Goal: Information Seeking & Learning: Check status

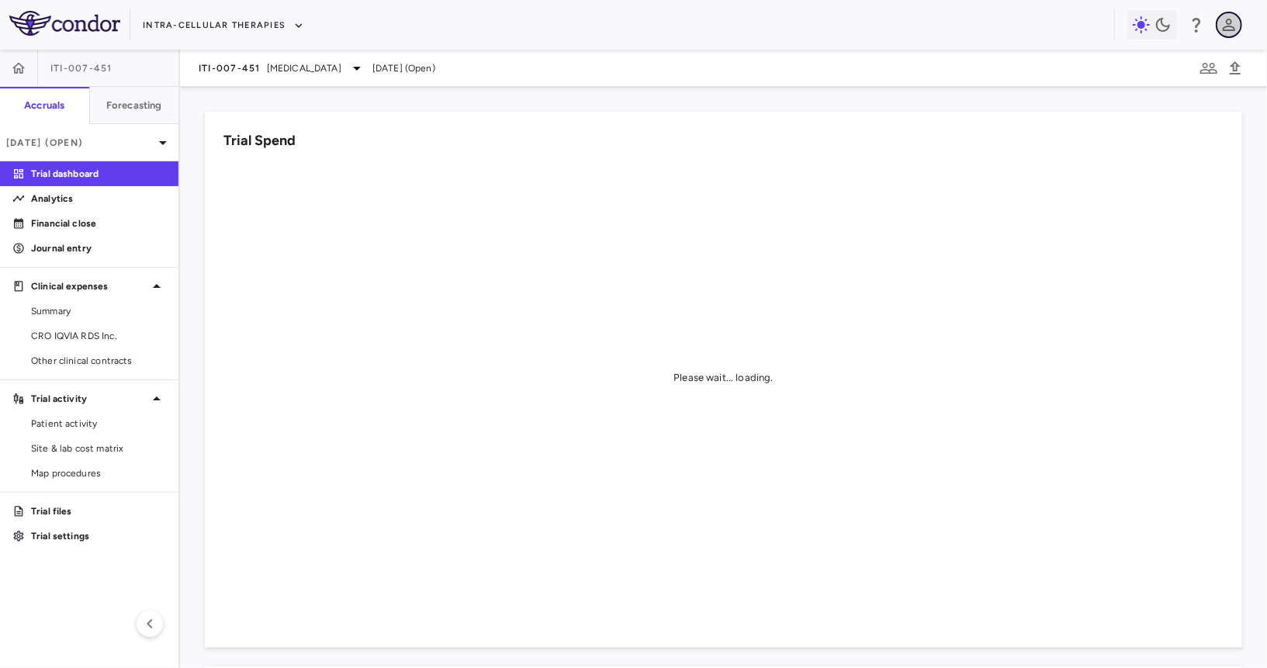
click at [1236, 26] on icon "button" at bounding box center [1228, 25] width 19 height 19
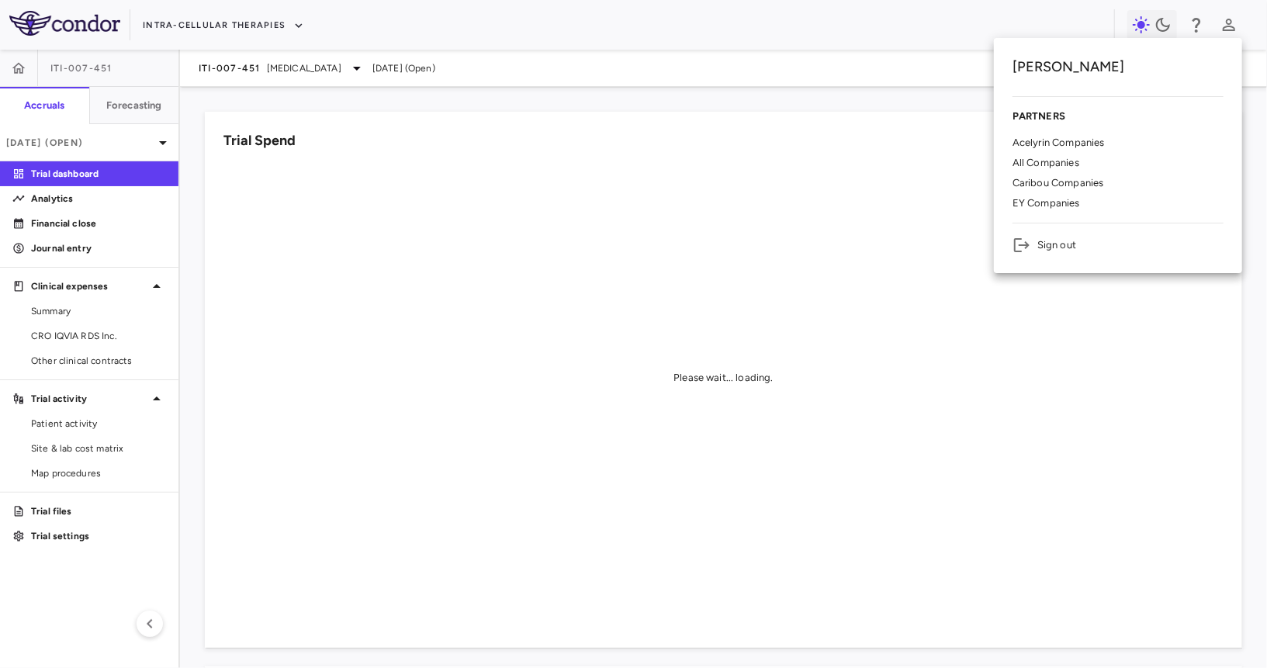
click at [1081, 141] on p "Acelyrin Companies" at bounding box center [1058, 143] width 92 height 14
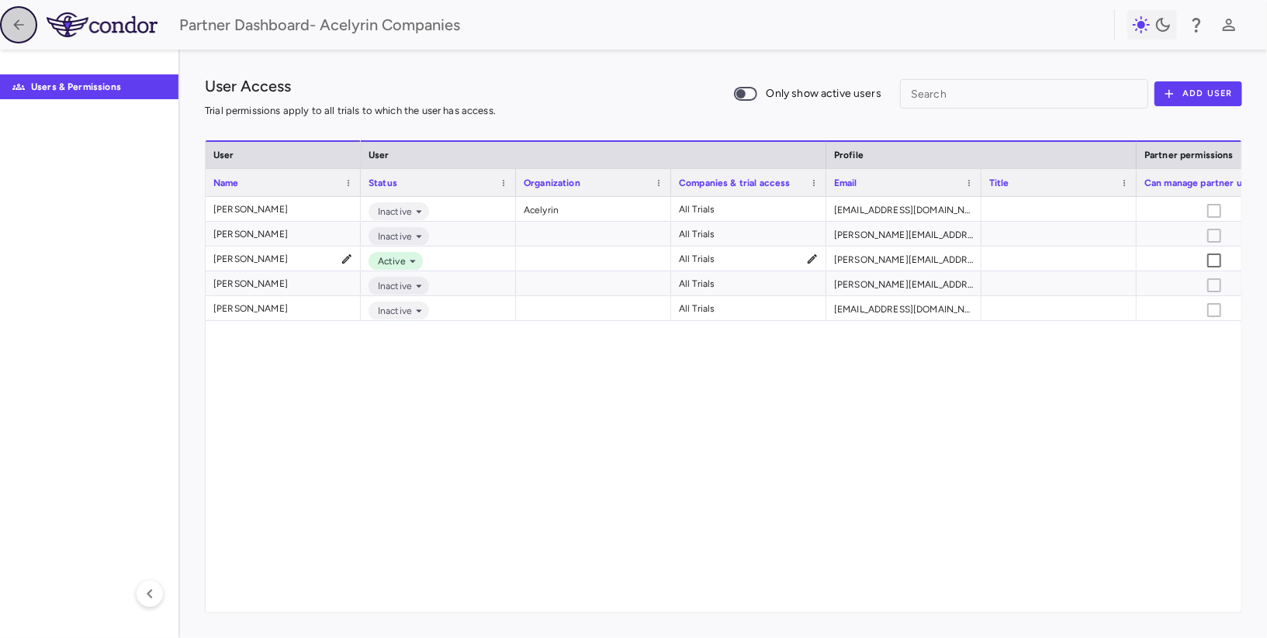
click at [12, 22] on icon "button" at bounding box center [19, 25] width 16 height 16
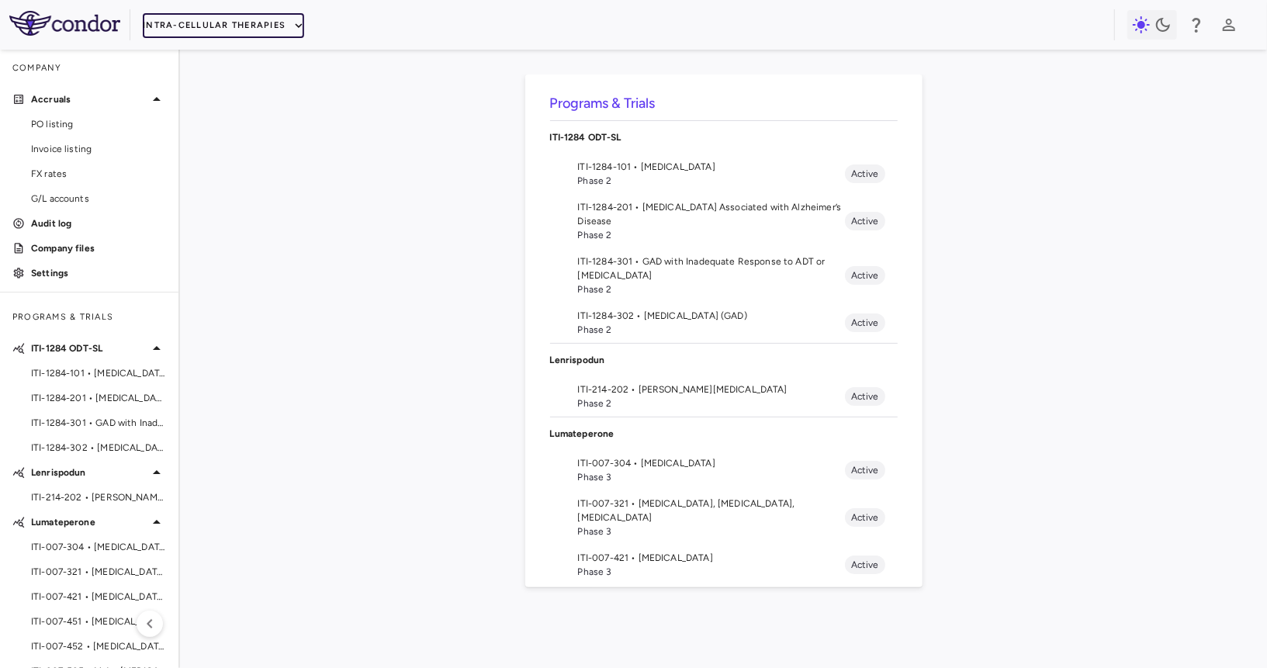
click at [250, 19] on button "Intra-Cellular Therapies" at bounding box center [223, 25] width 161 height 25
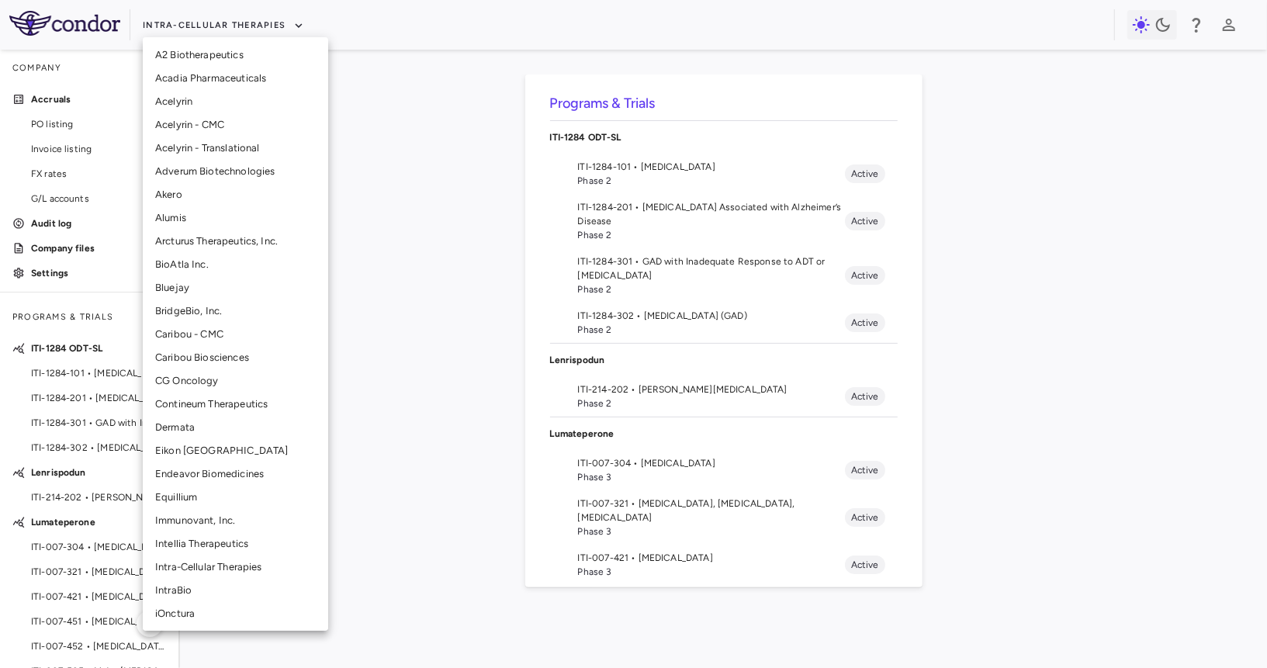
click at [195, 223] on li "Alumis" at bounding box center [235, 217] width 185 height 23
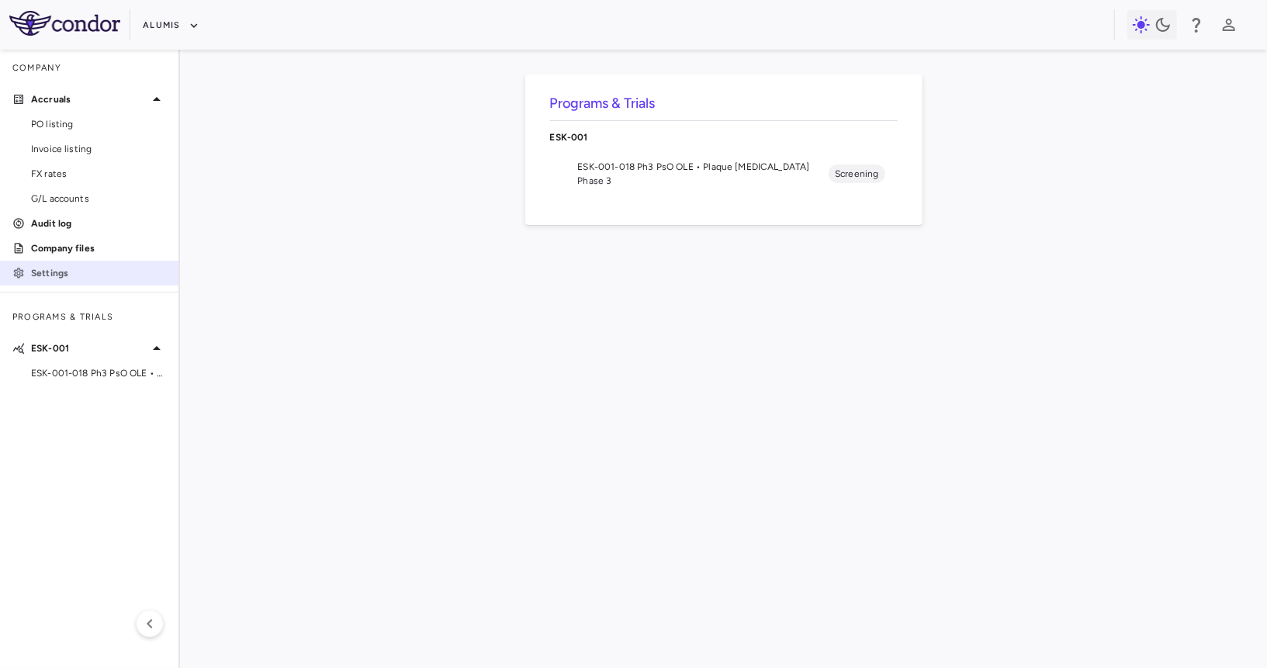
click at [78, 270] on p "Settings" at bounding box center [98, 273] width 135 height 14
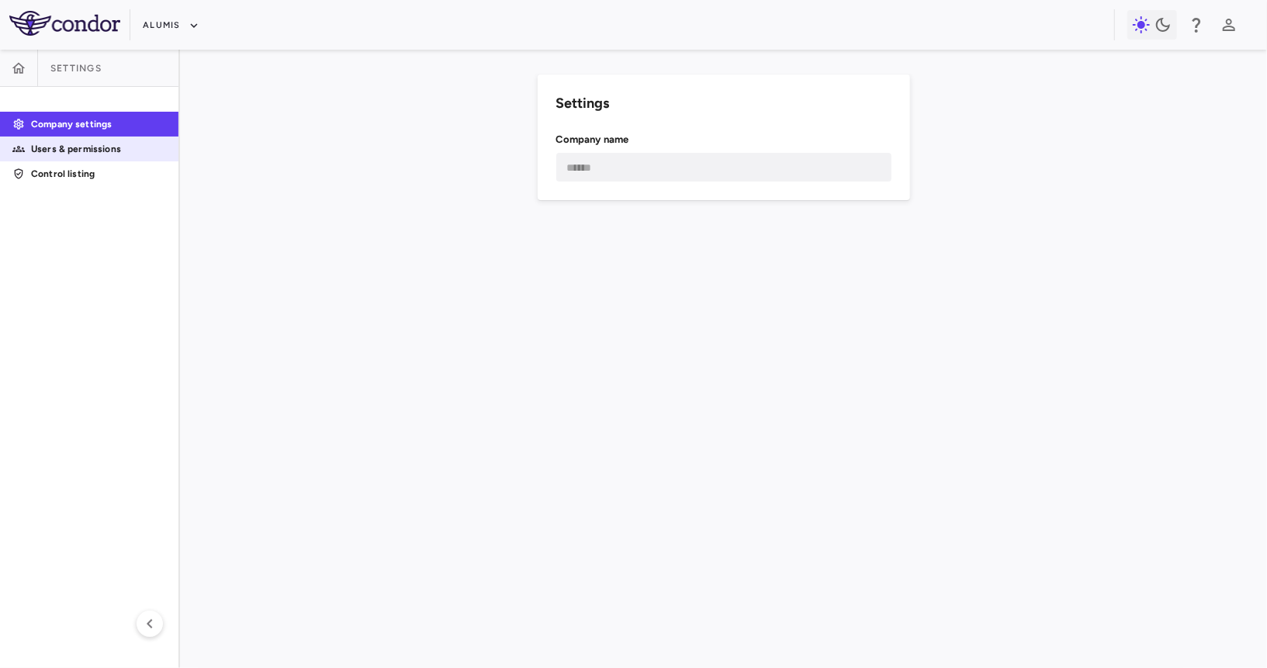
click at [128, 144] on p "Users & permissions" at bounding box center [98, 149] width 135 height 14
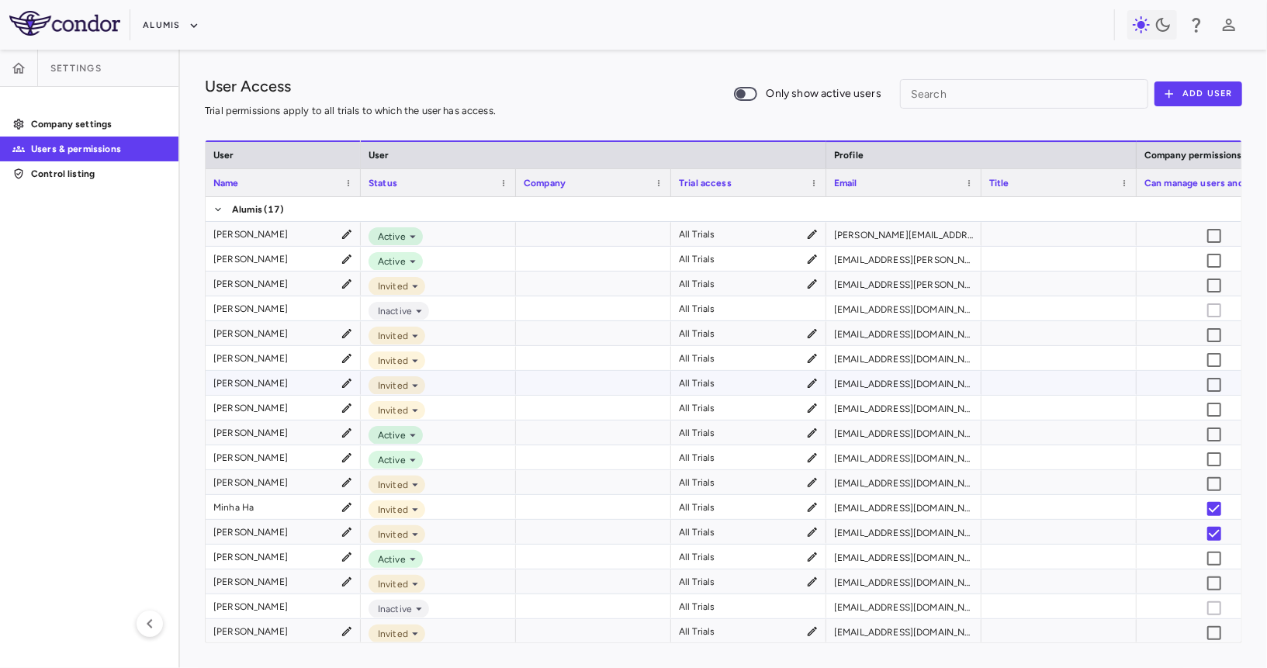
scroll to position [1, 0]
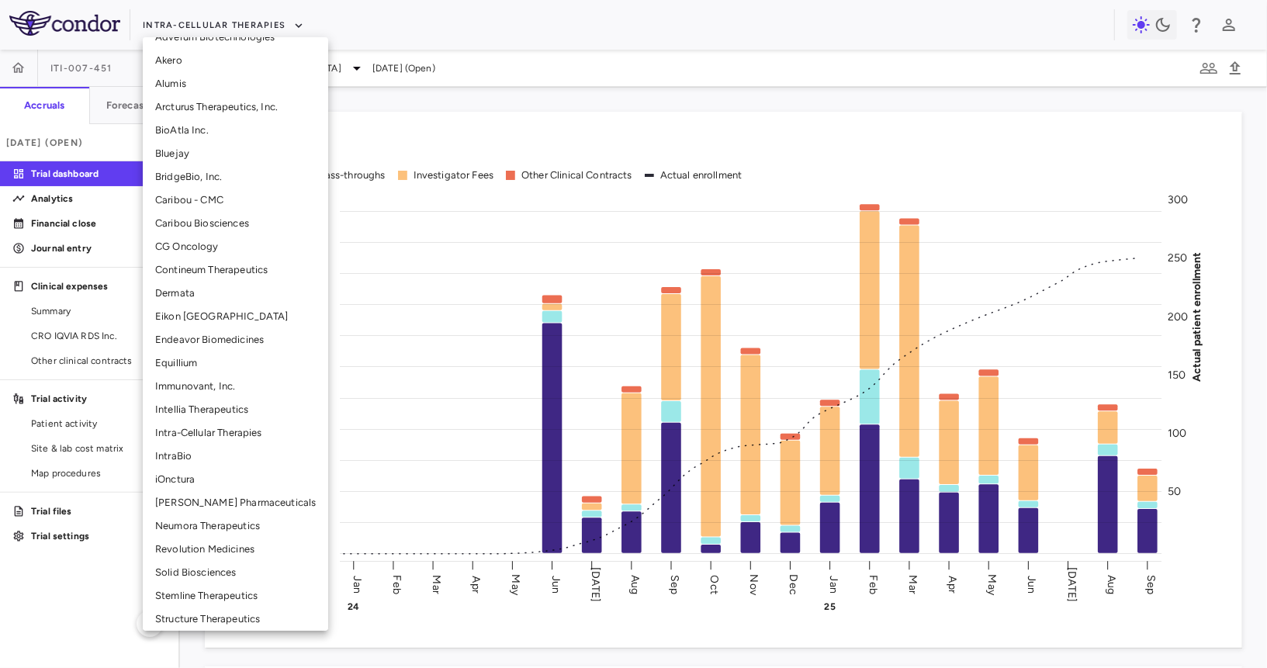
scroll to position [256, 0]
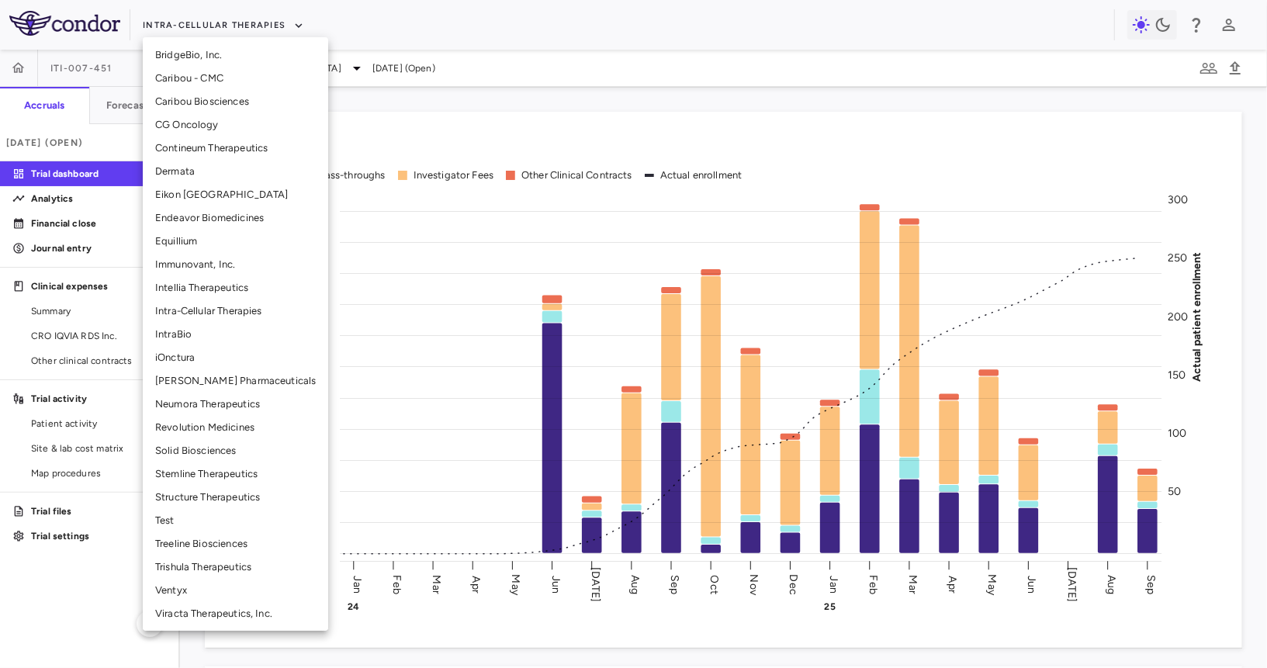
click at [210, 562] on li "Trishula Therapeutics" at bounding box center [235, 566] width 185 height 23
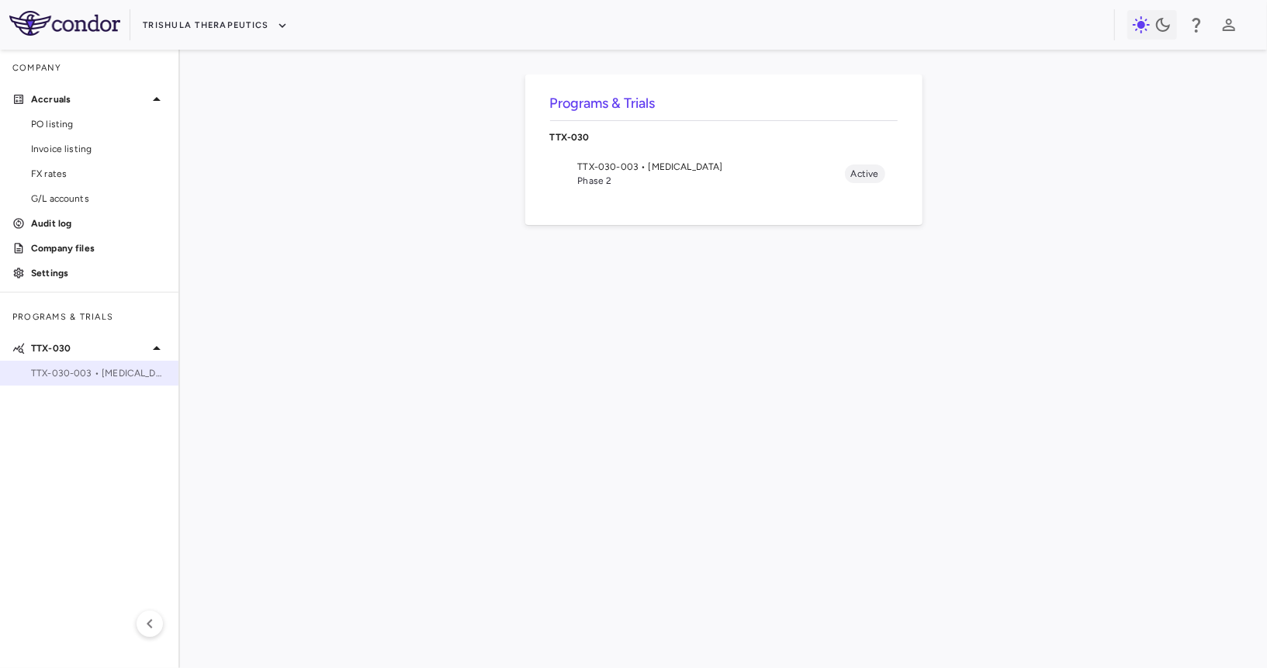
click at [112, 370] on span "TTX-030-003 • Pancreatic Cancer" at bounding box center [98, 373] width 135 height 14
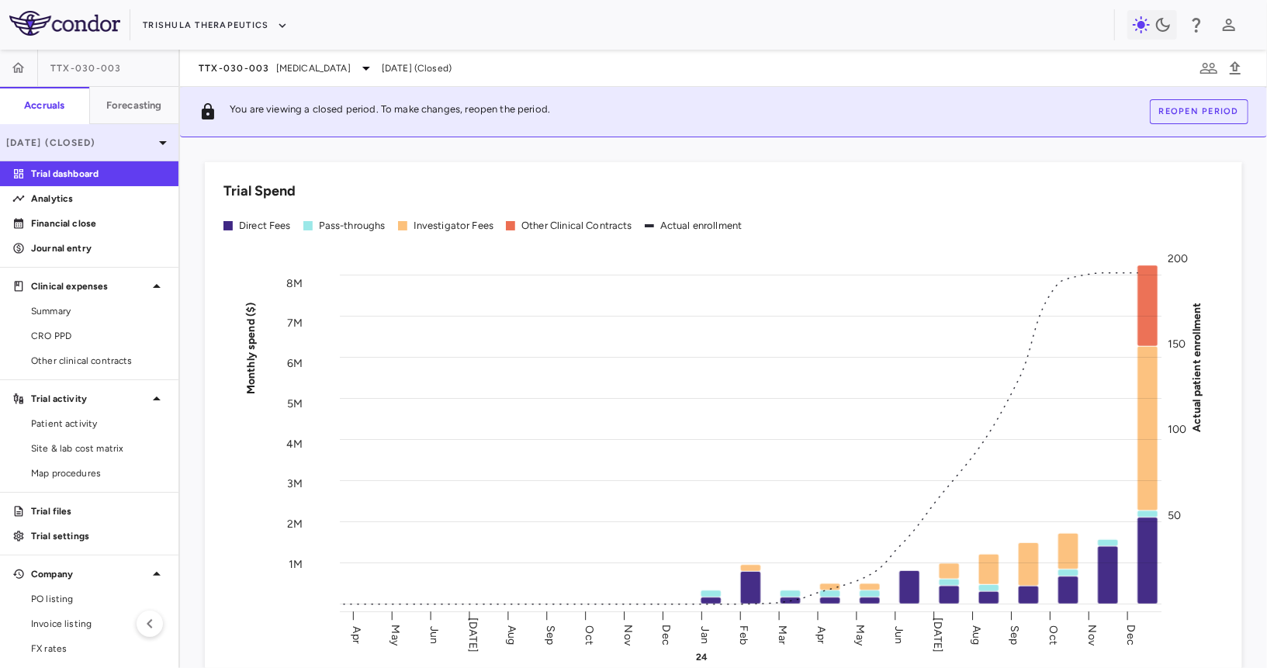
click at [108, 143] on p "Dec 2024 (Closed)" at bounding box center [79, 143] width 147 height 14
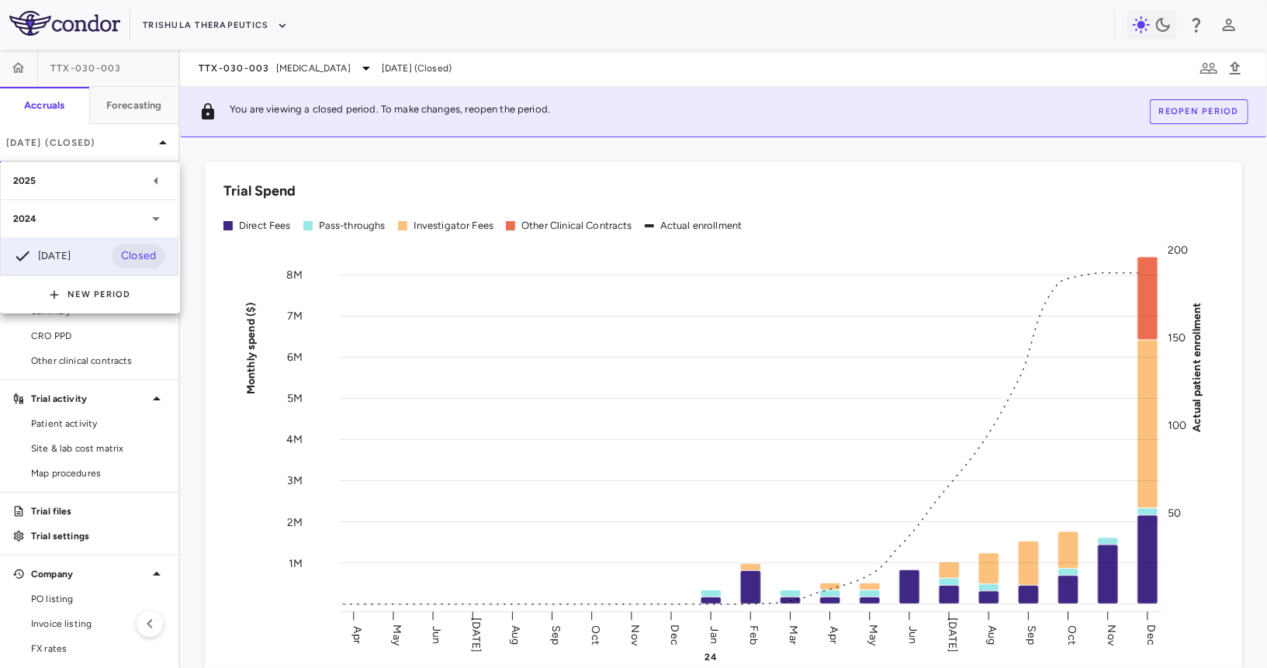
click at [102, 182] on div "2025" at bounding box center [79, 181] width 133 height 14
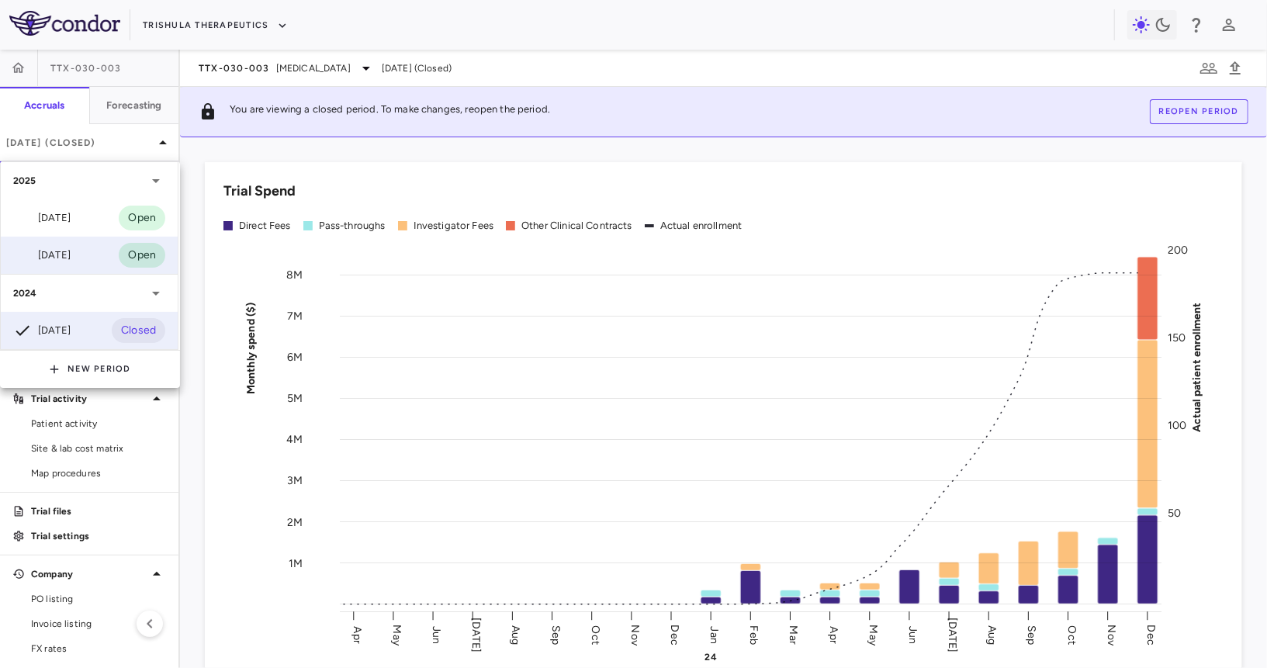
click at [71, 256] on div "Mar 2025" at bounding box center [41, 255] width 57 height 19
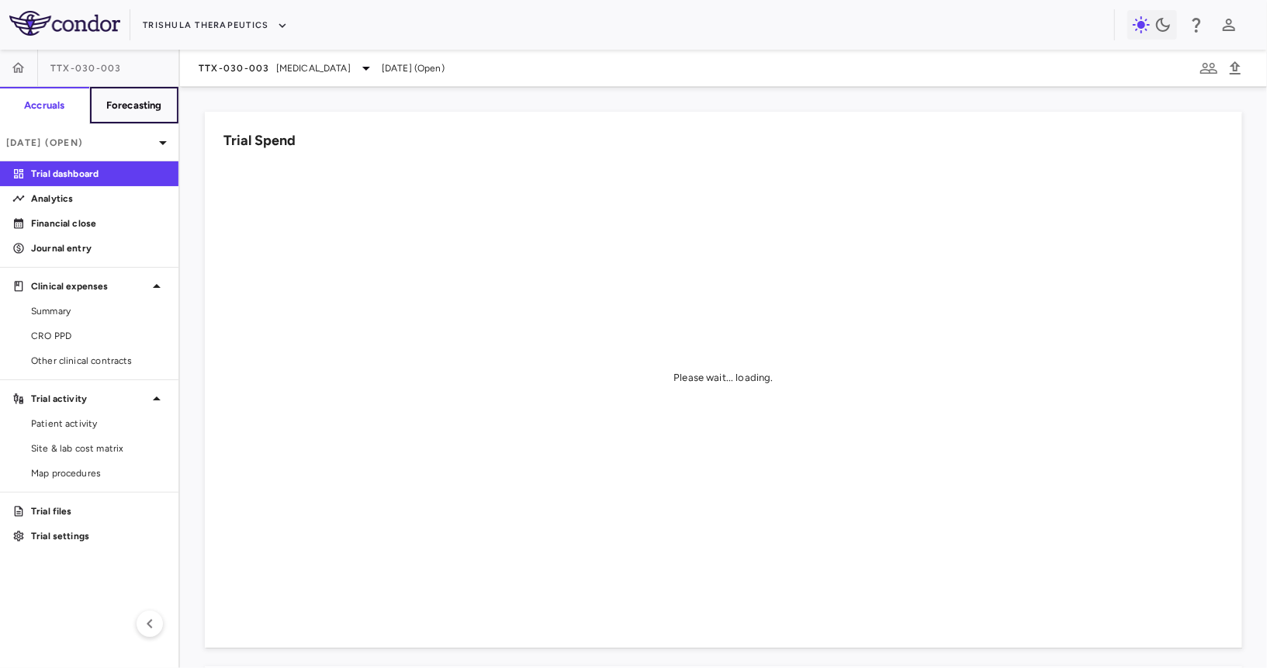
click at [138, 99] on h6 "Forecasting" at bounding box center [134, 106] width 56 height 14
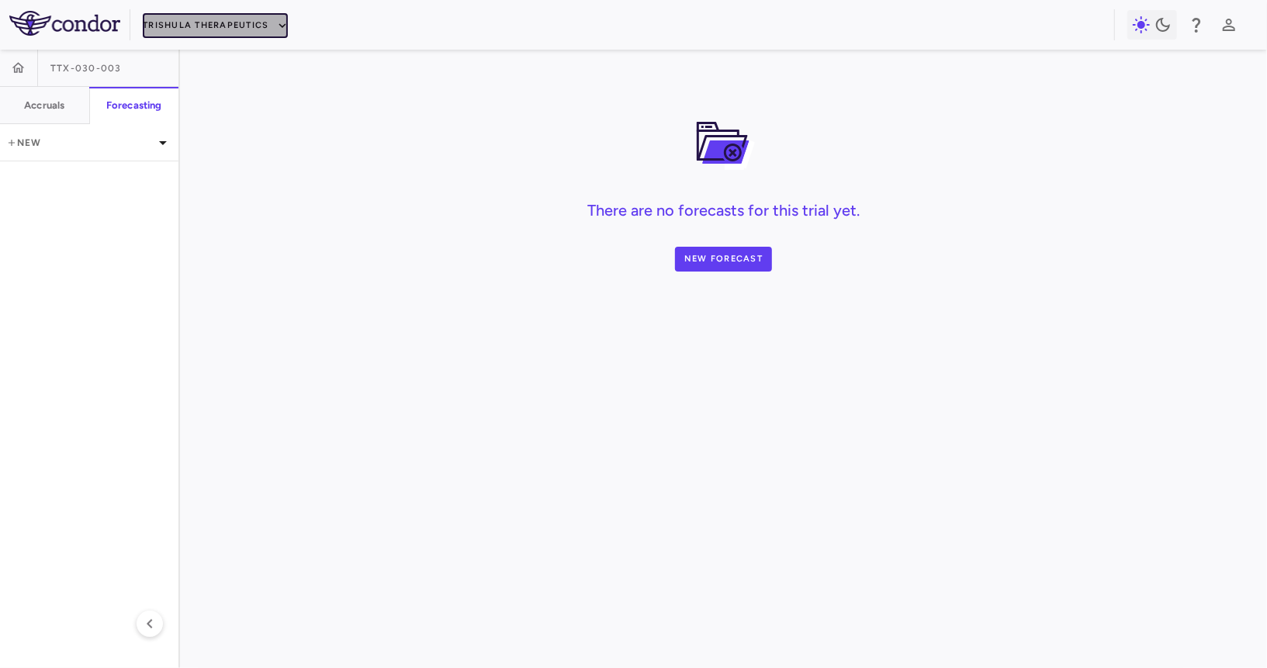
click at [240, 29] on button "Trishula Therapeutics" at bounding box center [215, 25] width 144 height 25
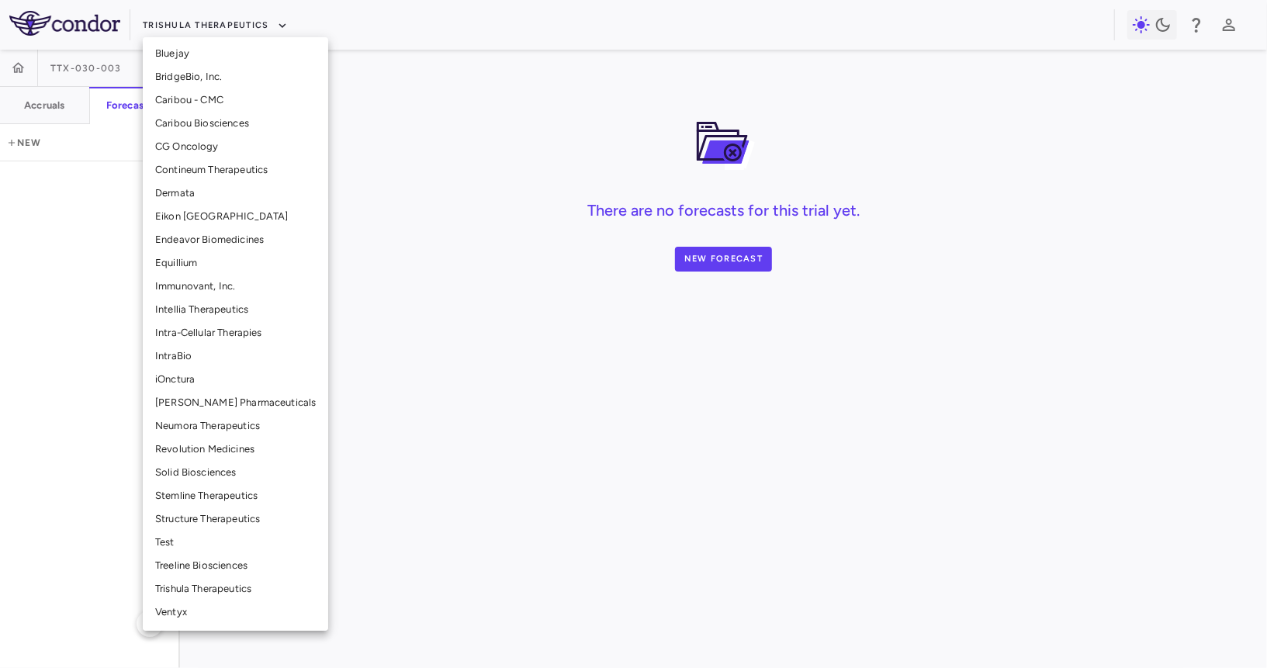
scroll to position [238, 0]
click at [193, 328] on li "Intra-Cellular Therapies" at bounding box center [235, 328] width 185 height 23
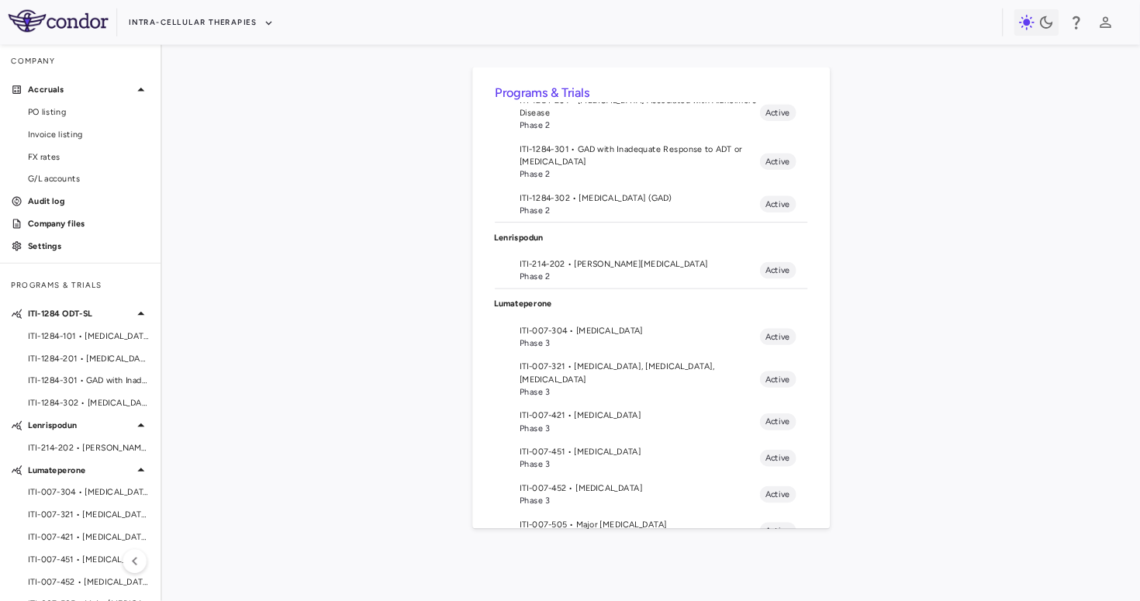
scroll to position [156, 0]
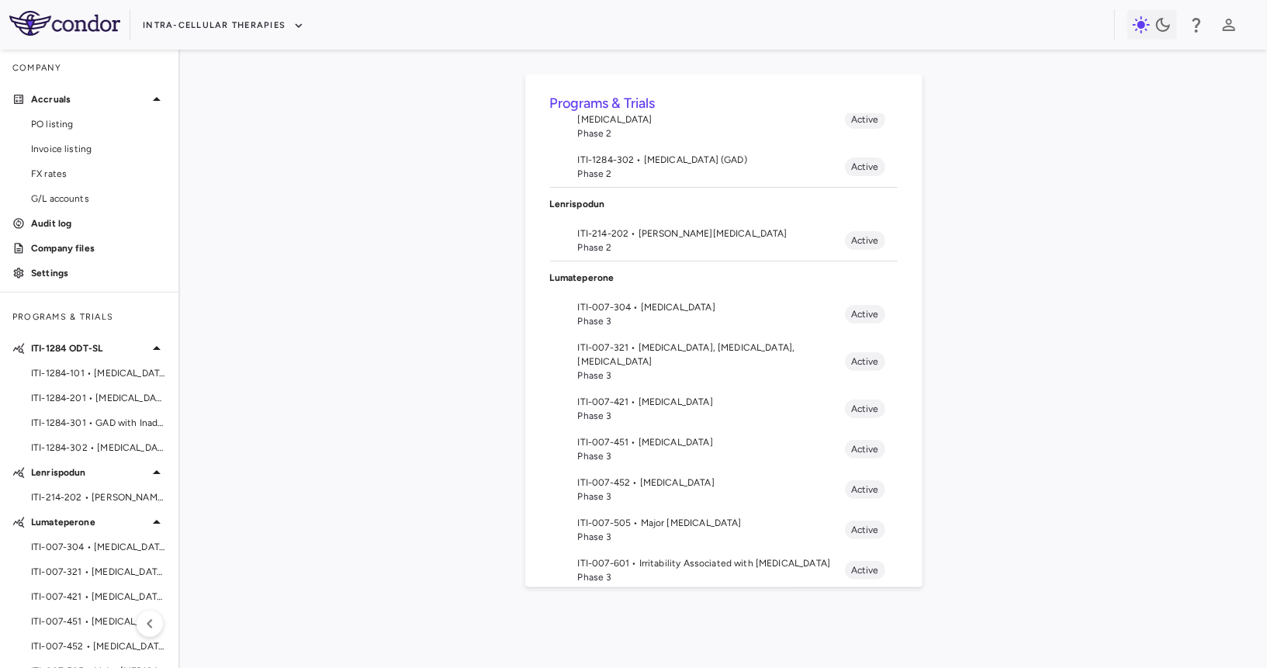
click at [647, 449] on span "Phase 3" at bounding box center [711, 456] width 267 height 14
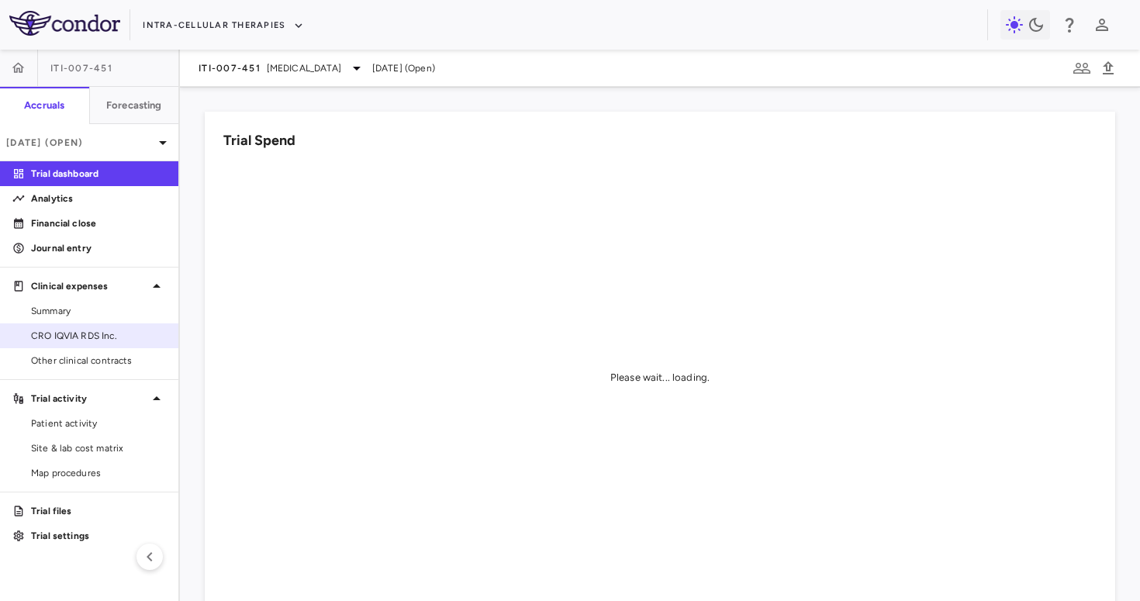
click at [120, 337] on span "CRO IQVIA RDS Inc." at bounding box center [98, 336] width 135 height 14
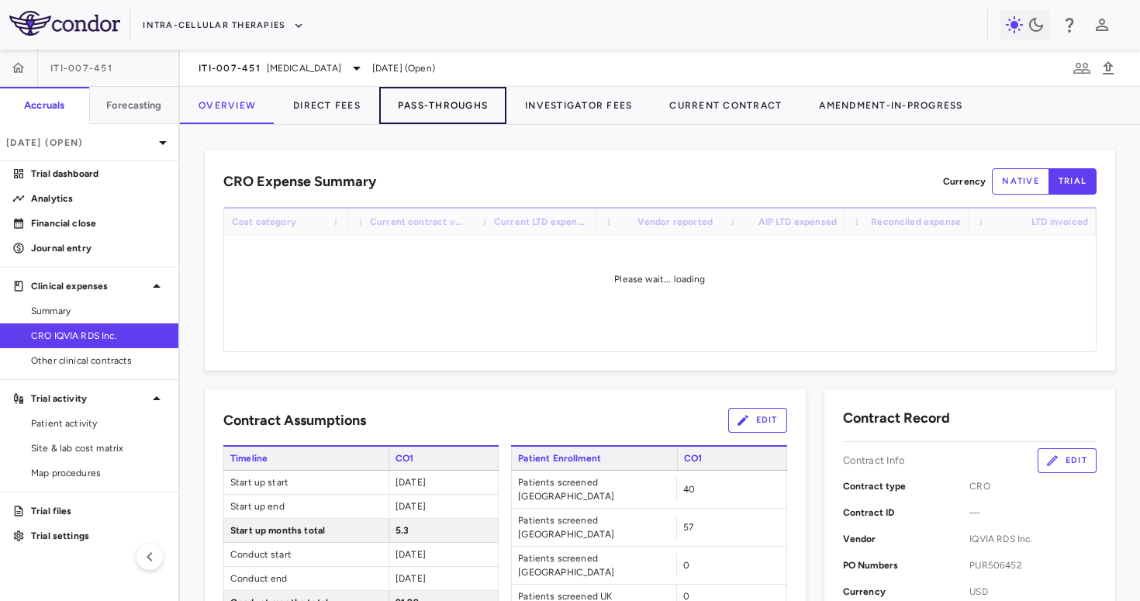
click at [420, 104] on button "Pass-Throughs" at bounding box center [442, 105] width 127 height 37
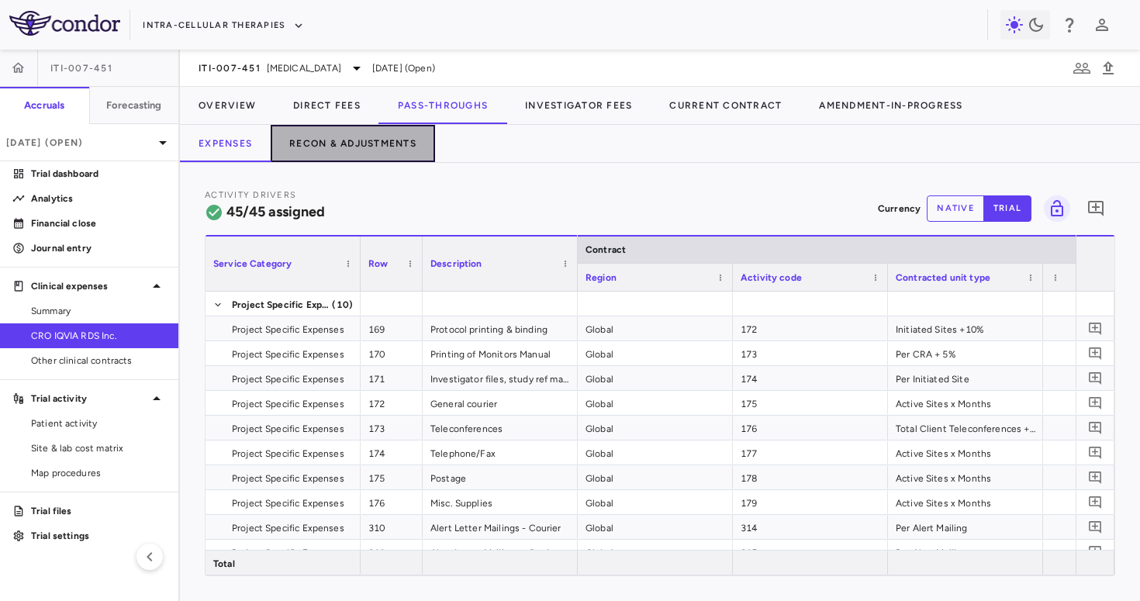
click at [372, 143] on button "Recon & Adjustments" at bounding box center [353, 143] width 164 height 37
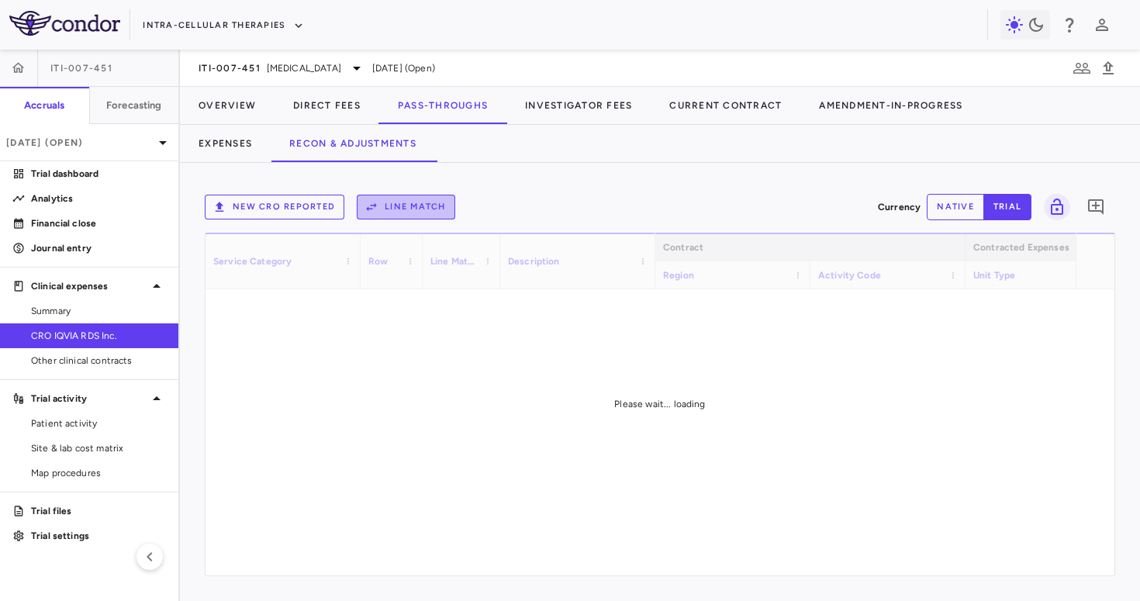
click at [411, 197] on button "Line Match" at bounding box center [406, 207] width 99 height 25
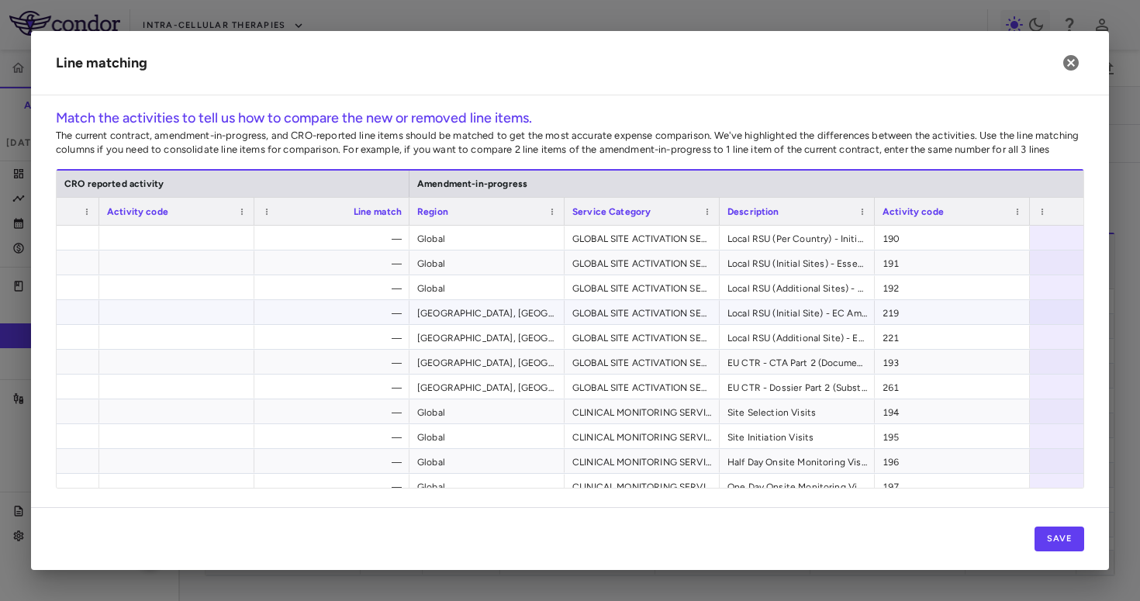
scroll to position [0, 1300]
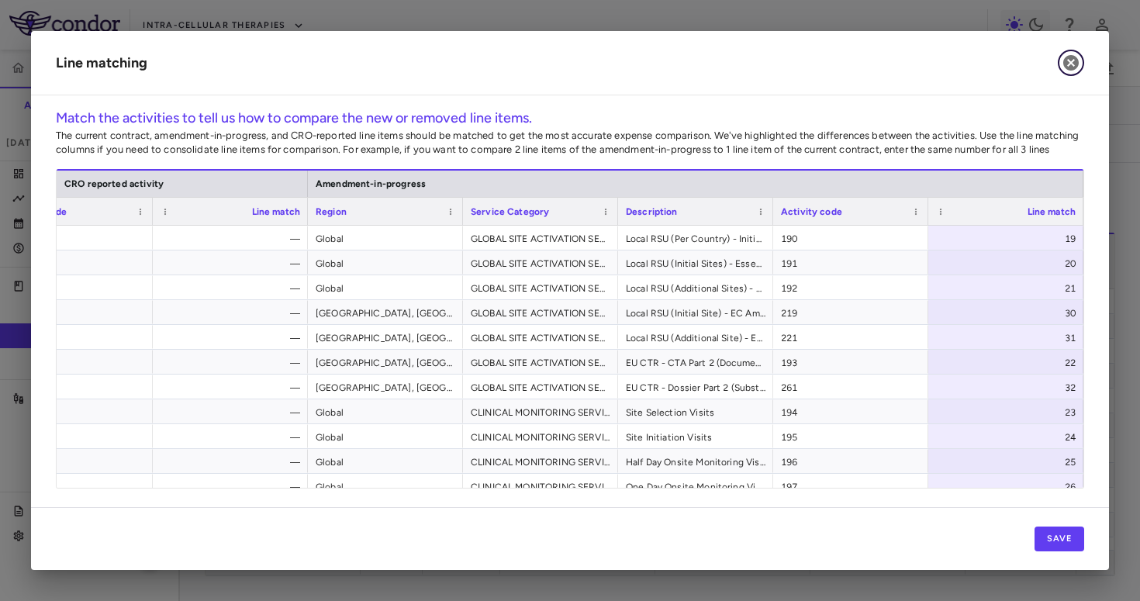
click at [1074, 66] on icon "button" at bounding box center [1071, 63] width 16 height 16
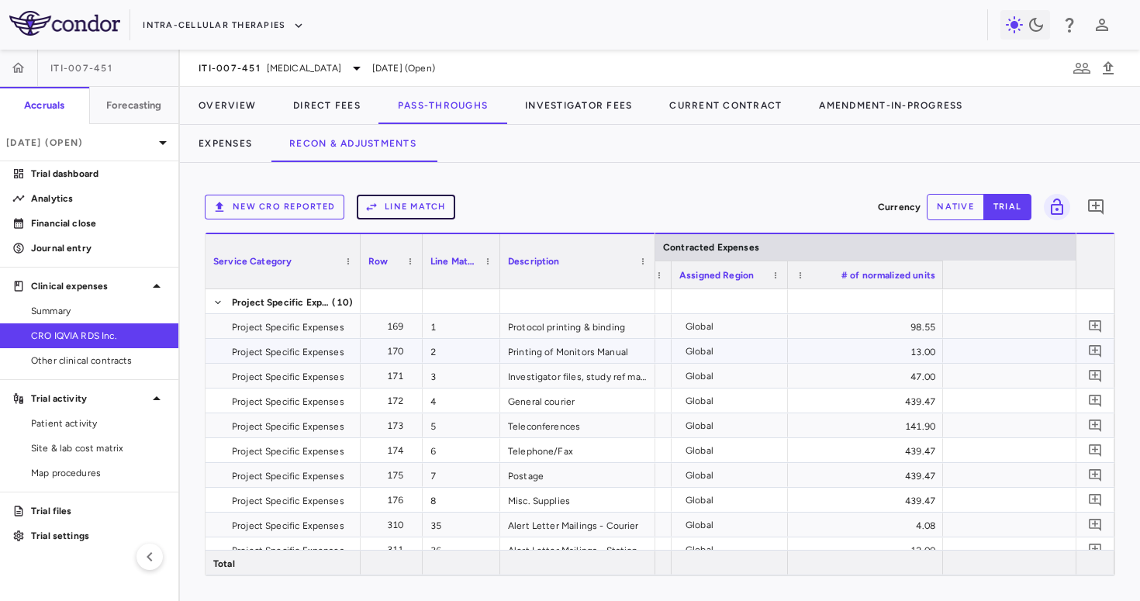
scroll to position [0, 0]
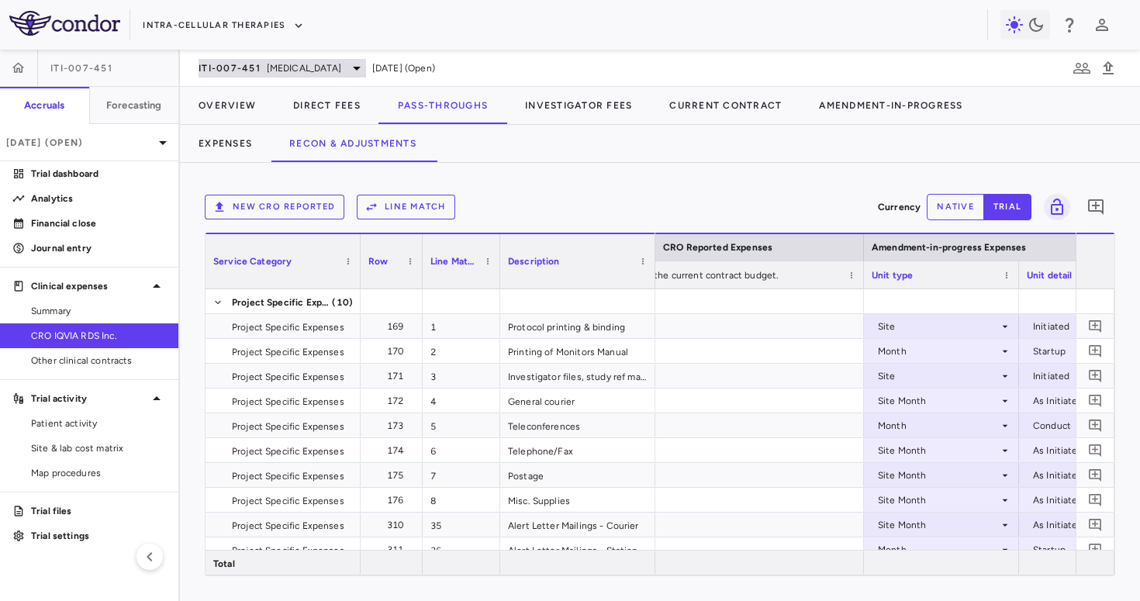
click at [254, 64] on span "ITI-007-451" at bounding box center [230, 68] width 62 height 12
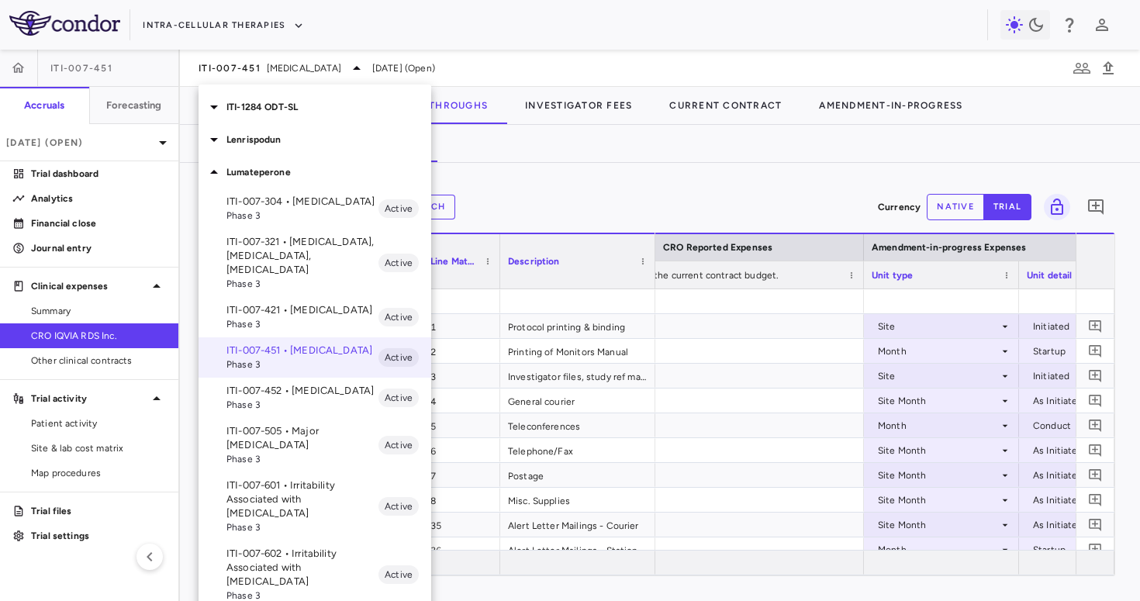
click at [663, 164] on div at bounding box center [570, 300] width 1140 height 601
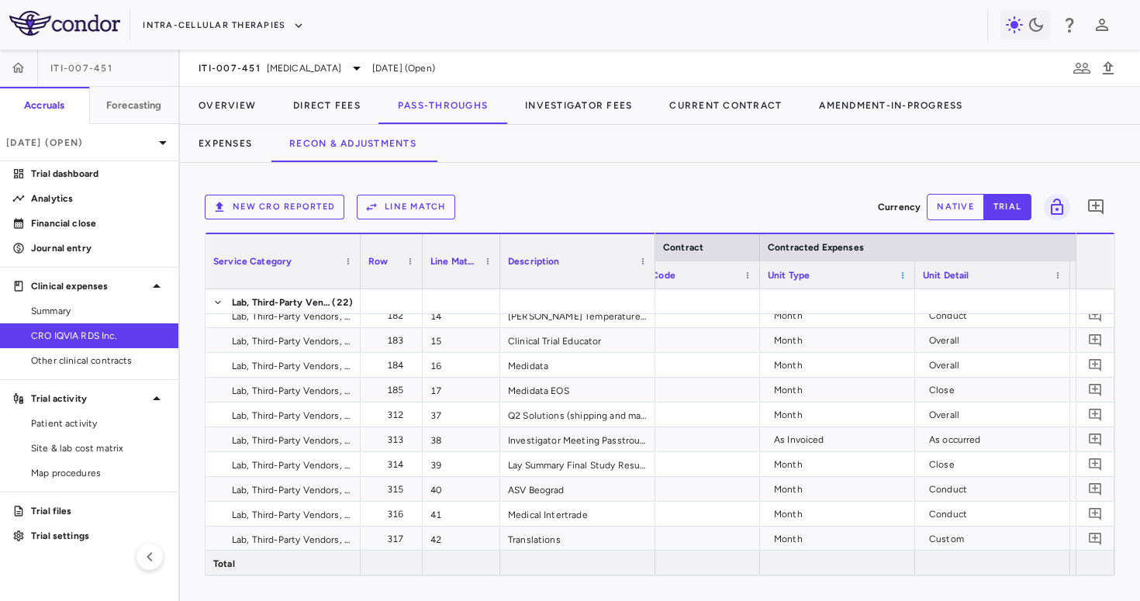
click at [902, 278] on span at bounding box center [902, 275] width 9 height 9
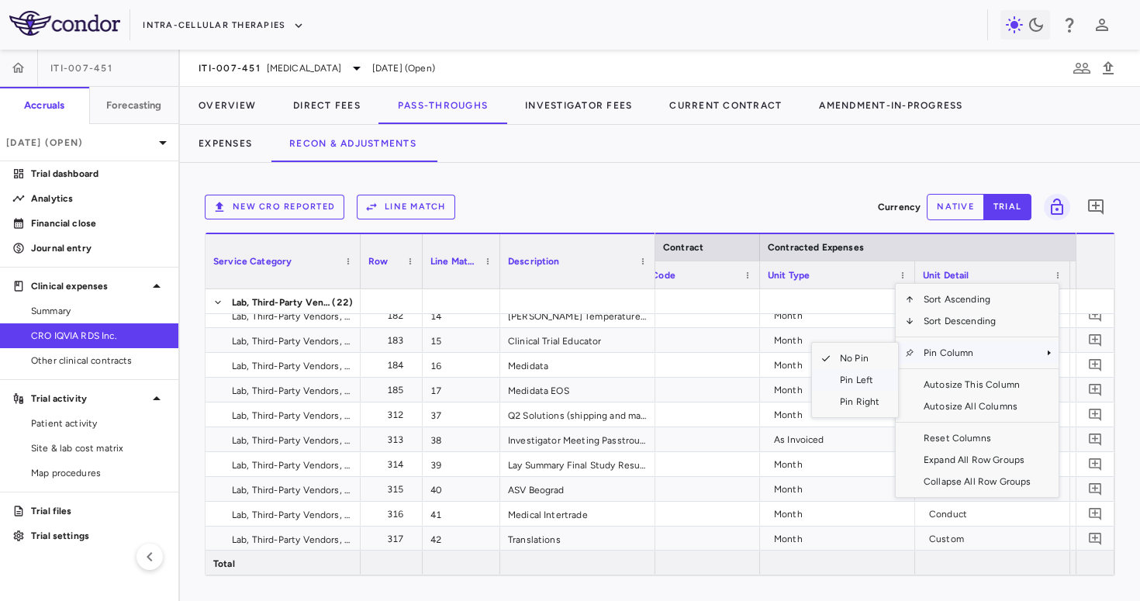
click at [849, 378] on span "Pin Left" at bounding box center [860, 380] width 58 height 22
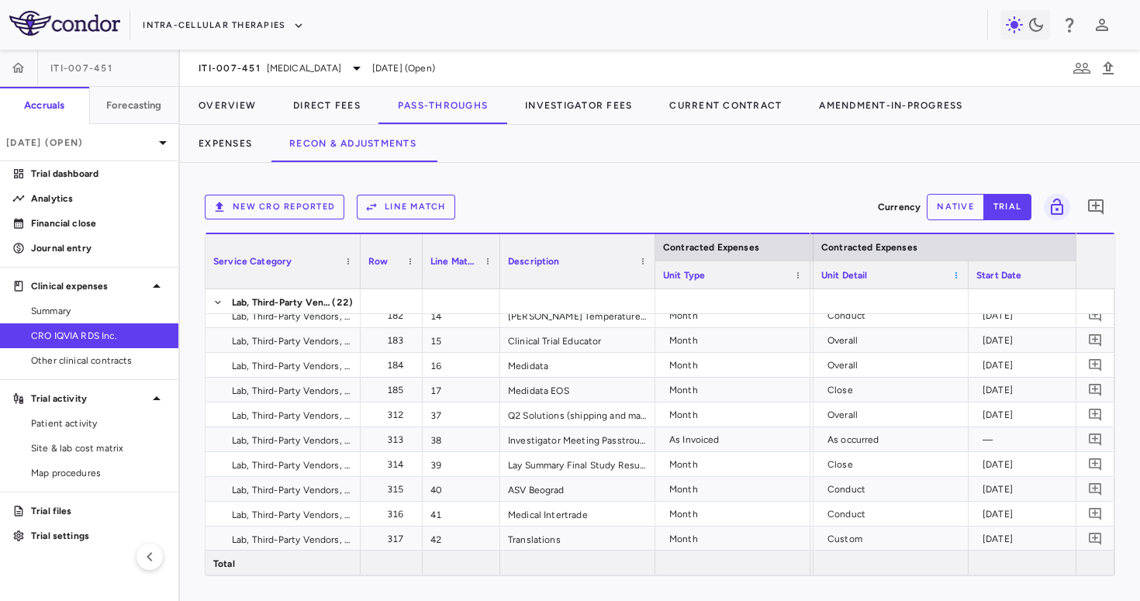
click at [954, 278] on span at bounding box center [956, 275] width 9 height 9
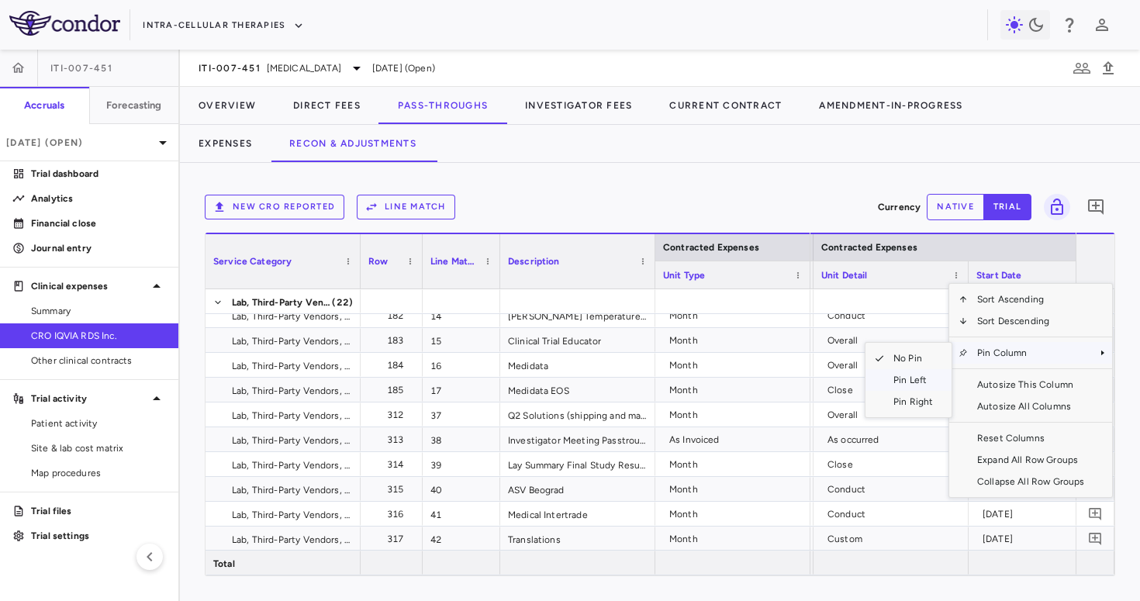
click at [932, 380] on span "Pin Left" at bounding box center [913, 380] width 58 height 22
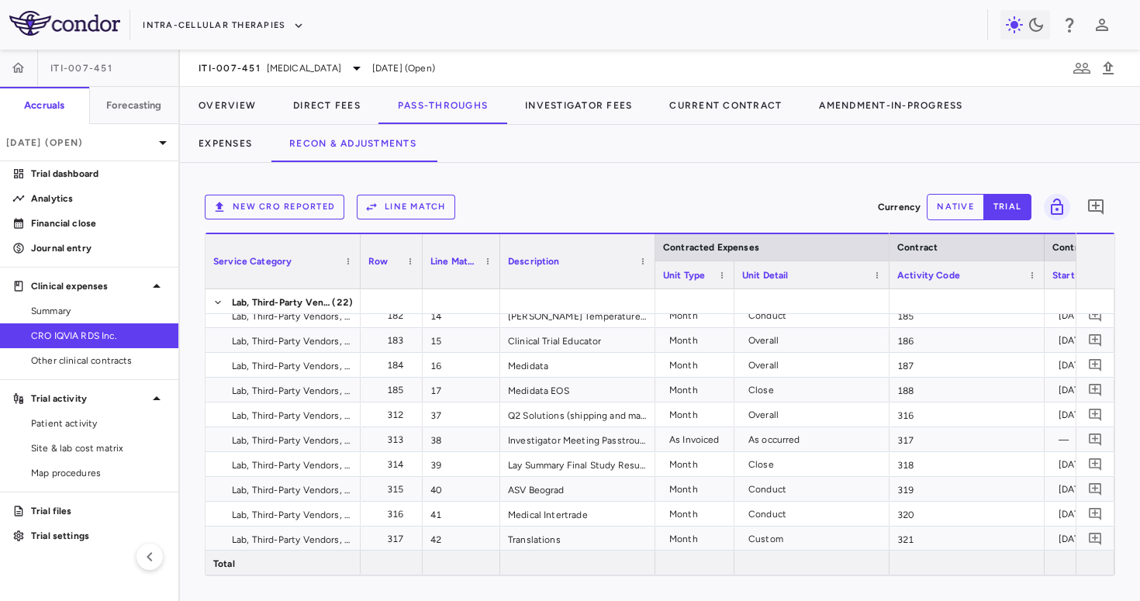
drag, startPoint x: 807, startPoint y: 276, endPoint x: 728, endPoint y: 292, distance: 80.6
click at [728, 292] on div "Contracted Expenses Service Category Row Line Match" at bounding box center [660, 404] width 909 height 343
click at [887, 277] on div "Activity Code" at bounding box center [964, 275] width 155 height 28
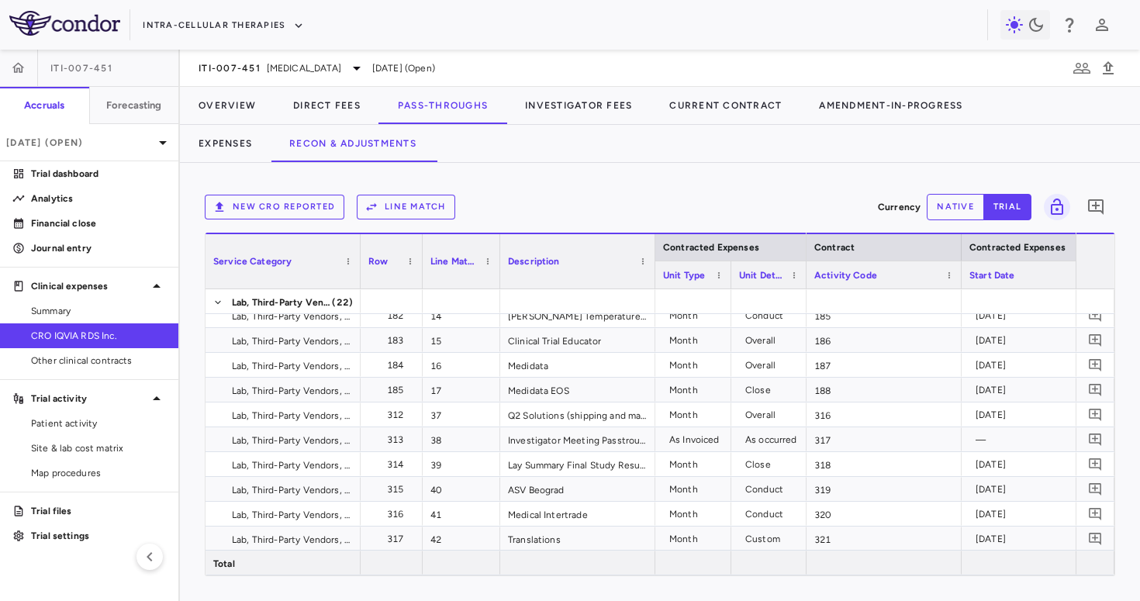
drag, startPoint x: 883, startPoint y: 278, endPoint x: 803, endPoint y: 297, distance: 82.2
click at [803, 297] on div "Contracted Expenses Service Category Row Line Match" at bounding box center [660, 404] width 909 height 343
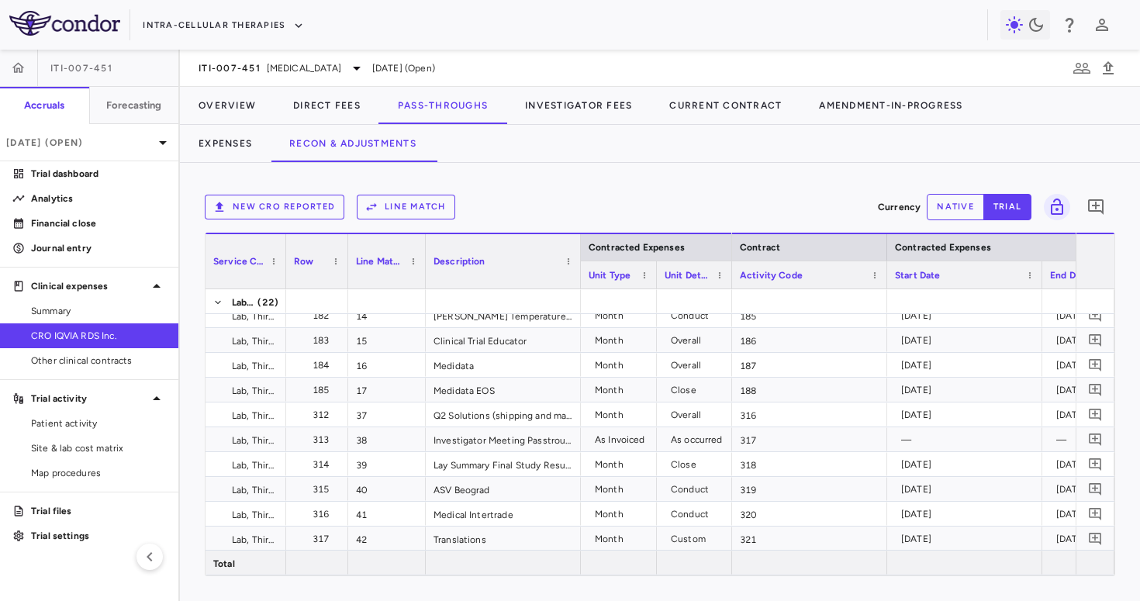
drag, startPoint x: 358, startPoint y: 277, endPoint x: 270, endPoint y: 292, distance: 88.9
click at [270, 292] on div "Contracted Expenses Service Category Row Line Match" at bounding box center [660, 404] width 909 height 343
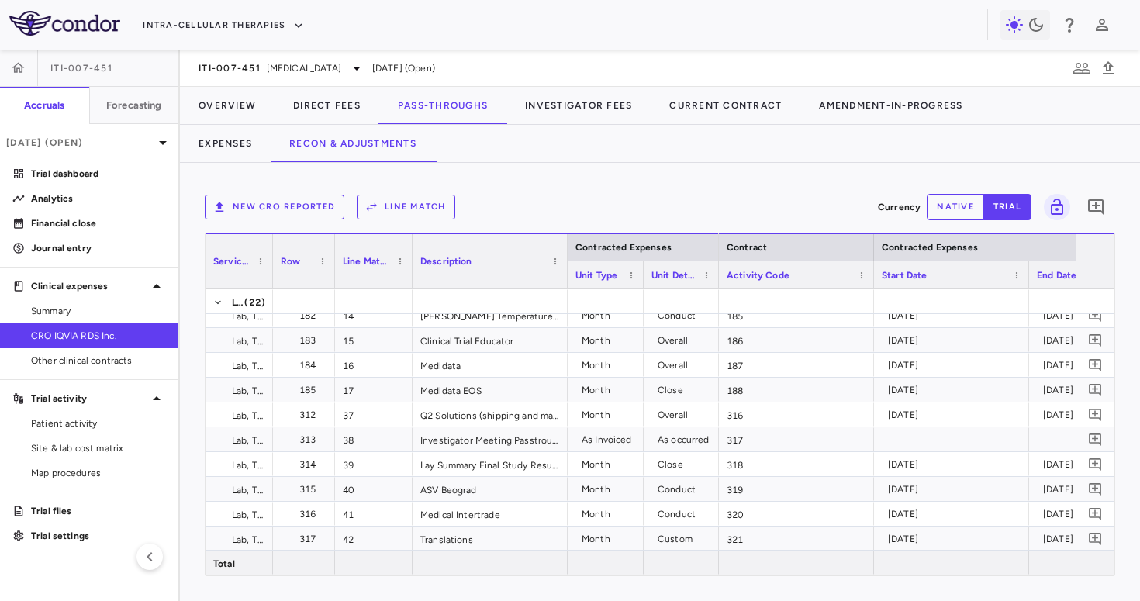
drag, startPoint x: 332, startPoint y: 275, endPoint x: 312, endPoint y: 275, distance: 20.2
click at [331, 275] on div at bounding box center [334, 261] width 6 height 54
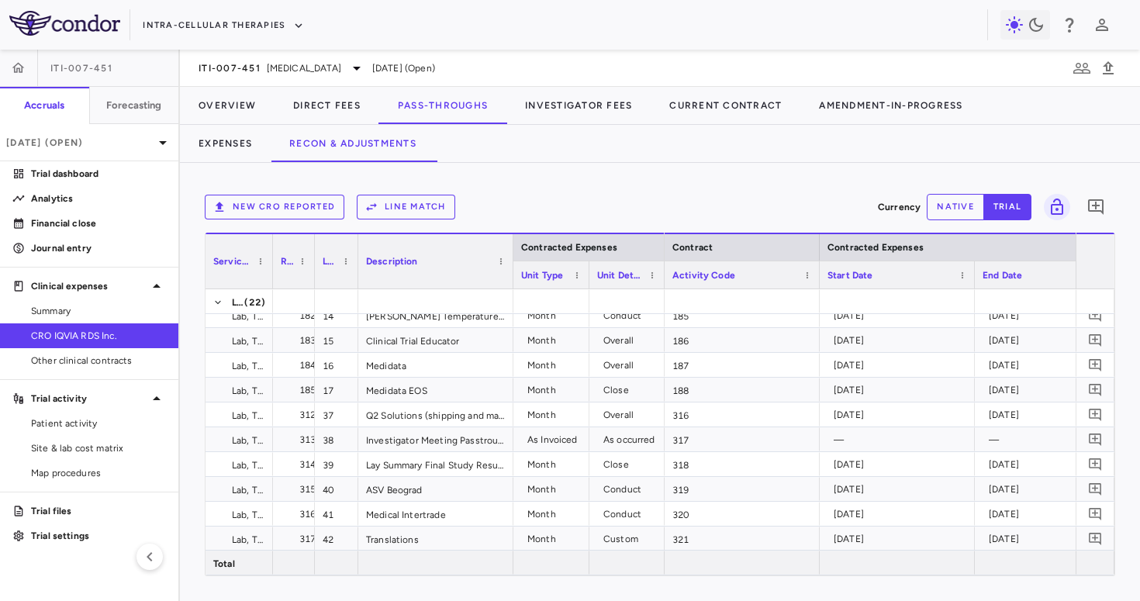
drag, startPoint x: 392, startPoint y: 275, endPoint x: 355, endPoint y: 275, distance: 36.5
click at [355, 275] on div at bounding box center [357, 261] width 6 height 54
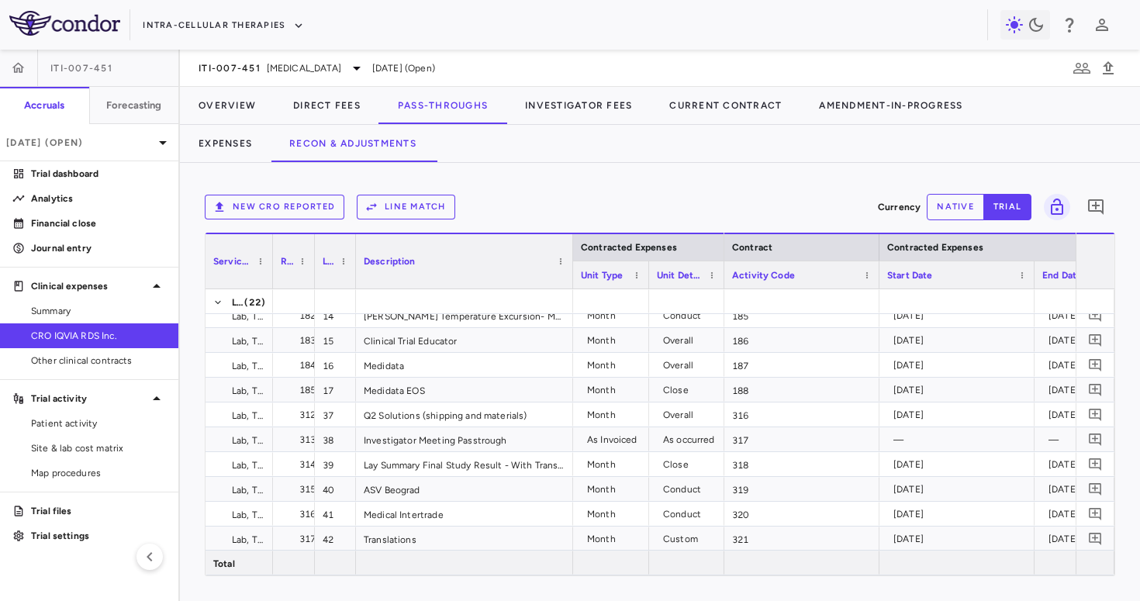
drag, startPoint x: 508, startPoint y: 278, endPoint x: 570, endPoint y: 278, distance: 62.1
click at [570, 278] on div at bounding box center [572, 261] width 6 height 54
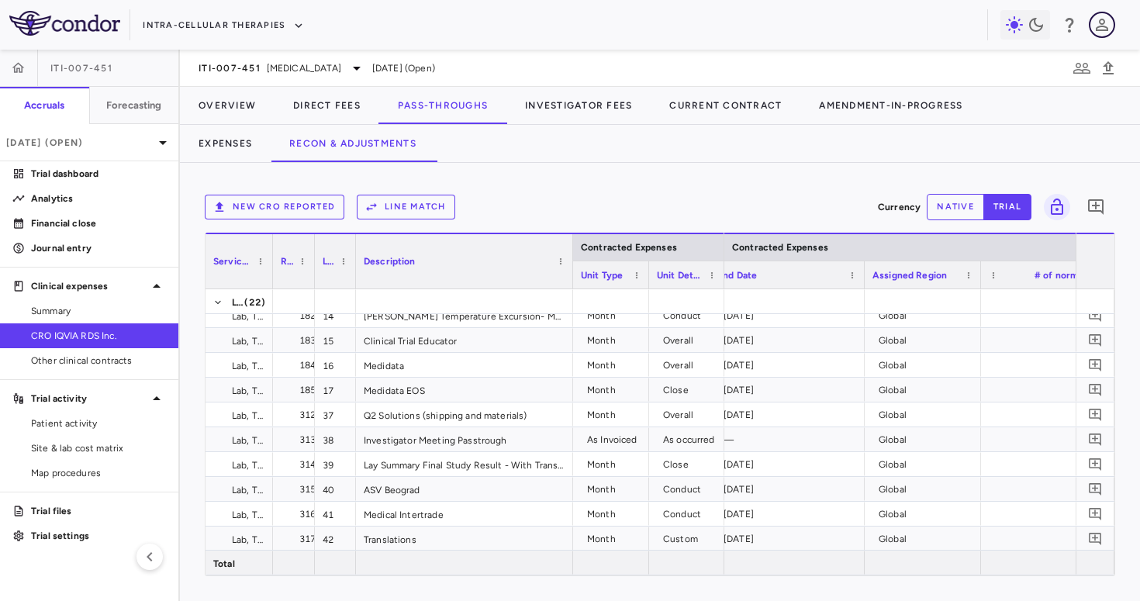
click at [1105, 27] on icon "button" at bounding box center [1102, 25] width 19 height 19
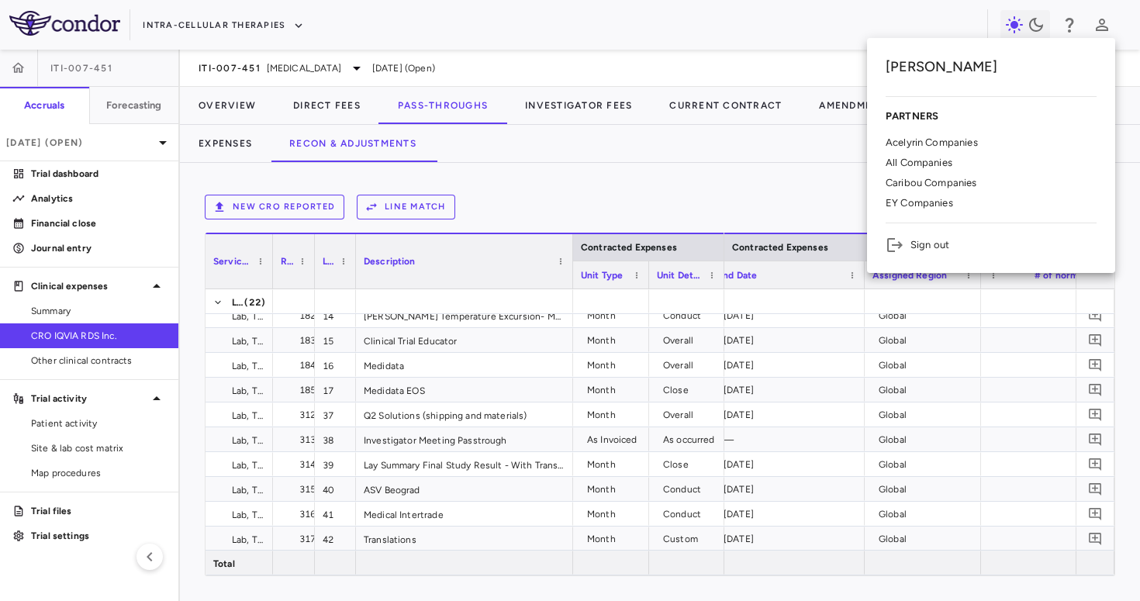
click at [919, 160] on p "All Companies" at bounding box center [919, 163] width 67 height 14
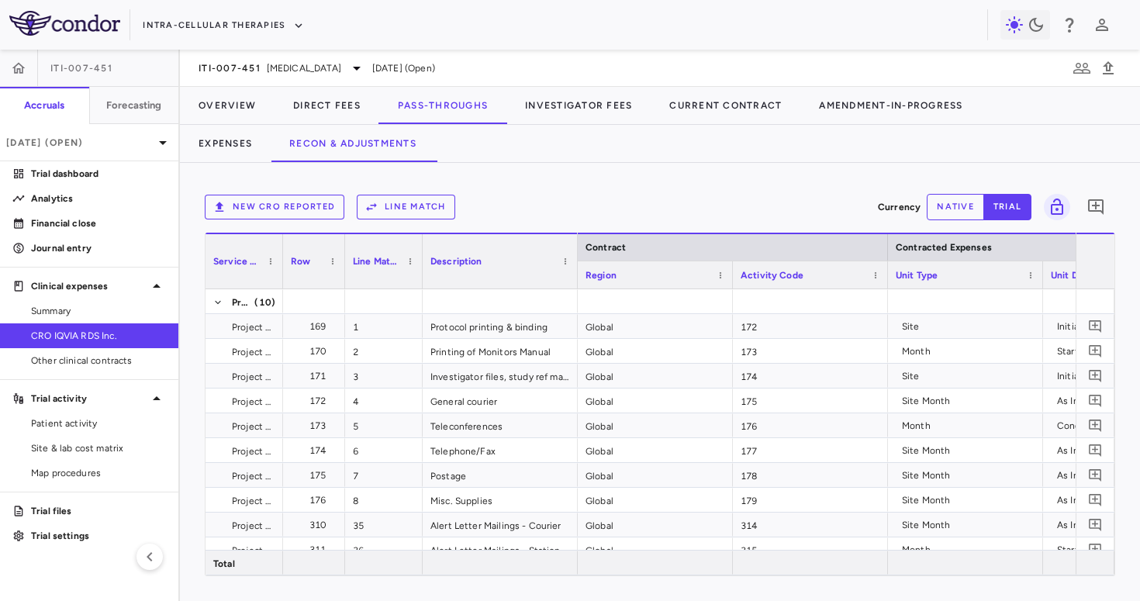
drag, startPoint x: 358, startPoint y: 267, endPoint x: 281, endPoint y: 278, distance: 78.3
click at [281, 278] on div at bounding box center [282, 261] width 6 height 54
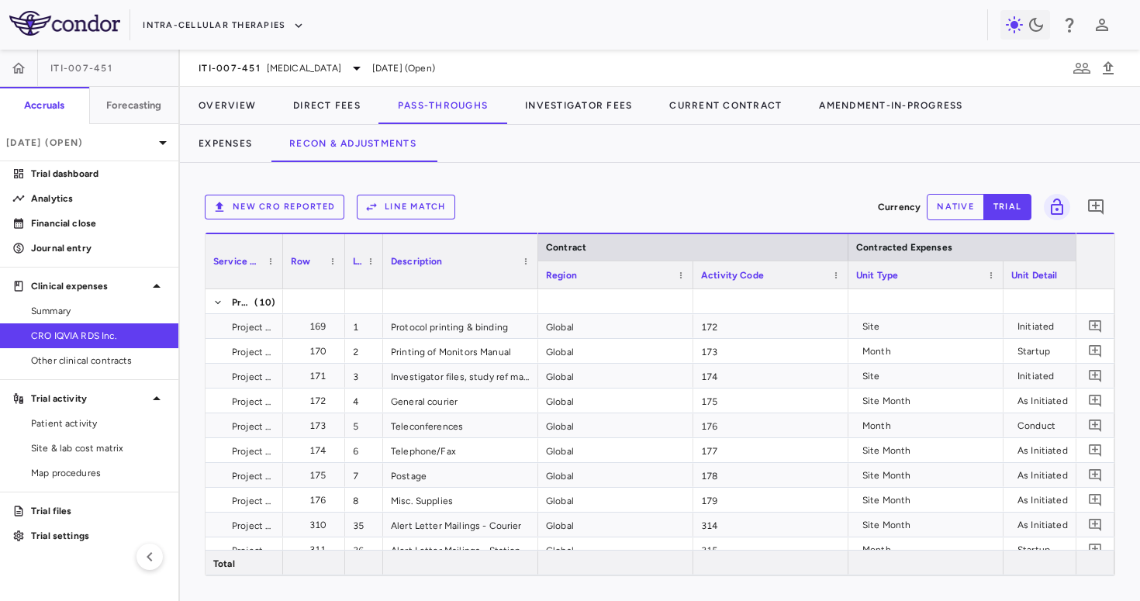
drag, startPoint x: 420, startPoint y: 275, endPoint x: 382, endPoint y: 275, distance: 38.0
click at [382, 275] on div at bounding box center [382, 261] width 6 height 54
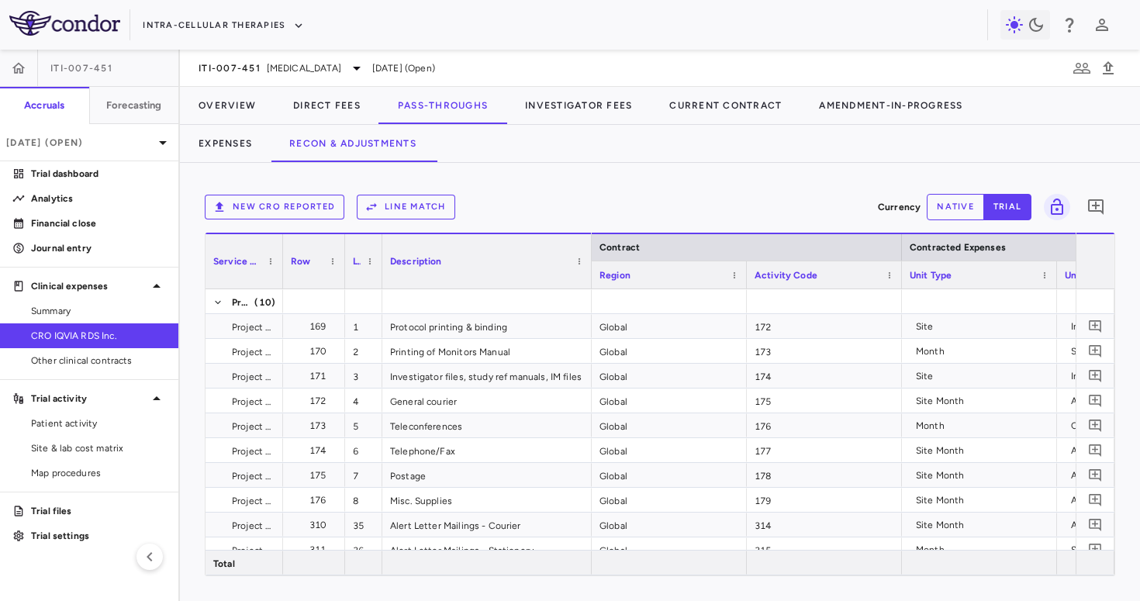
drag, startPoint x: 534, startPoint y: 275, endPoint x: 589, endPoint y: 282, distance: 54.7
click at [589, 282] on div at bounding box center [591, 261] width 6 height 54
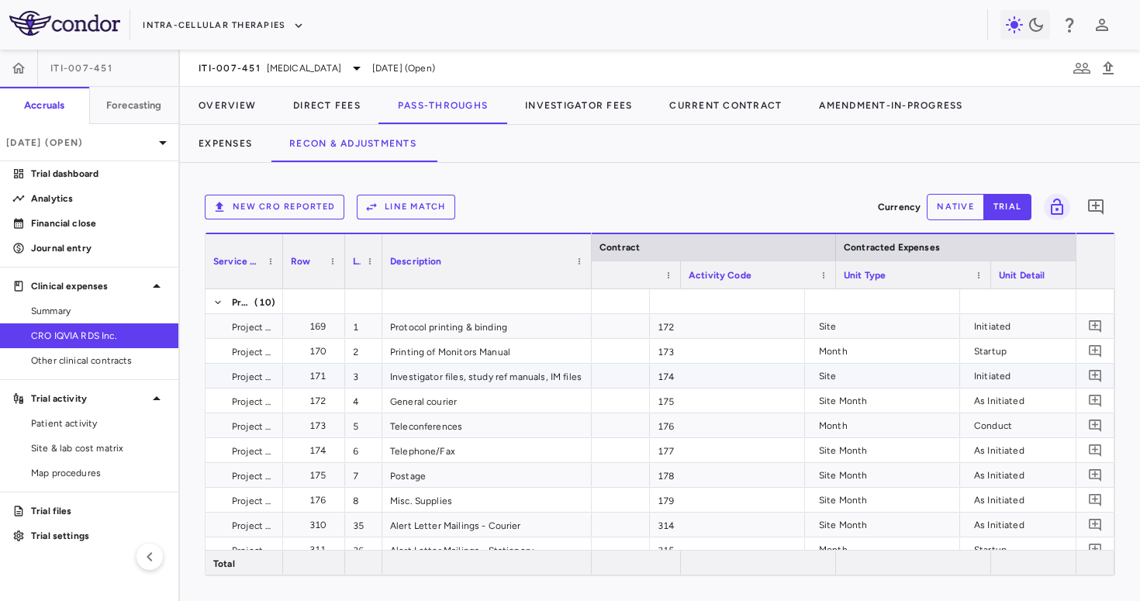
scroll to position [0, 97]
click at [949, 274] on span at bounding box center [947, 275] width 9 height 9
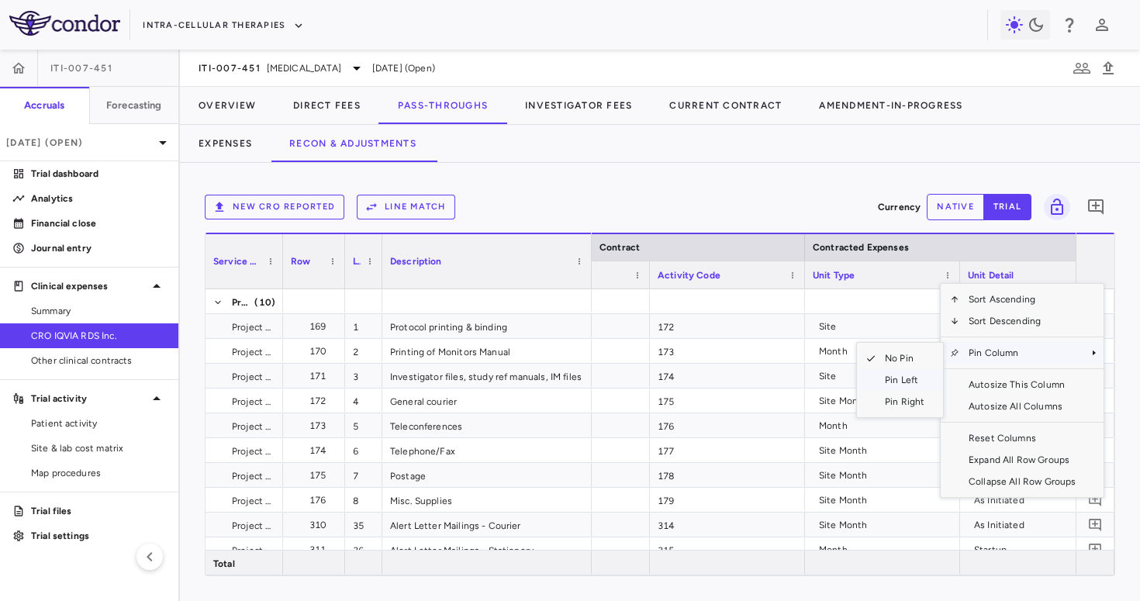
click at [900, 377] on span "Pin Left" at bounding box center [905, 380] width 58 height 22
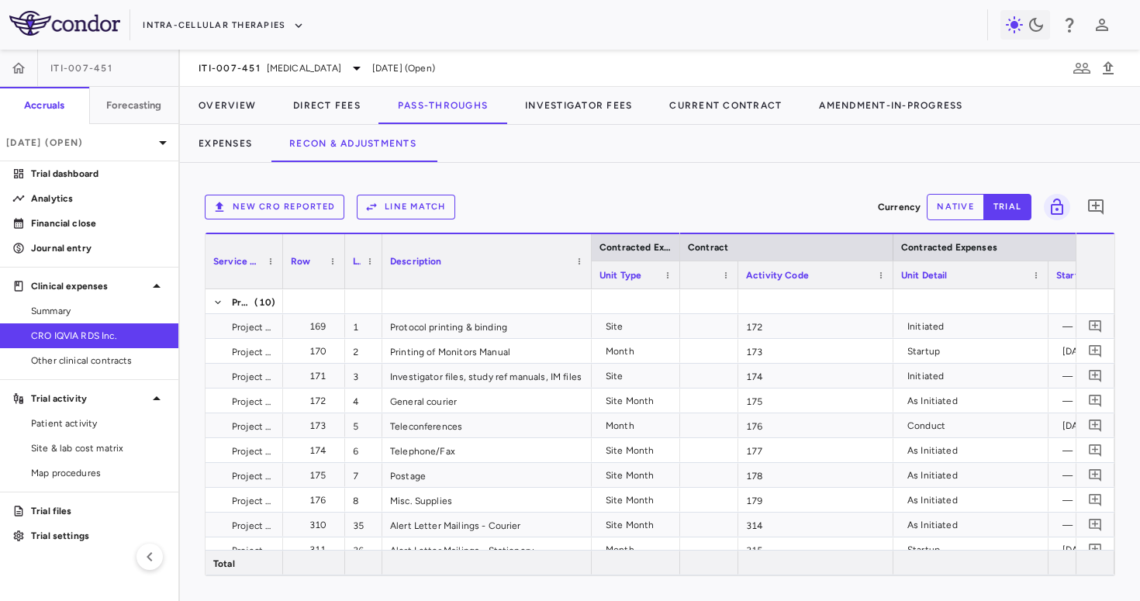
drag, startPoint x: 743, startPoint y: 278, endPoint x: 676, endPoint y: 284, distance: 67.8
click at [676, 284] on div at bounding box center [679, 274] width 6 height 27
click at [1036, 277] on span at bounding box center [1035, 275] width 9 height 9
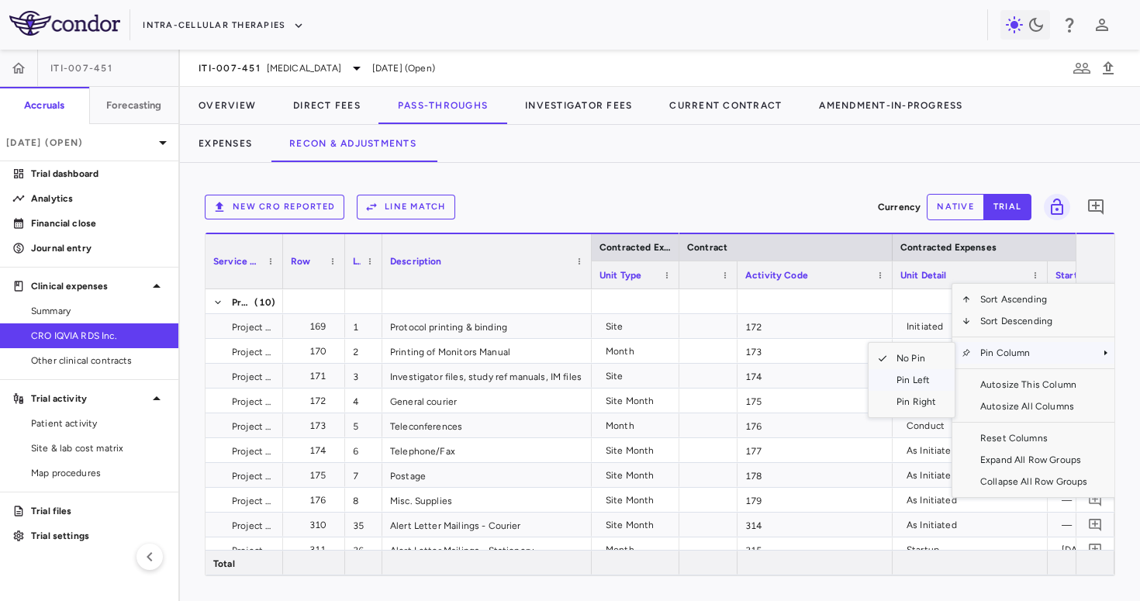
click at [896, 381] on span "Pin Left" at bounding box center [916, 380] width 58 height 22
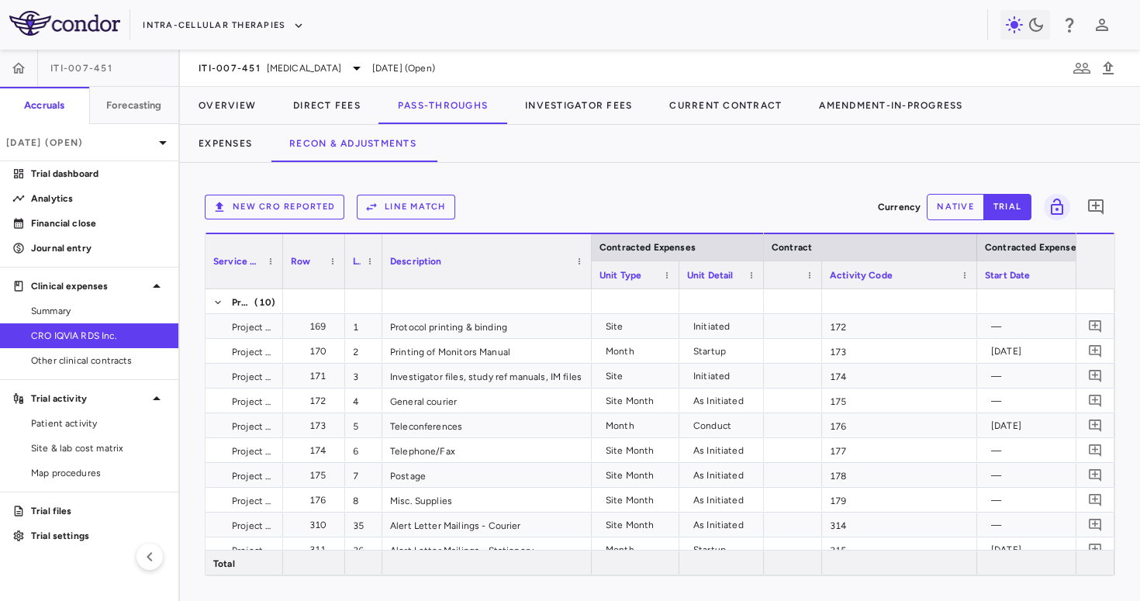
drag, startPoint x: 832, startPoint y: 283, endPoint x: 762, endPoint y: 289, distance: 70.8
click at [762, 289] on div "Contracted Expenses Service Category Row Line Match" at bounding box center [660, 261] width 909 height 57
drag, startPoint x: 590, startPoint y: 282, endPoint x: 555, endPoint y: 282, distance: 35.7
click at [588, 282] on div at bounding box center [591, 261] width 6 height 54
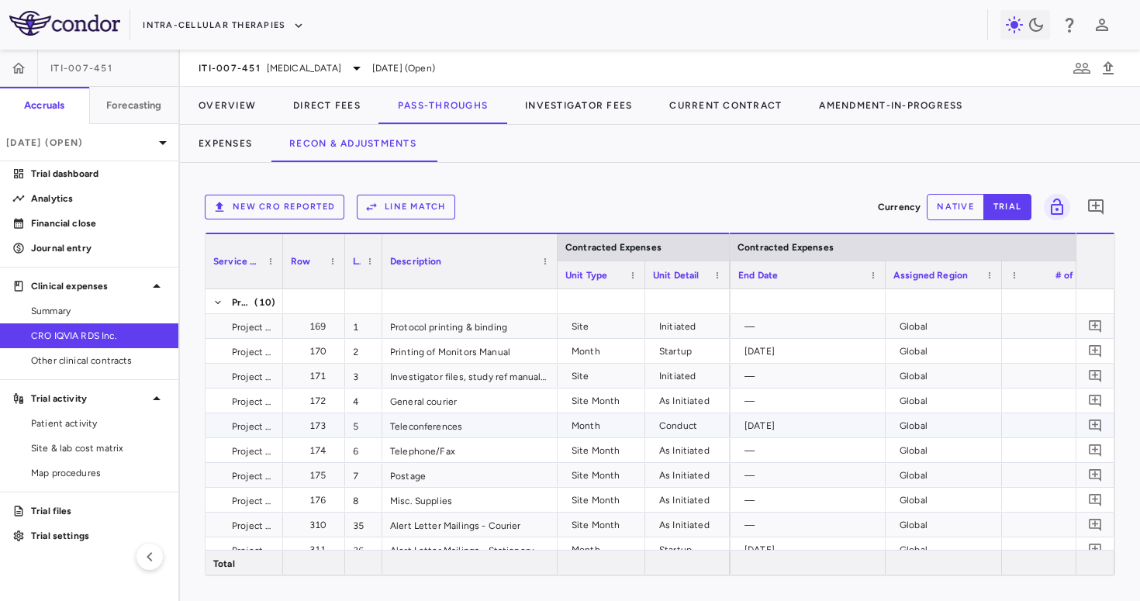
scroll to position [0, 0]
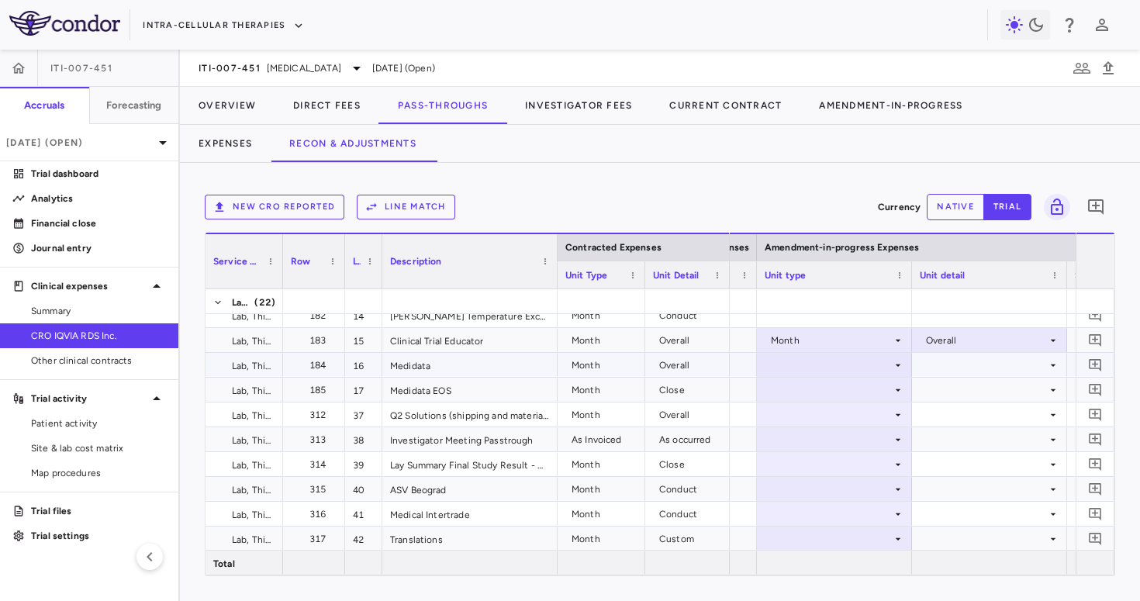
click at [864, 371] on div at bounding box center [835, 365] width 140 height 22
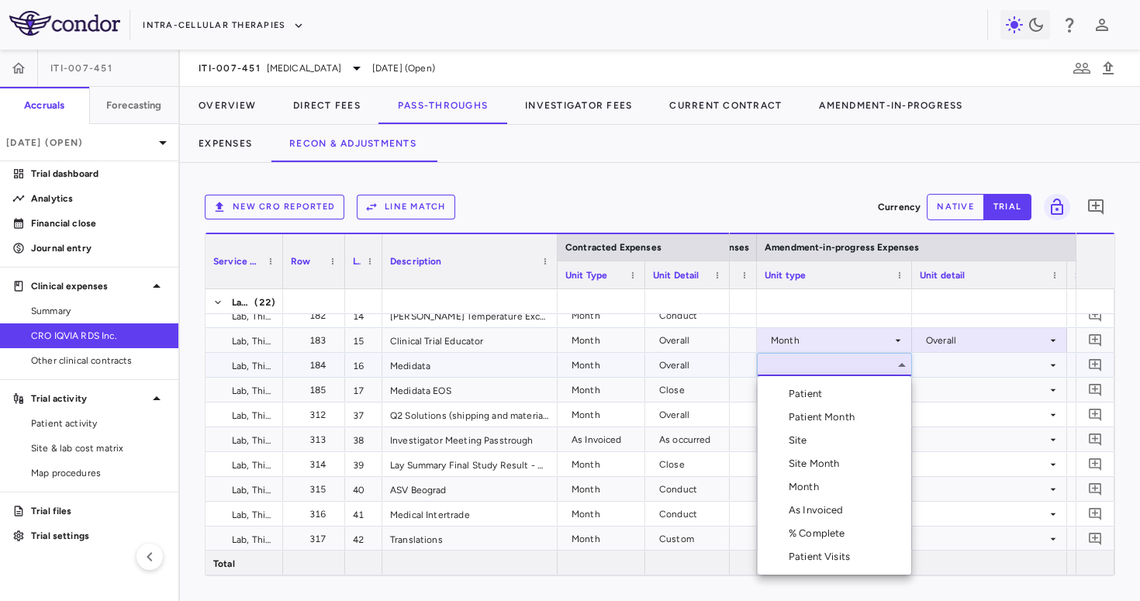
click at [813, 493] on div "Month" at bounding box center [807, 487] width 36 height 14
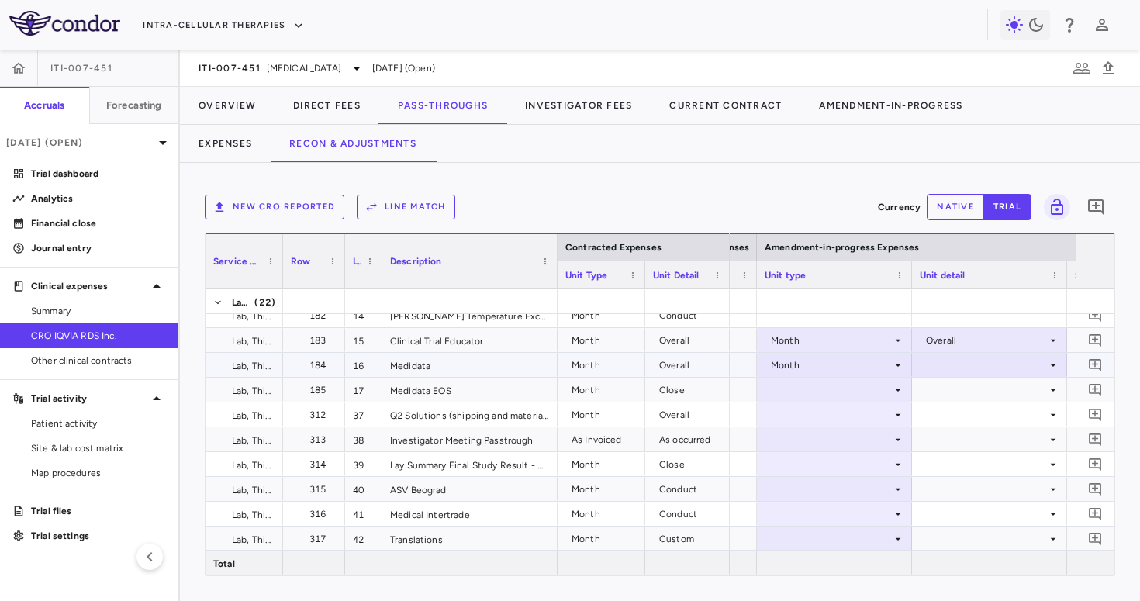
click at [974, 359] on div at bounding box center [990, 365] width 140 height 22
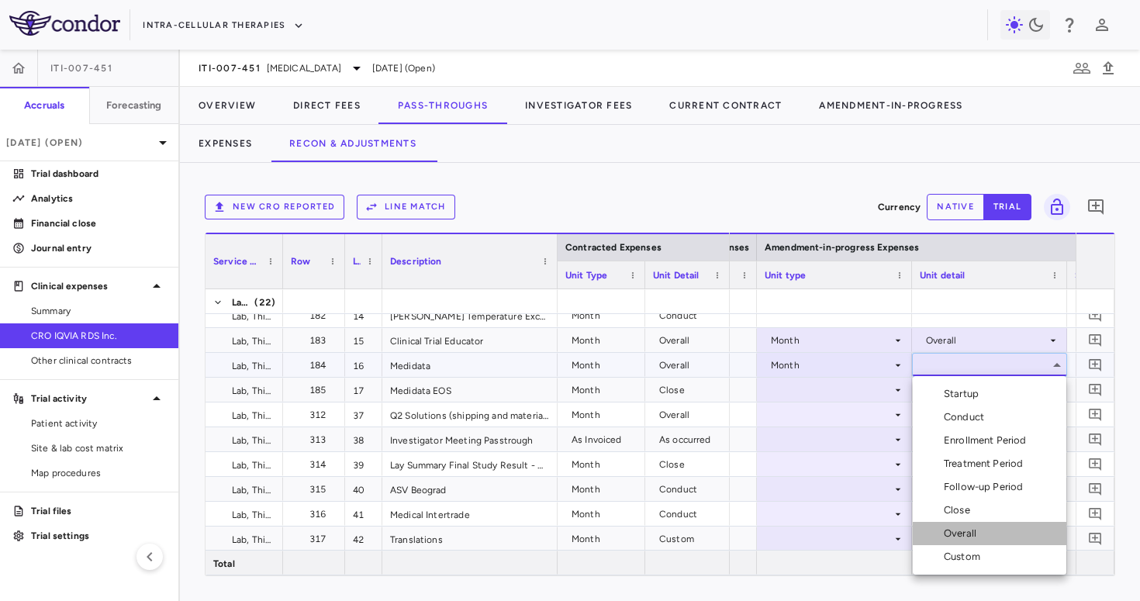
click at [971, 534] on div "Overall" at bounding box center [963, 534] width 39 height 14
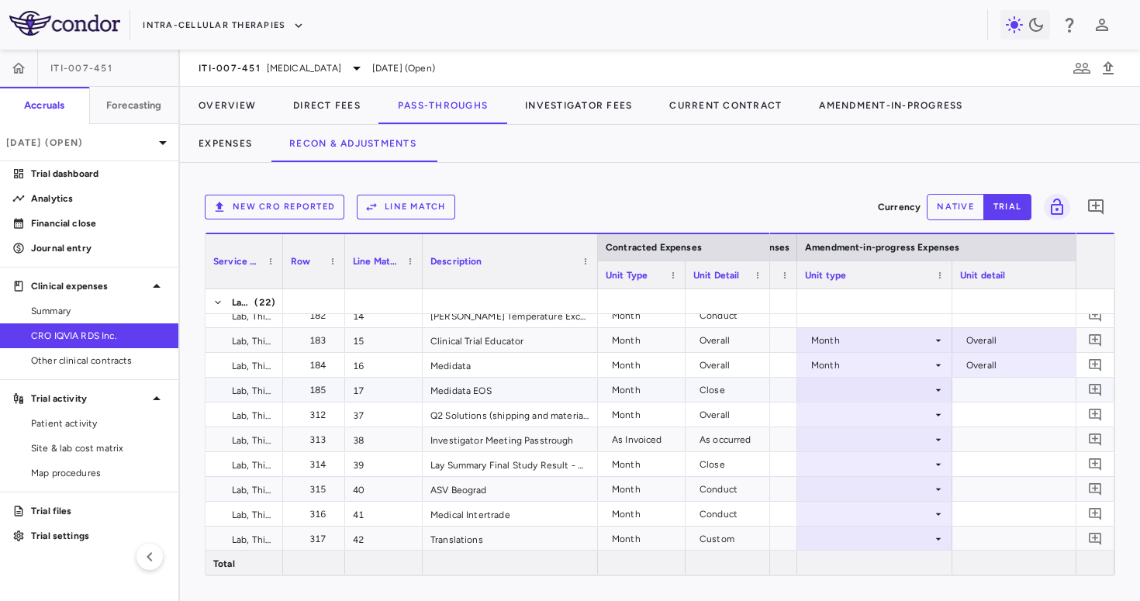
click at [841, 396] on div at bounding box center [875, 390] width 140 height 22
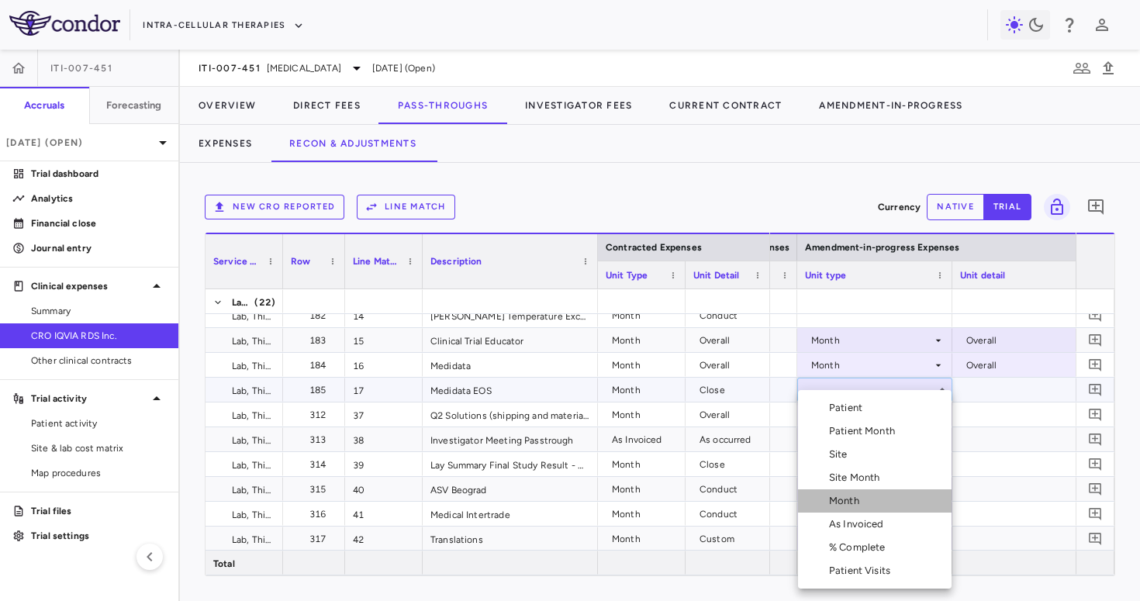
click at [845, 501] on div "Month" at bounding box center [847, 501] width 36 height 14
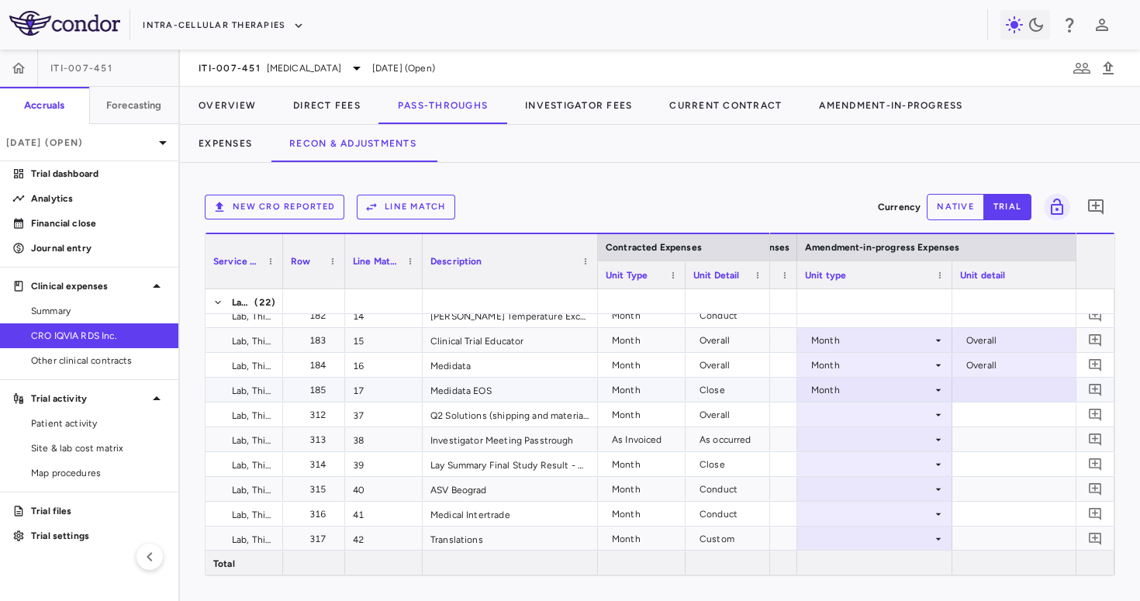
click at [1007, 387] on div at bounding box center [1030, 390] width 140 height 22
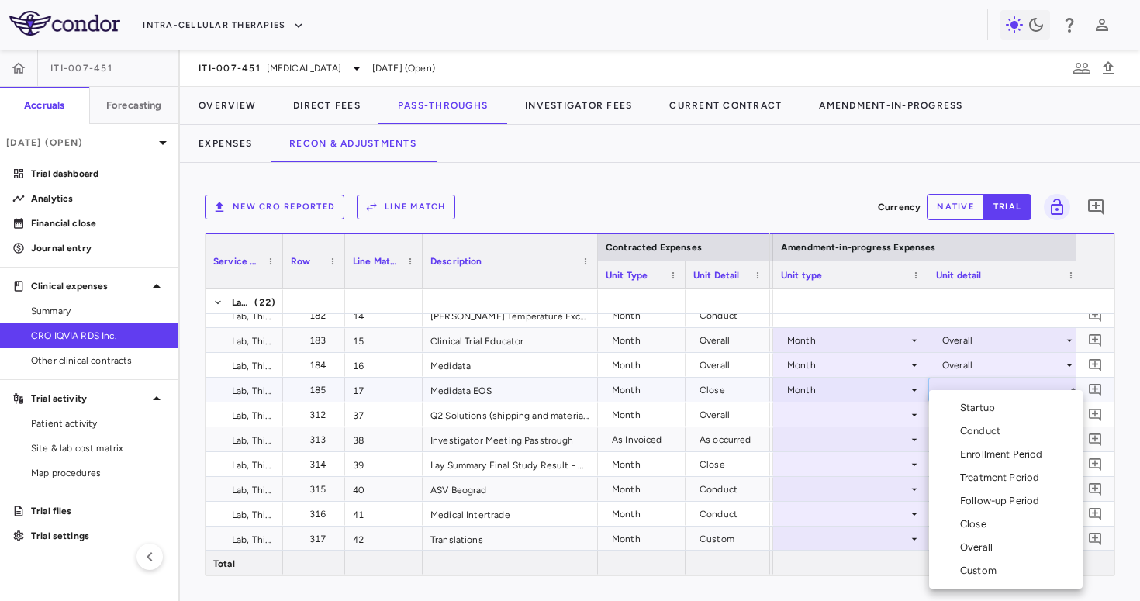
click at [990, 527] on div "Close" at bounding box center [976, 524] width 33 height 14
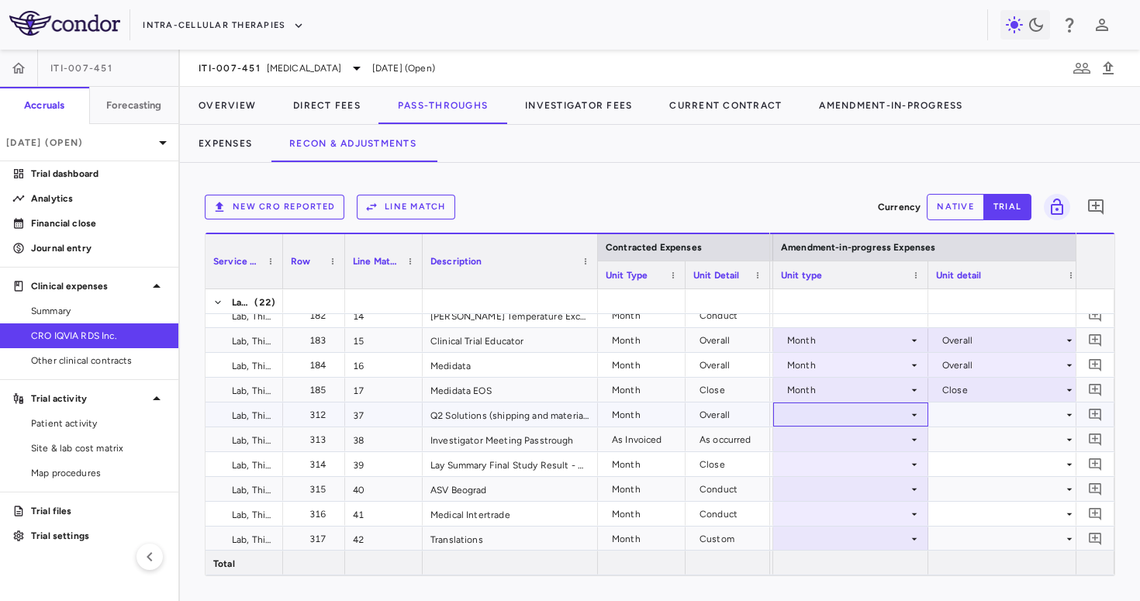
click at [827, 414] on div at bounding box center [851, 414] width 140 height 22
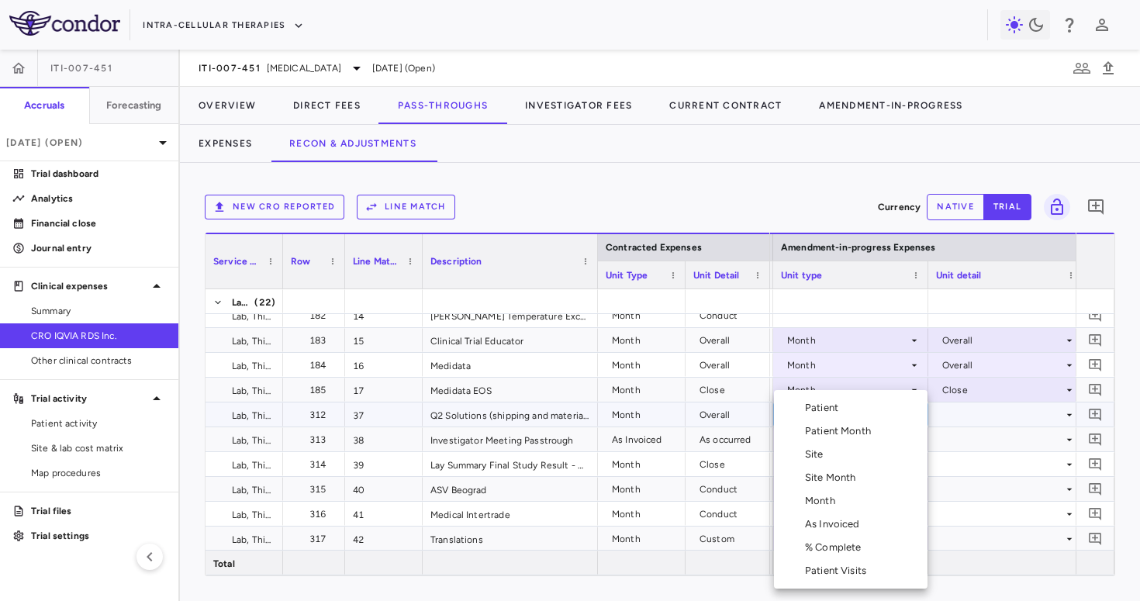
click at [825, 508] on li "Month" at bounding box center [851, 500] width 154 height 23
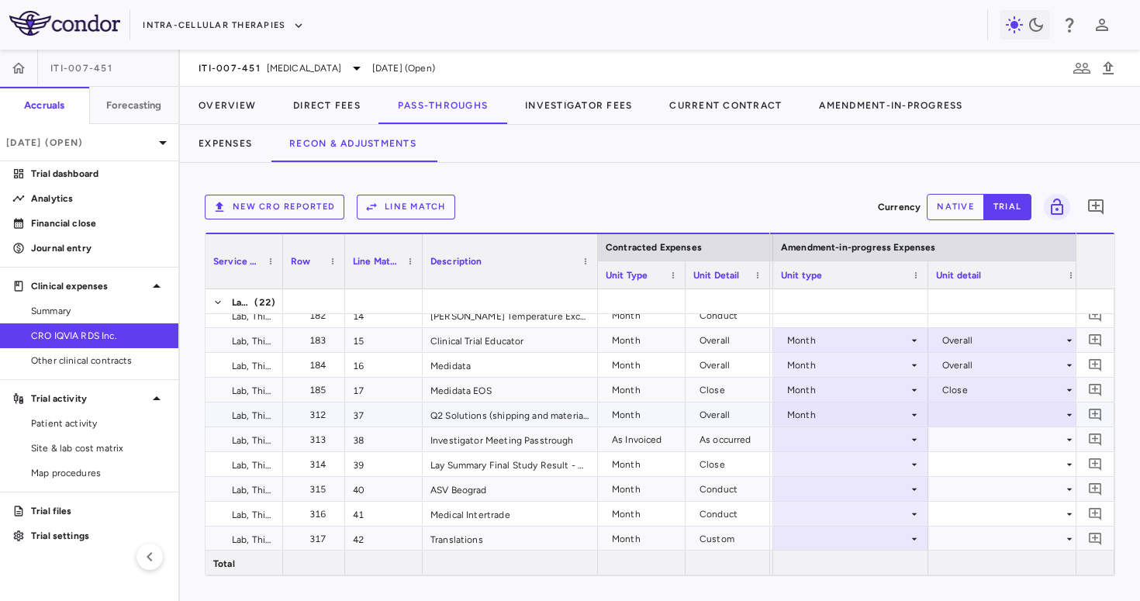
click at [987, 420] on div at bounding box center [1006, 414] width 140 height 22
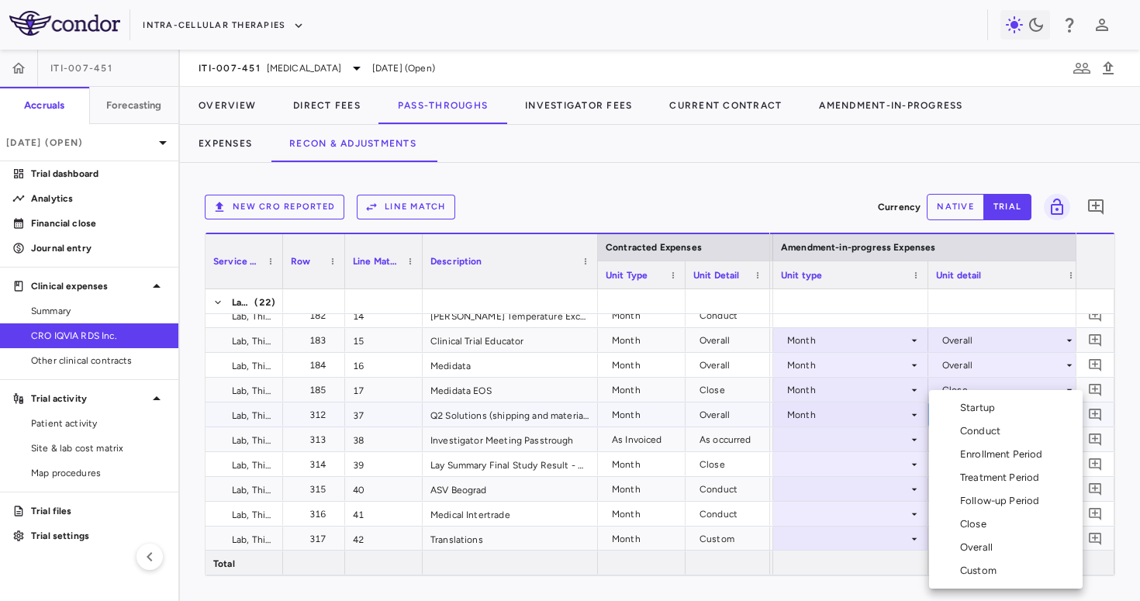
click at [972, 552] on div "Overall" at bounding box center [979, 548] width 39 height 14
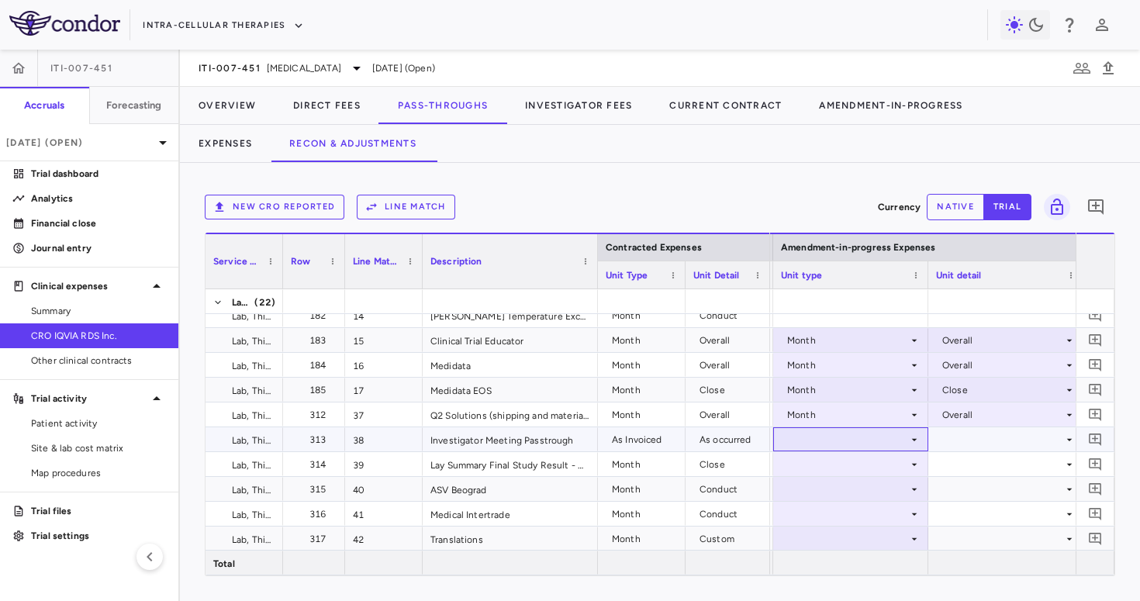
click at [841, 439] on div at bounding box center [851, 439] width 140 height 22
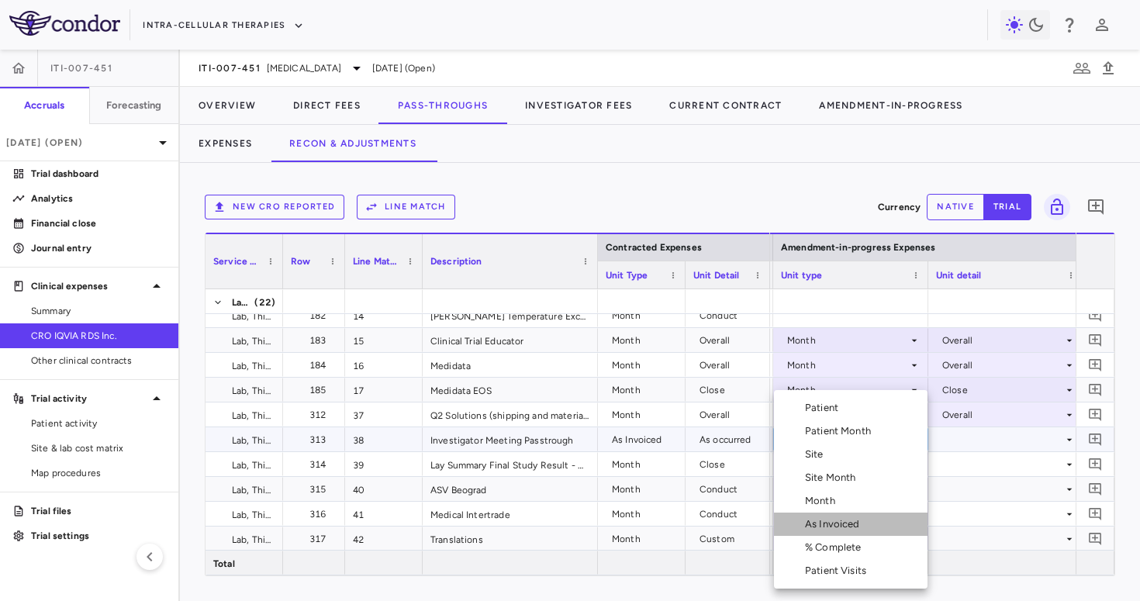
click at [845, 529] on div "As Invoiced" at bounding box center [835, 524] width 61 height 14
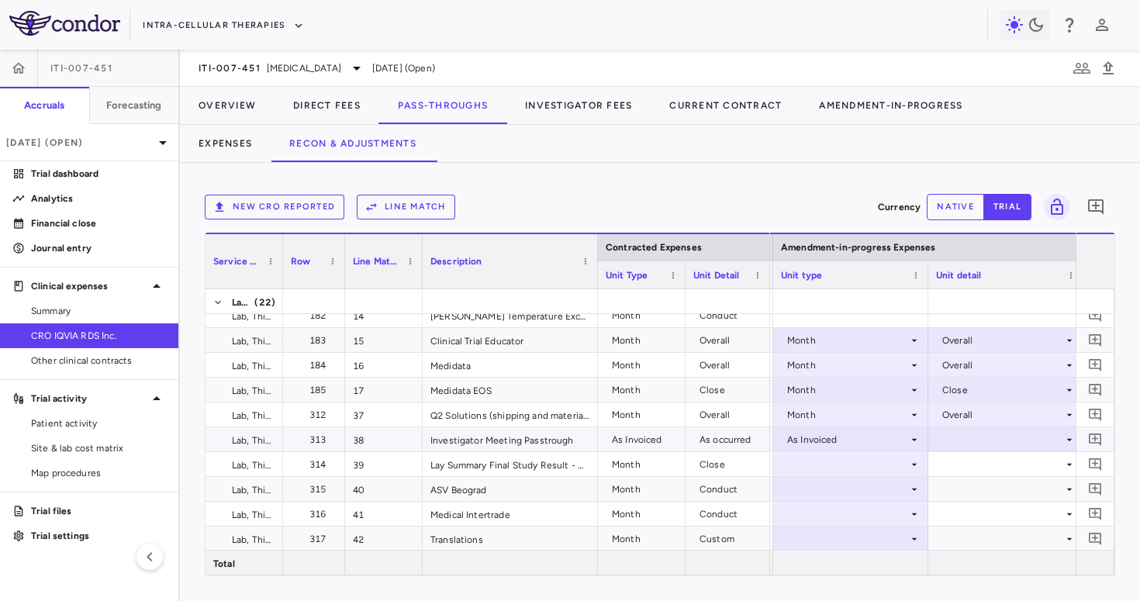
click at [989, 437] on div at bounding box center [1006, 439] width 140 height 22
click at [990, 470] on div "As occurred" at bounding box center [991, 469] width 62 height 14
click at [846, 462] on div at bounding box center [851, 464] width 140 height 22
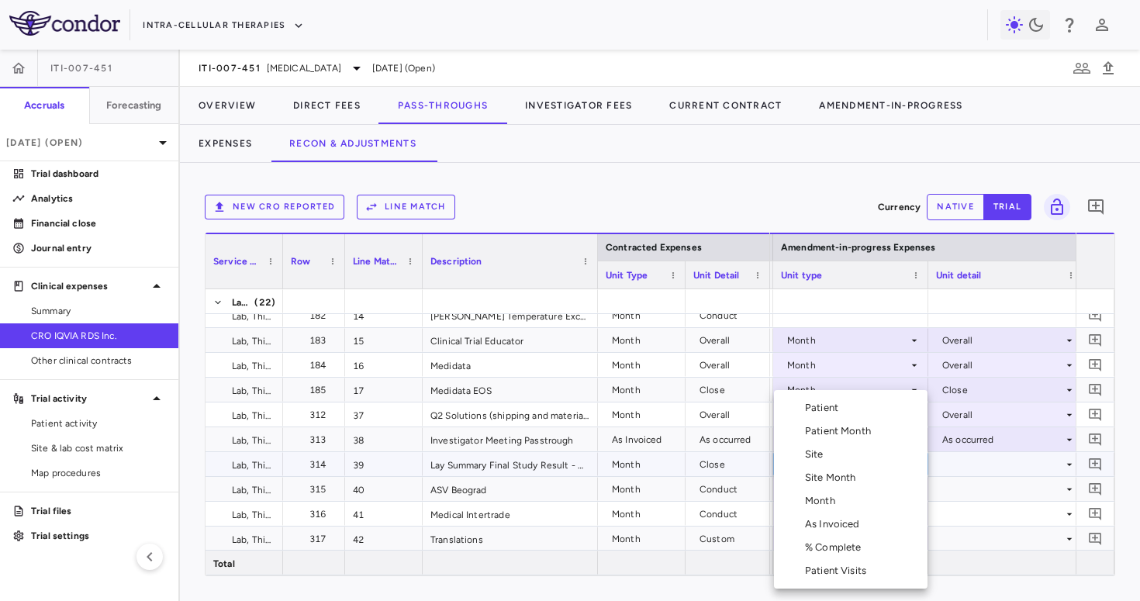
click at [843, 503] on li "Month" at bounding box center [851, 500] width 154 height 23
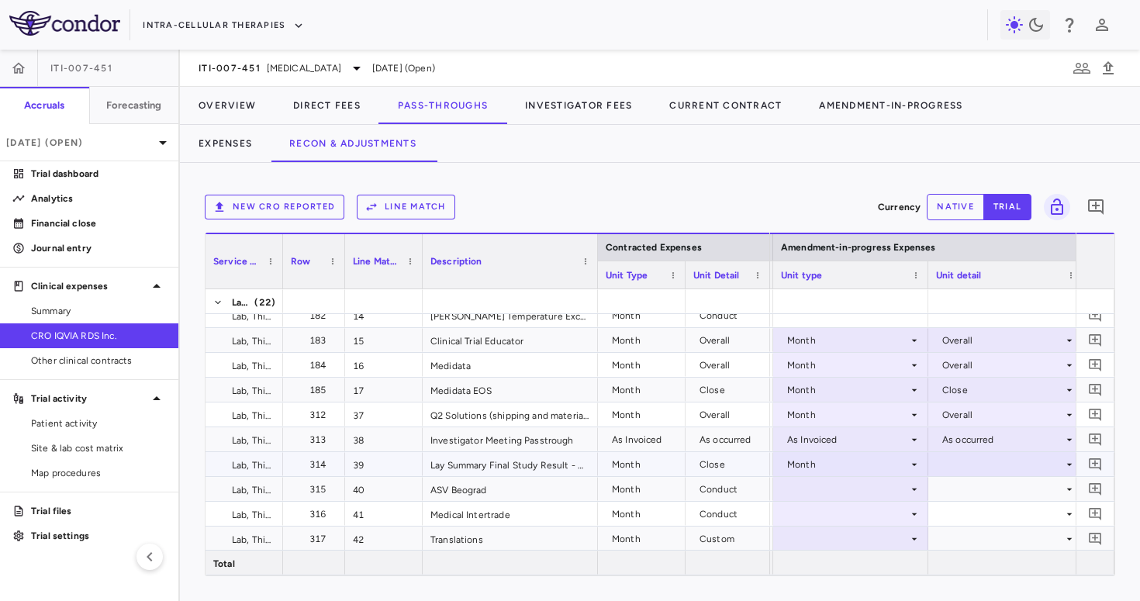
click at [994, 468] on div at bounding box center [1006, 464] width 140 height 22
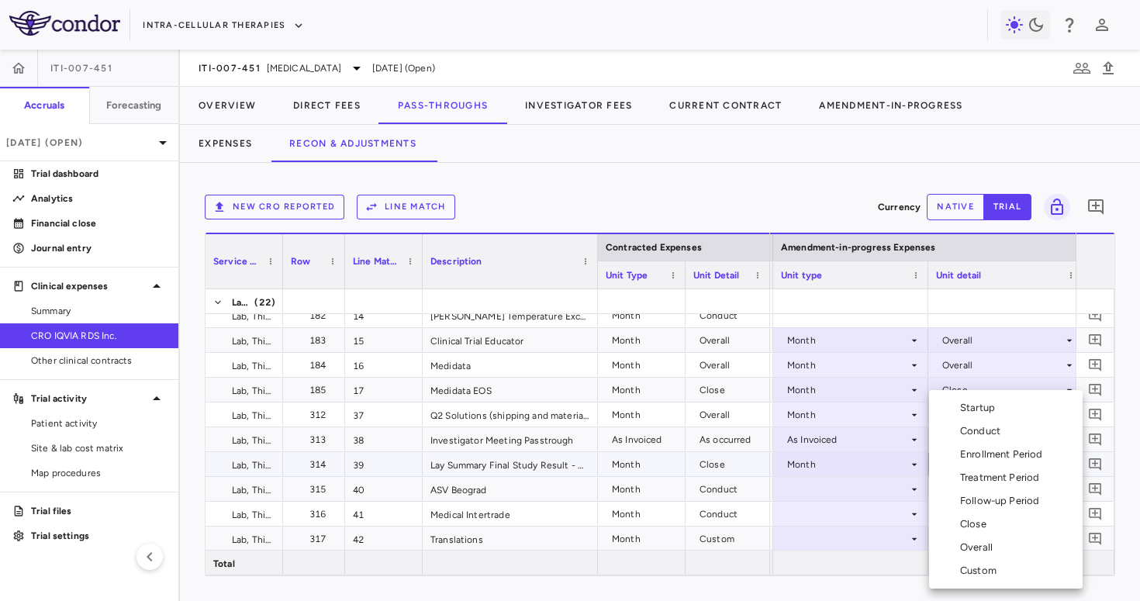
click at [986, 526] on div "Close" at bounding box center [976, 524] width 33 height 14
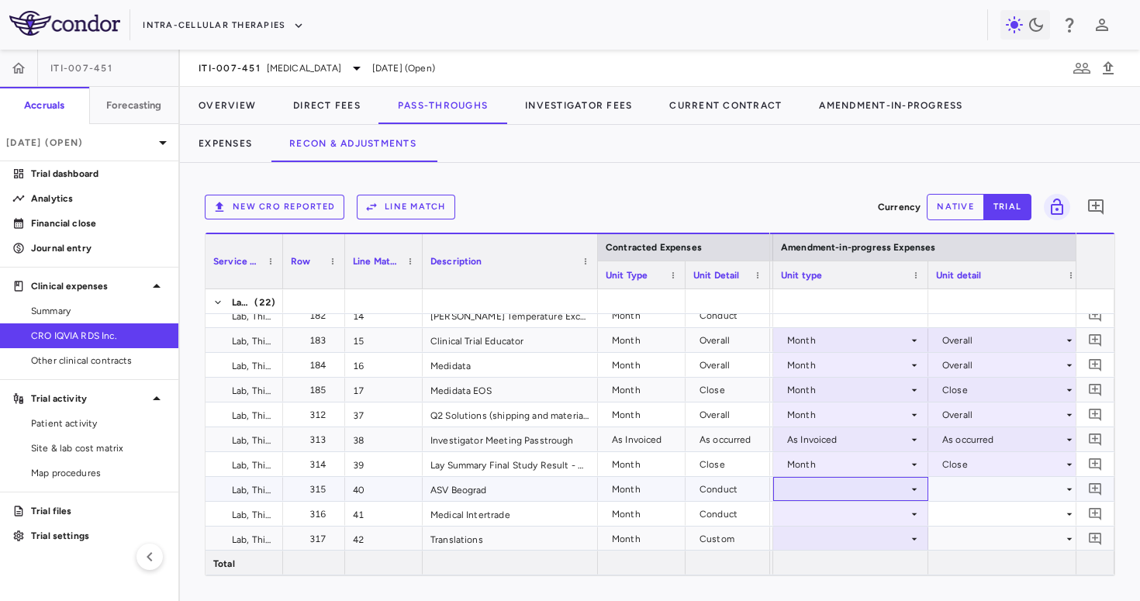
click at [835, 493] on div at bounding box center [851, 489] width 140 height 22
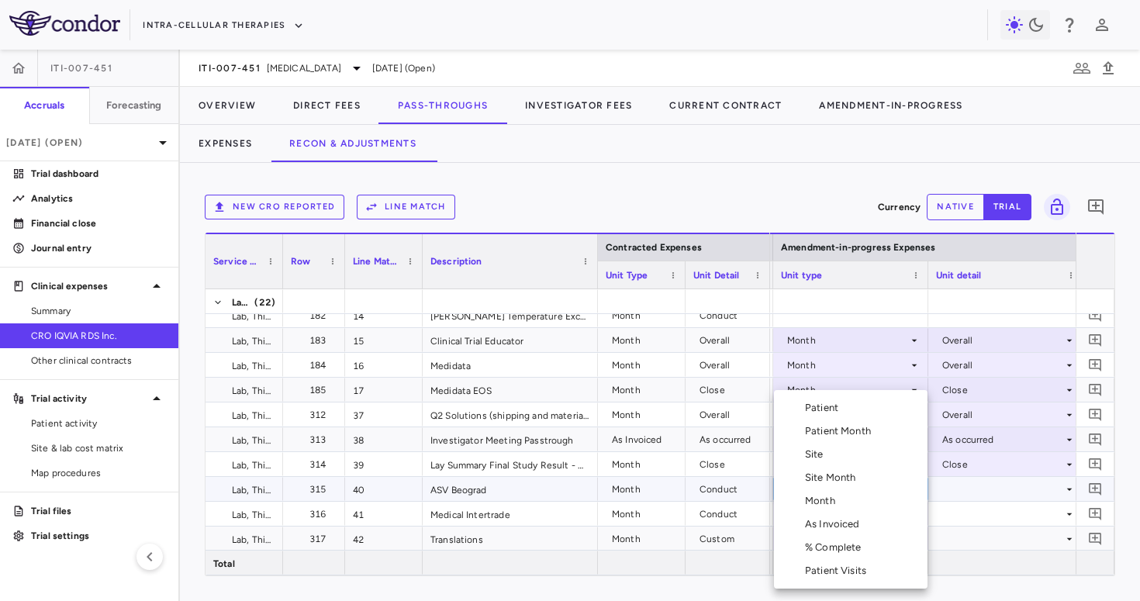
click at [841, 496] on div "Month" at bounding box center [823, 501] width 36 height 14
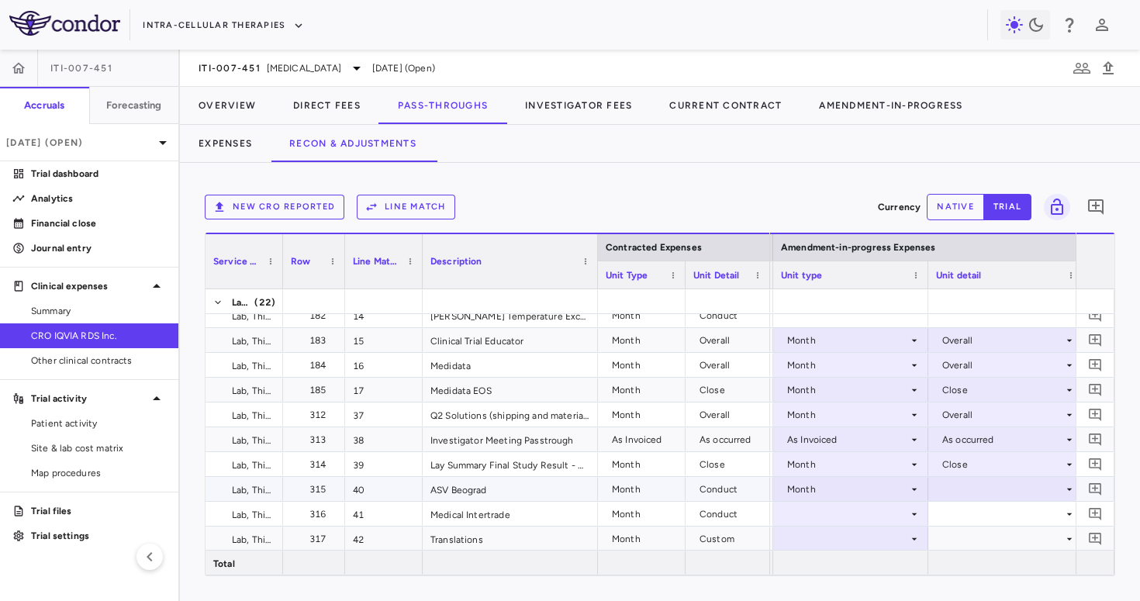
click at [1006, 496] on div at bounding box center [1006, 489] width 140 height 22
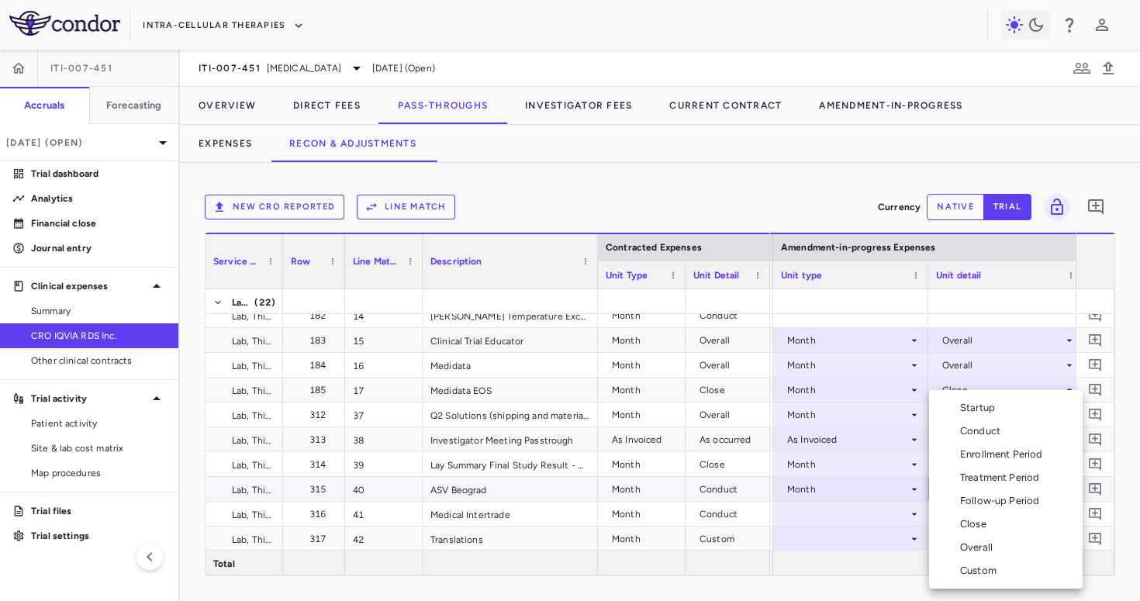
click at [1000, 431] on div "Conduct" at bounding box center [983, 431] width 47 height 14
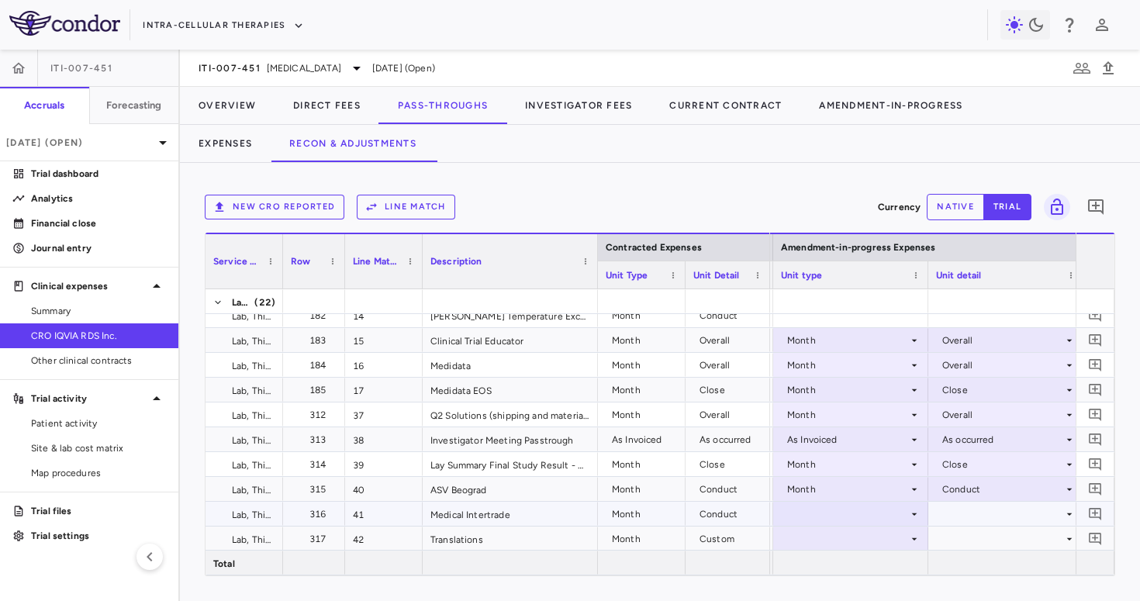
click at [840, 514] on div at bounding box center [851, 514] width 140 height 22
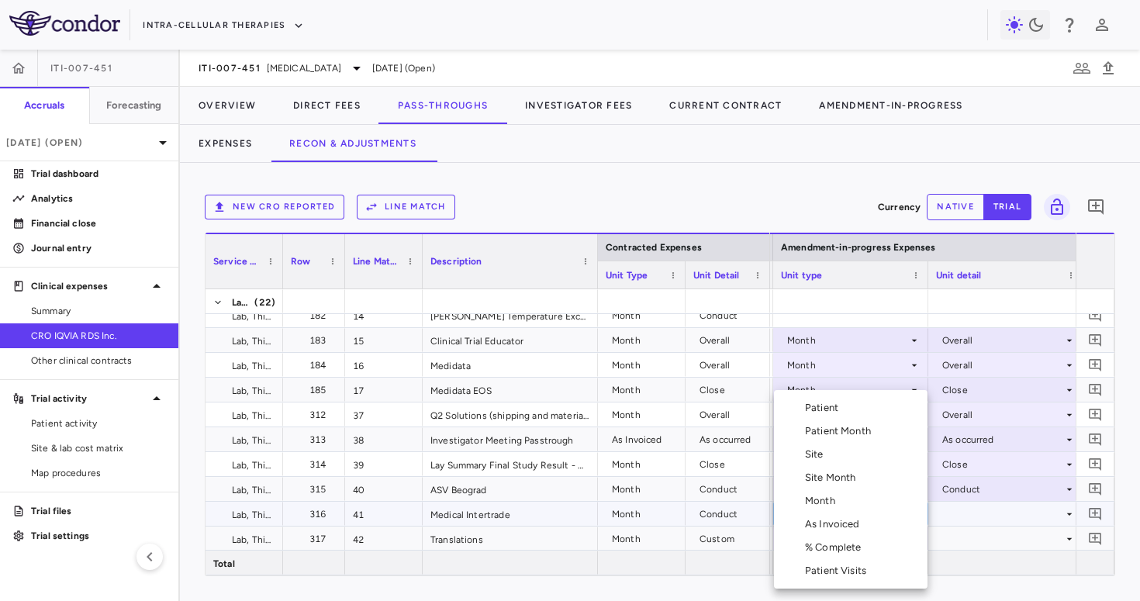
click at [842, 500] on li "Month" at bounding box center [851, 500] width 154 height 23
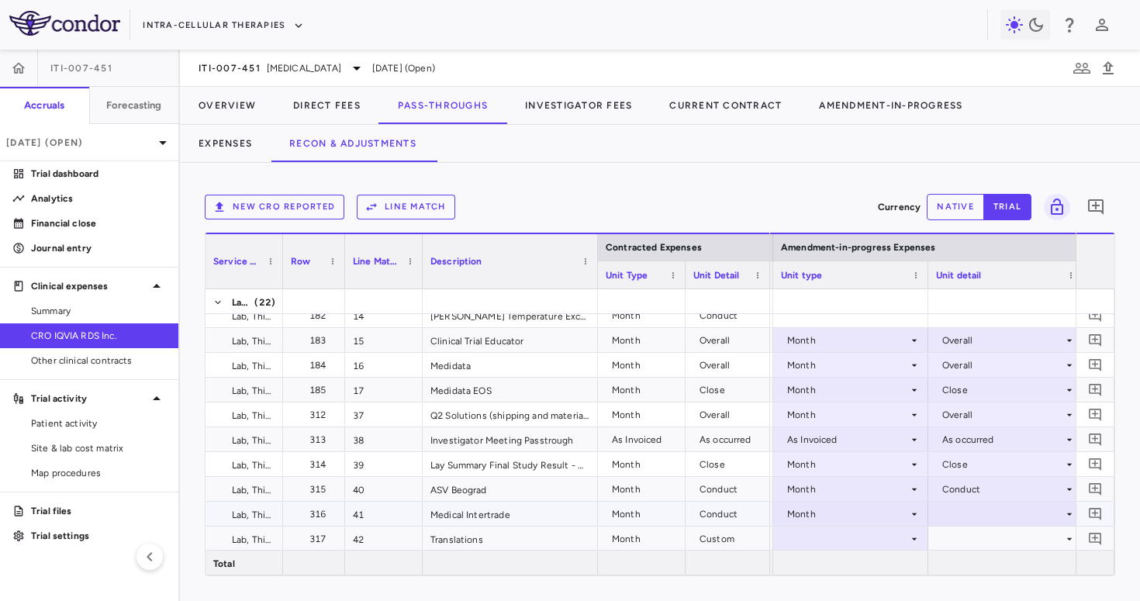
click at [974, 520] on div at bounding box center [1006, 514] width 140 height 22
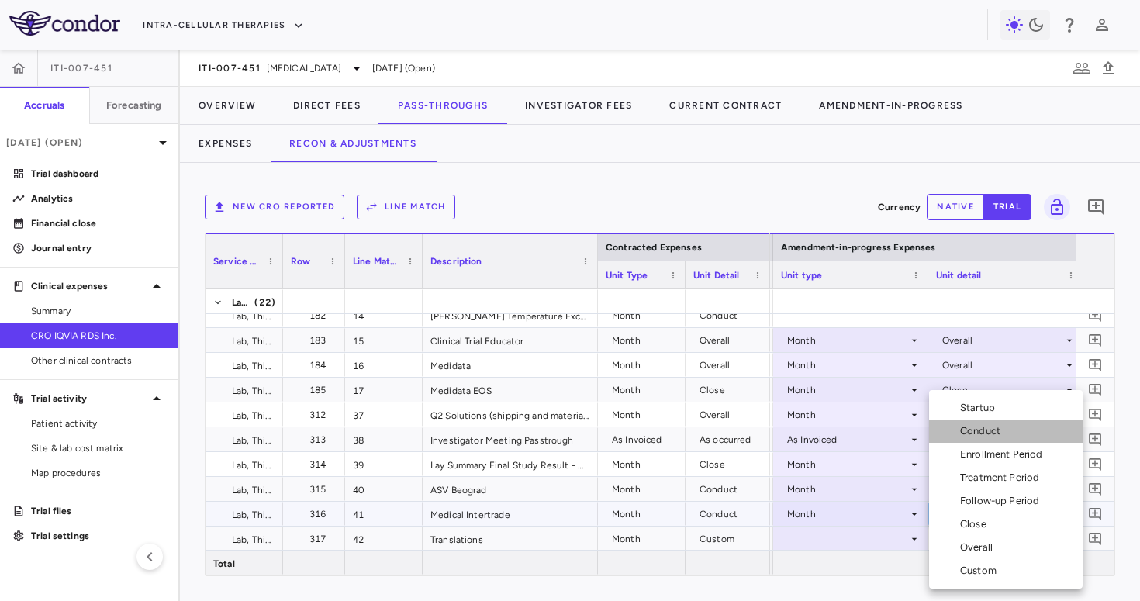
click at [980, 433] on div "Conduct" at bounding box center [983, 431] width 47 height 14
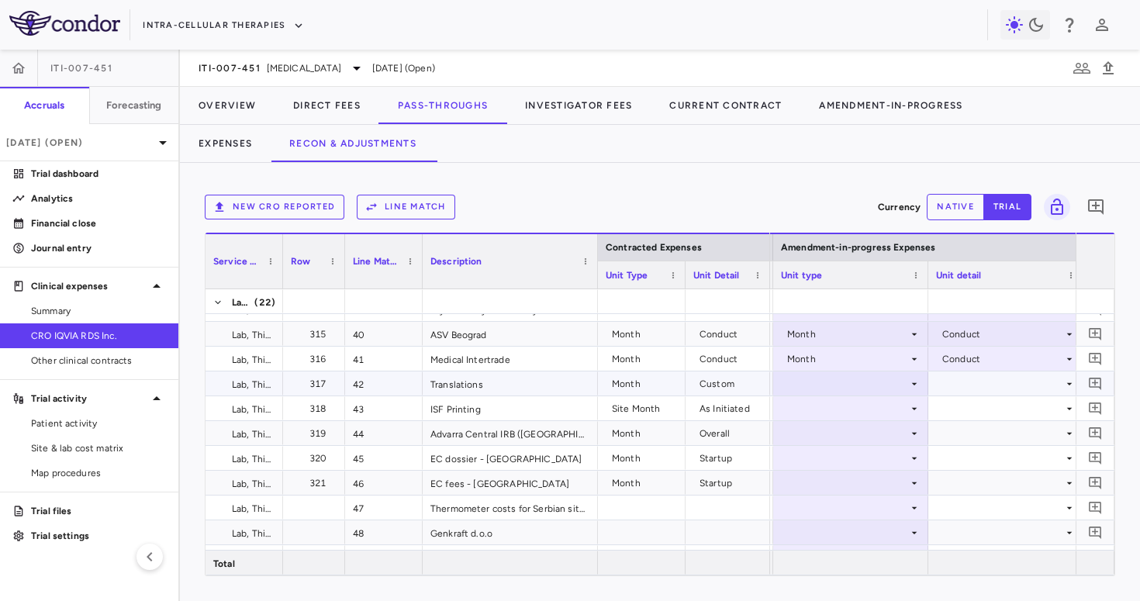
click at [858, 384] on div at bounding box center [851, 383] width 140 height 22
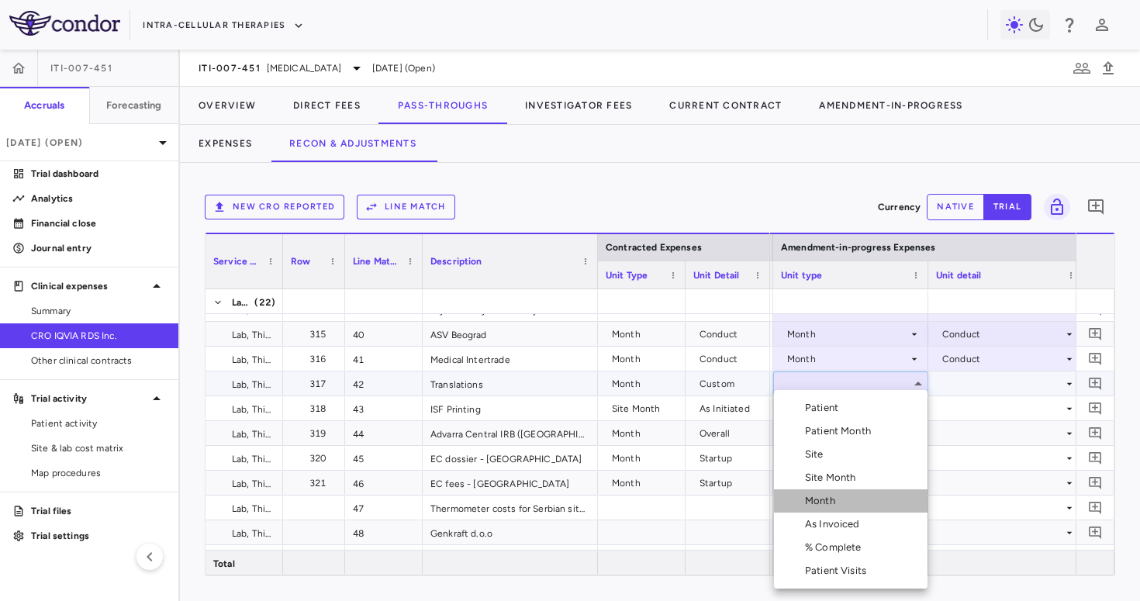
click at [843, 503] on li "Month" at bounding box center [851, 500] width 154 height 23
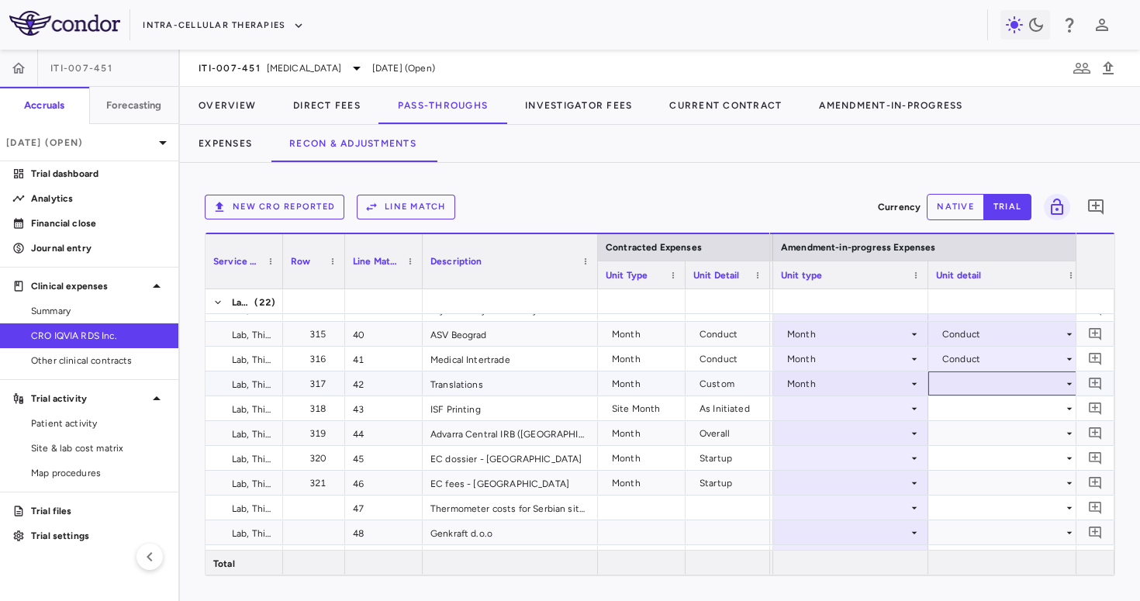
click at [970, 382] on div at bounding box center [1006, 383] width 140 height 22
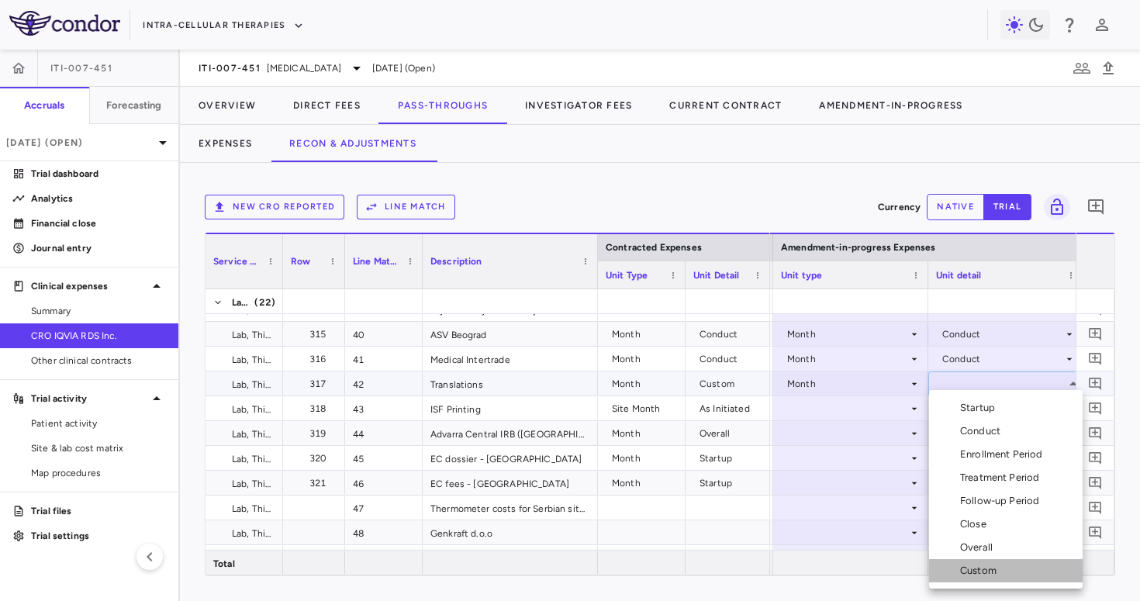
click at [974, 572] on div "Custom" at bounding box center [981, 571] width 43 height 14
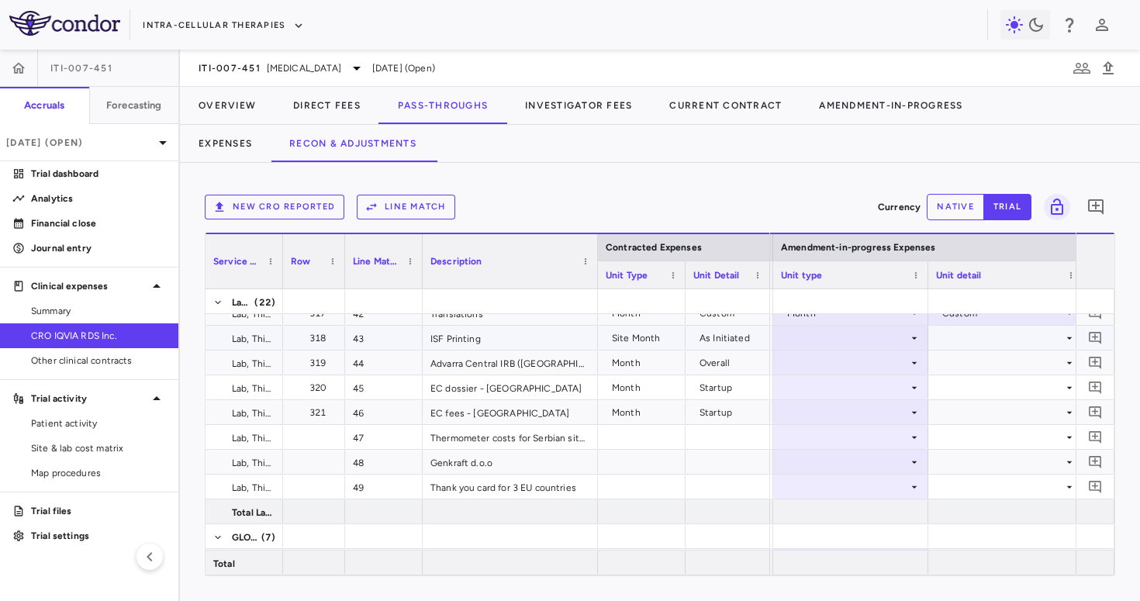
click at [856, 334] on div at bounding box center [851, 338] width 140 height 22
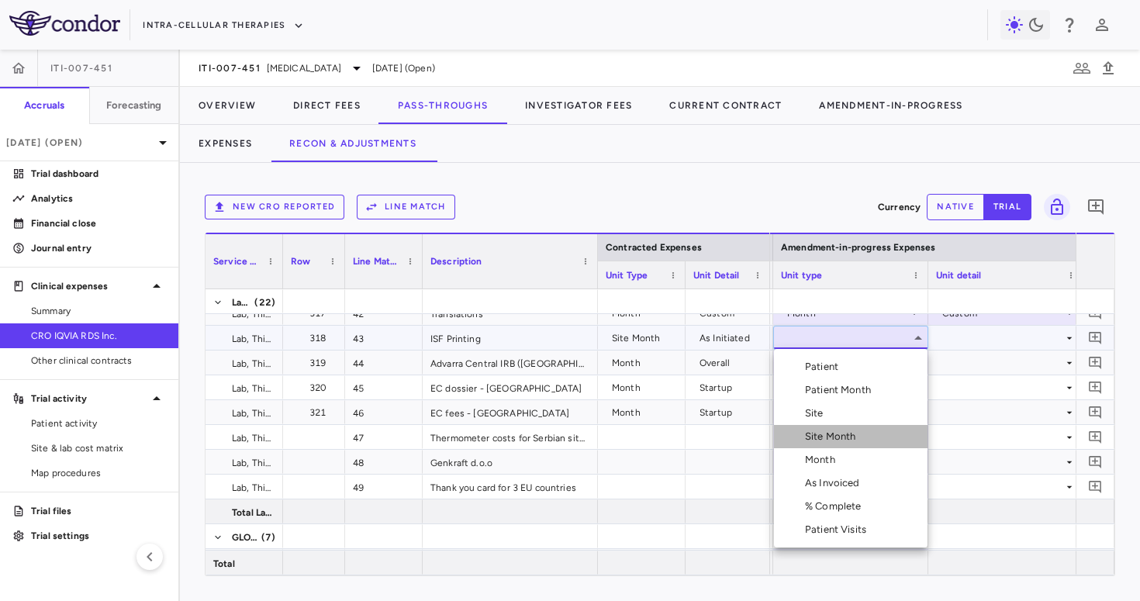
click at [844, 435] on div "Site Month" at bounding box center [833, 437] width 57 height 14
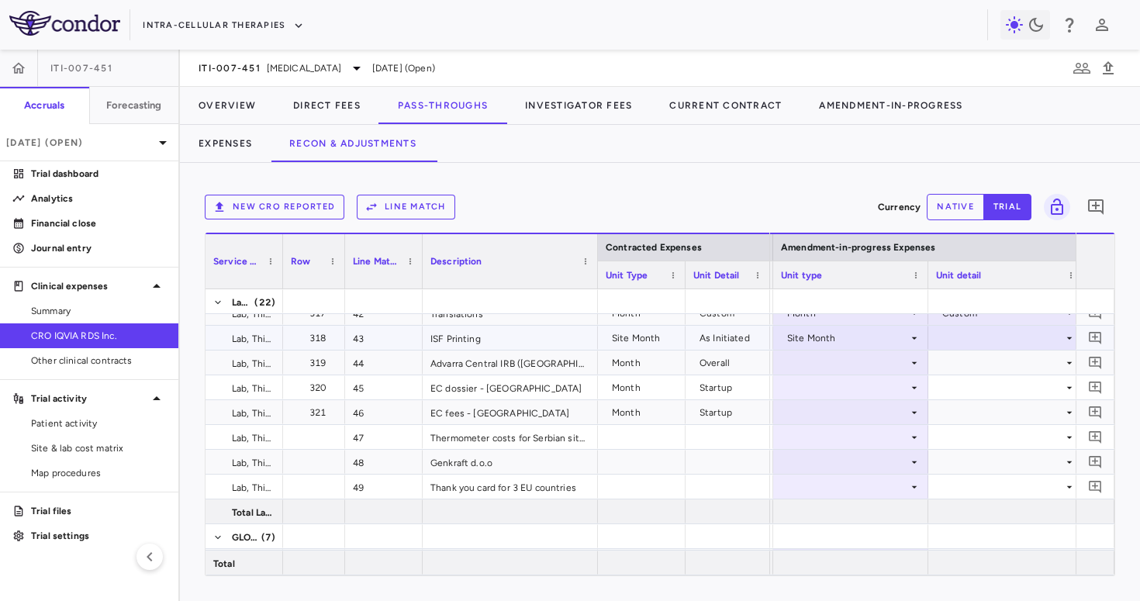
click at [953, 340] on div at bounding box center [1006, 338] width 140 height 22
click at [955, 365] on div "As Initiated" at bounding box center [974, 367] width 91 height 14
click at [862, 356] on div at bounding box center [851, 362] width 140 height 22
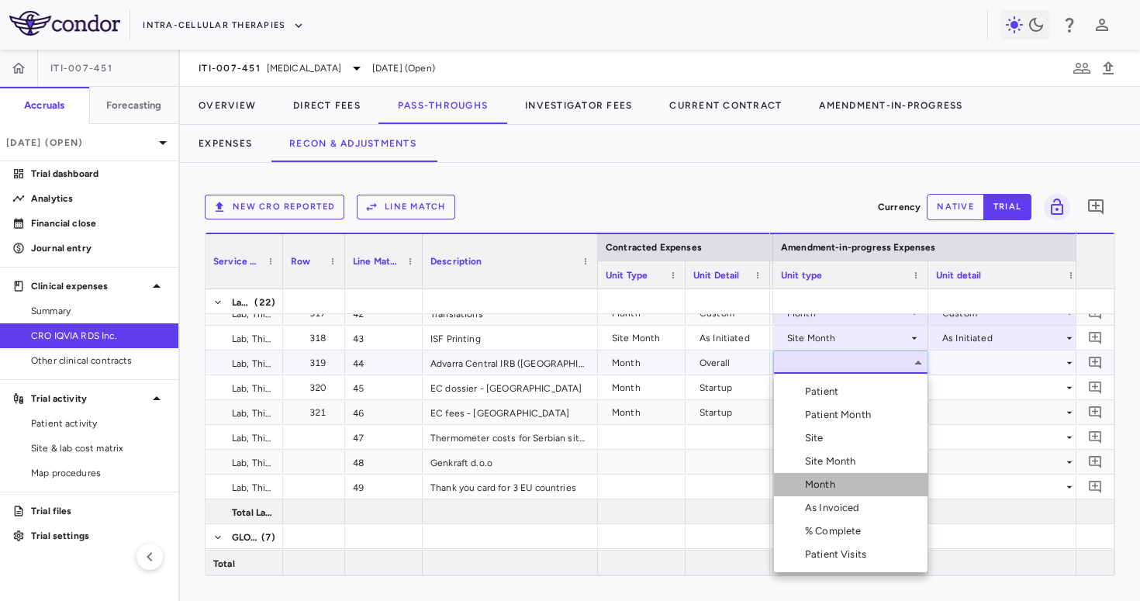
click at [853, 485] on li "Month" at bounding box center [851, 484] width 154 height 23
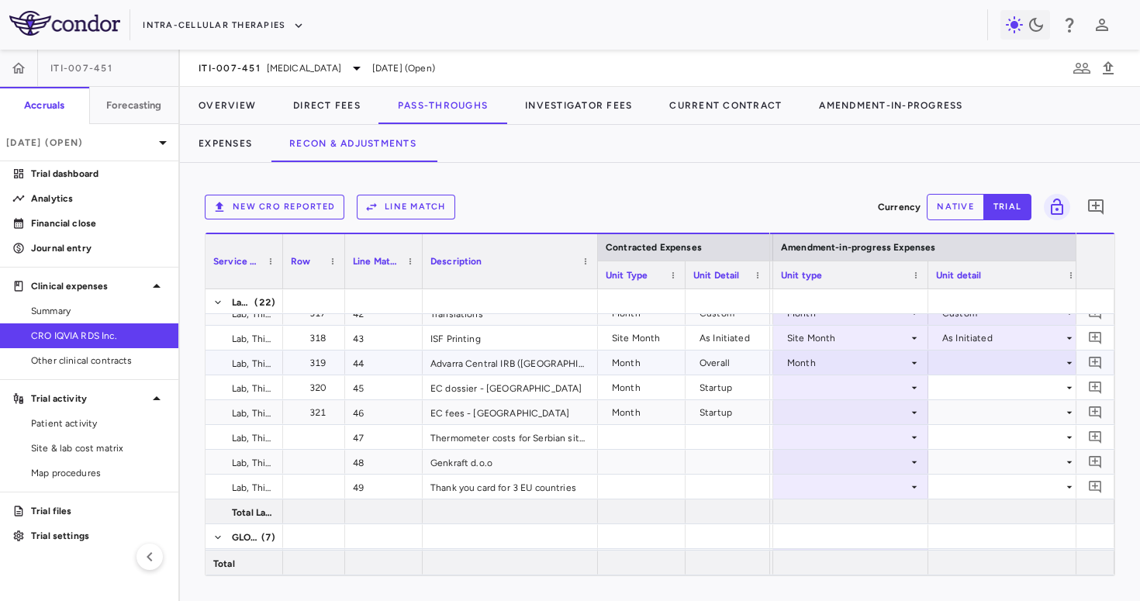
click at [973, 367] on div at bounding box center [1006, 362] width 140 height 22
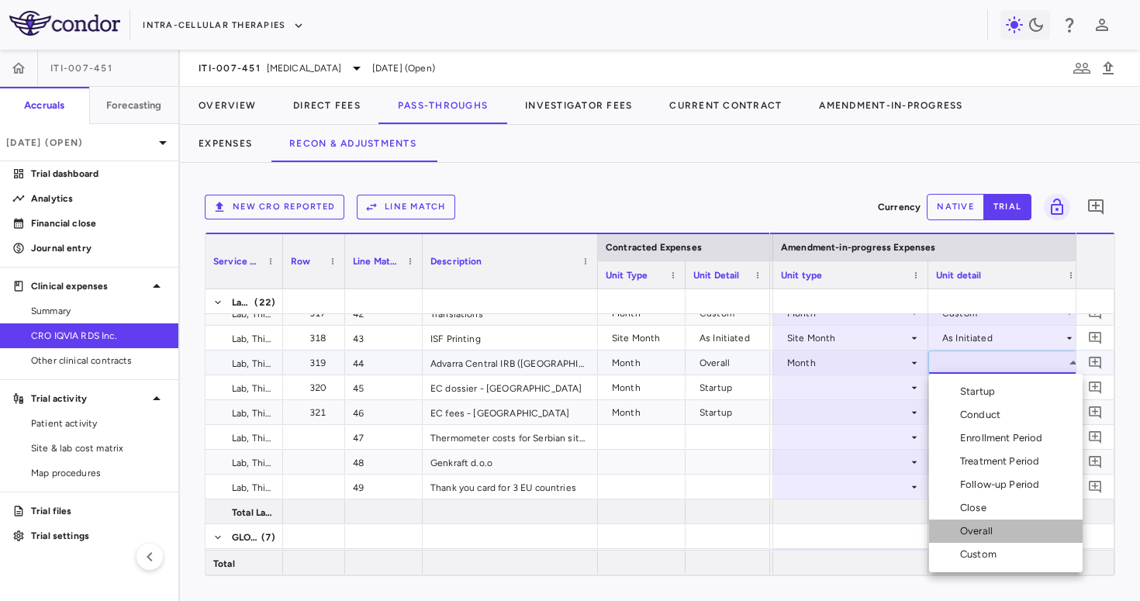
click at [980, 531] on div "Overall" at bounding box center [979, 531] width 39 height 14
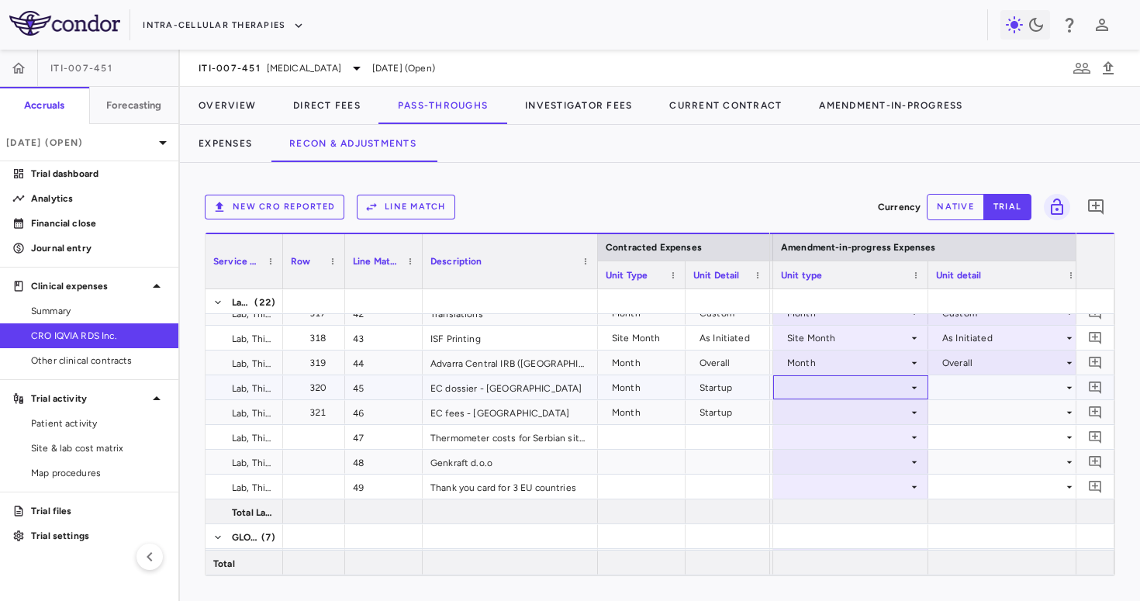
click at [839, 389] on div at bounding box center [851, 387] width 140 height 22
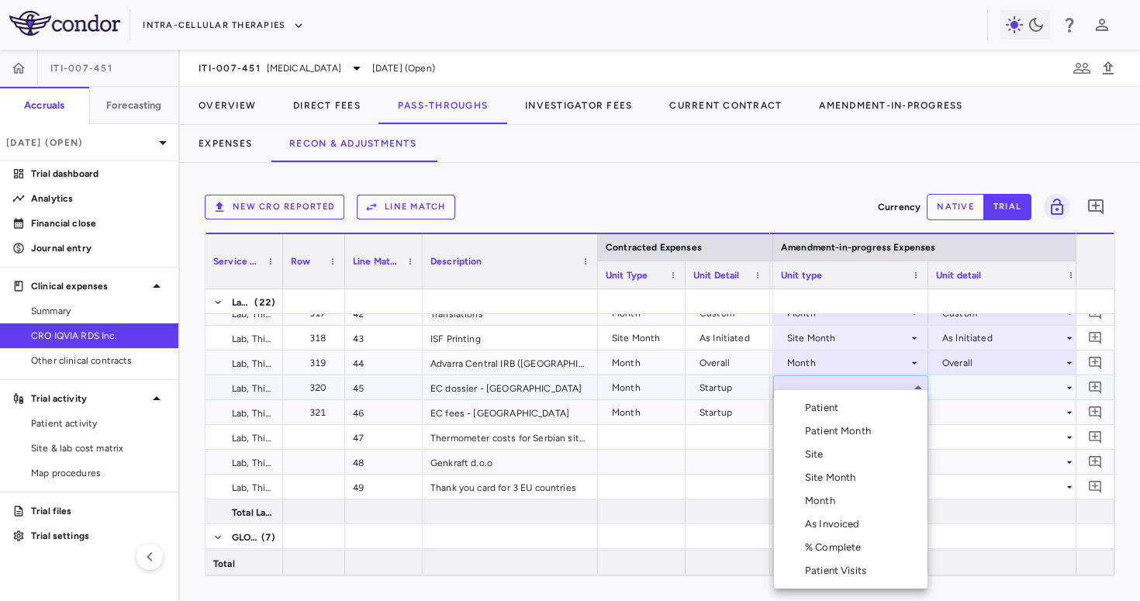
click at [825, 503] on div "Month" at bounding box center [823, 501] width 36 height 14
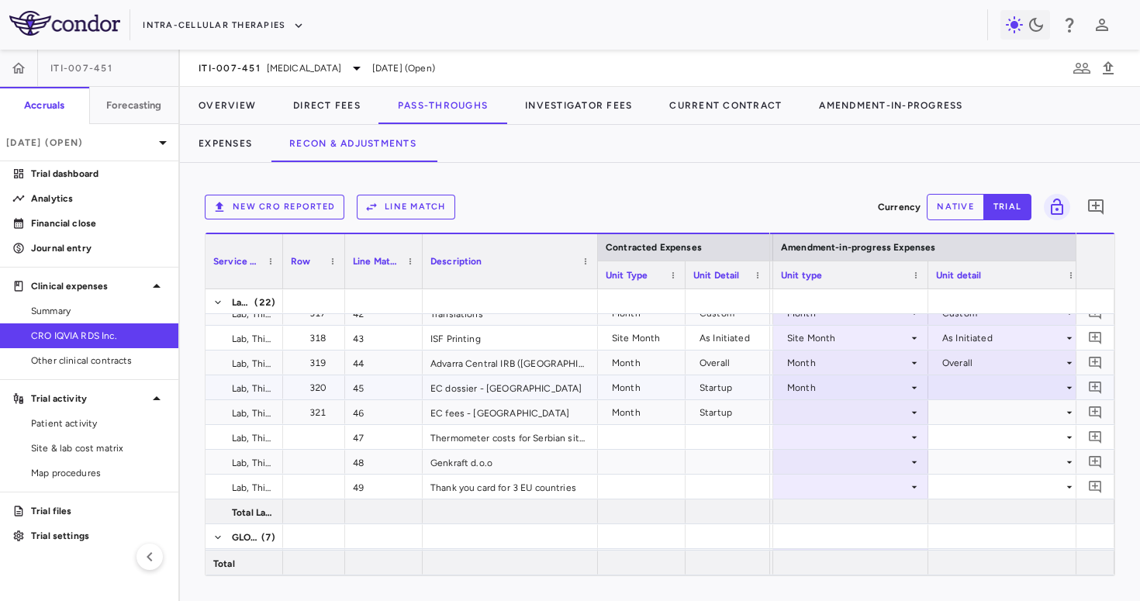
click at [969, 382] on div at bounding box center [1006, 387] width 140 height 22
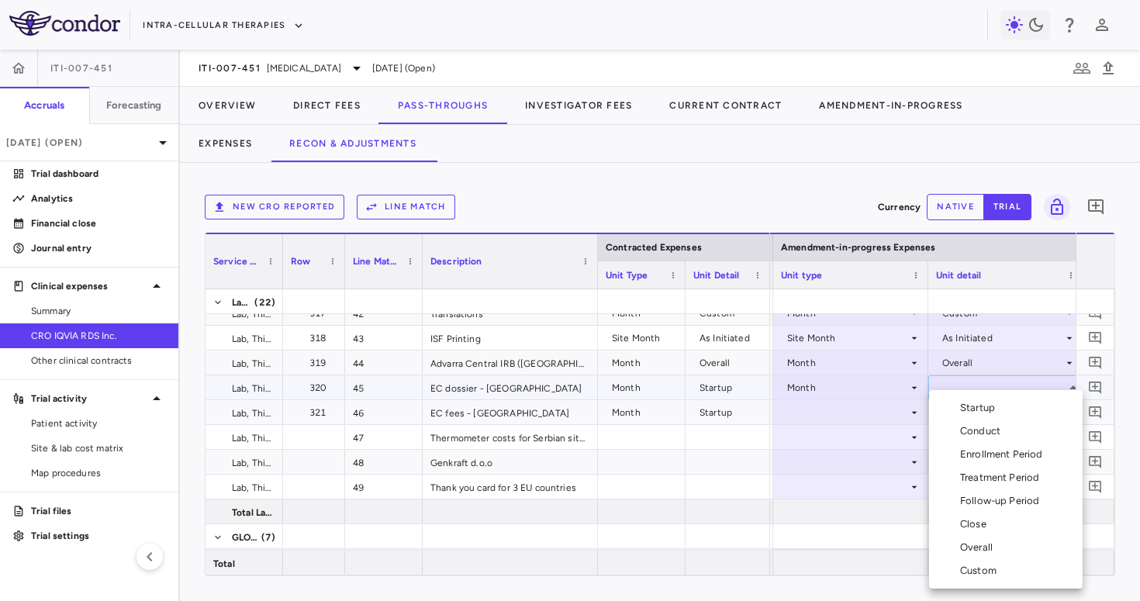
click at [970, 406] on div "Startup" at bounding box center [980, 408] width 41 height 14
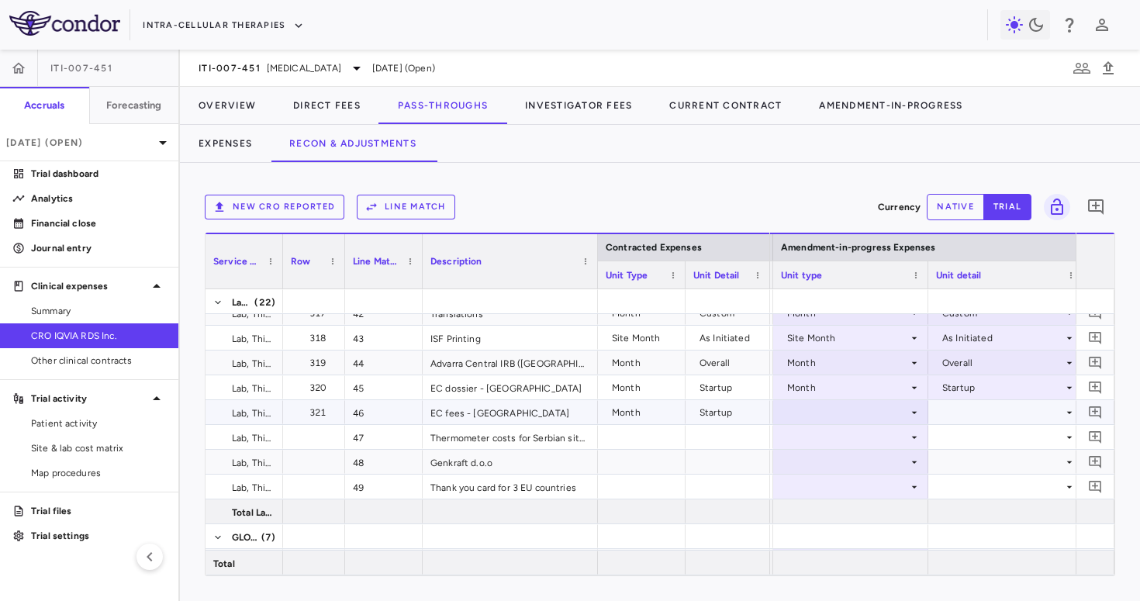
click at [862, 406] on div at bounding box center [851, 412] width 140 height 22
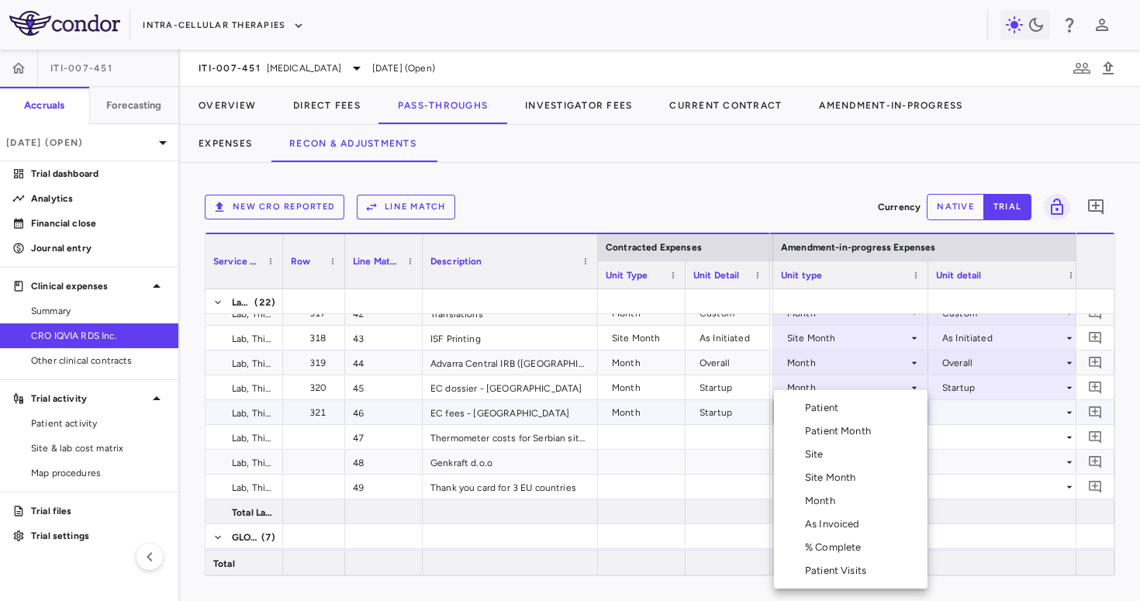
click at [846, 510] on li "Month" at bounding box center [851, 500] width 154 height 23
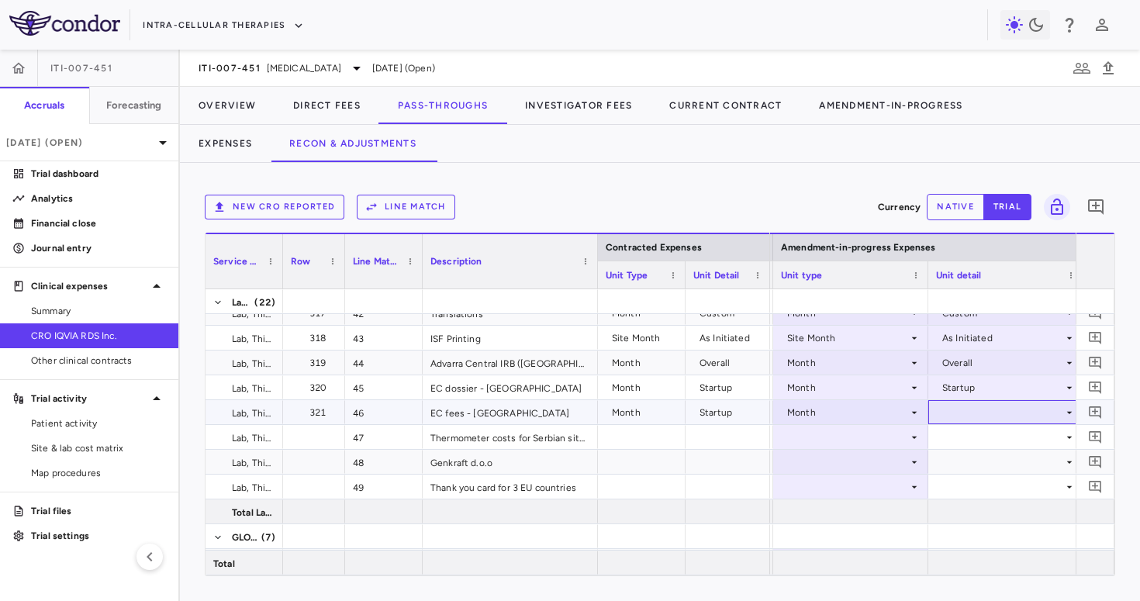
click at [956, 412] on div at bounding box center [1006, 412] width 140 height 22
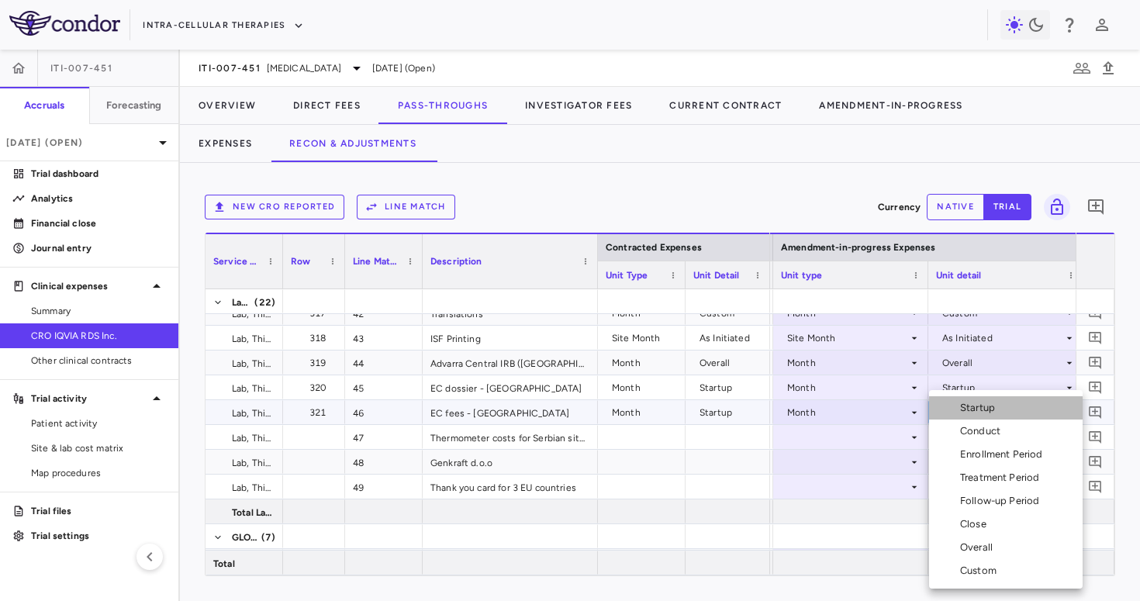
click at [974, 406] on div "Startup" at bounding box center [980, 408] width 41 height 14
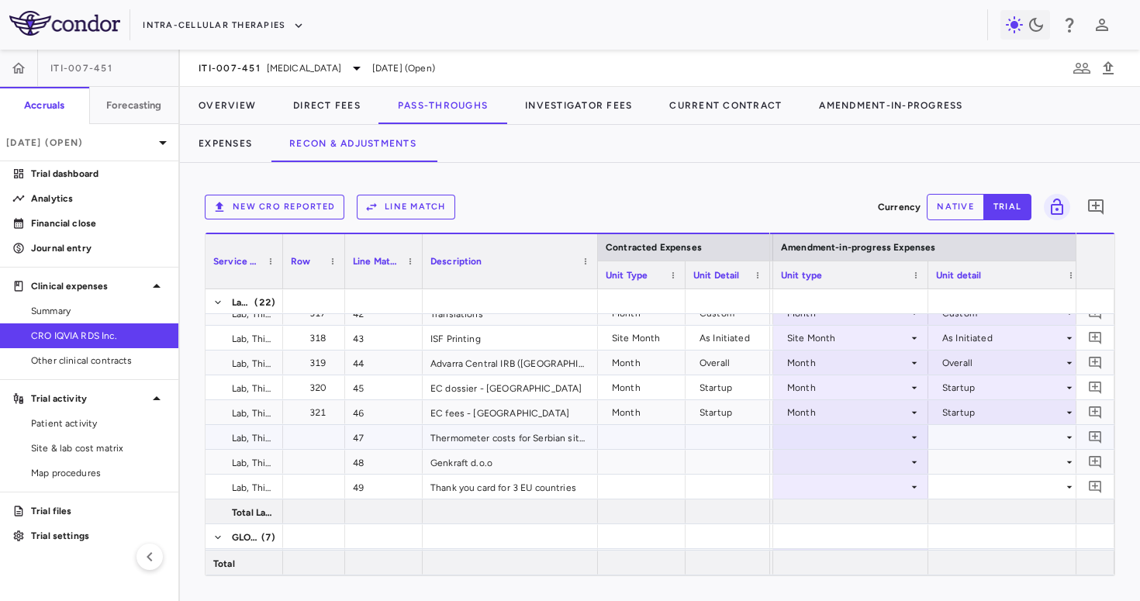
click at [873, 439] on div at bounding box center [851, 437] width 140 height 22
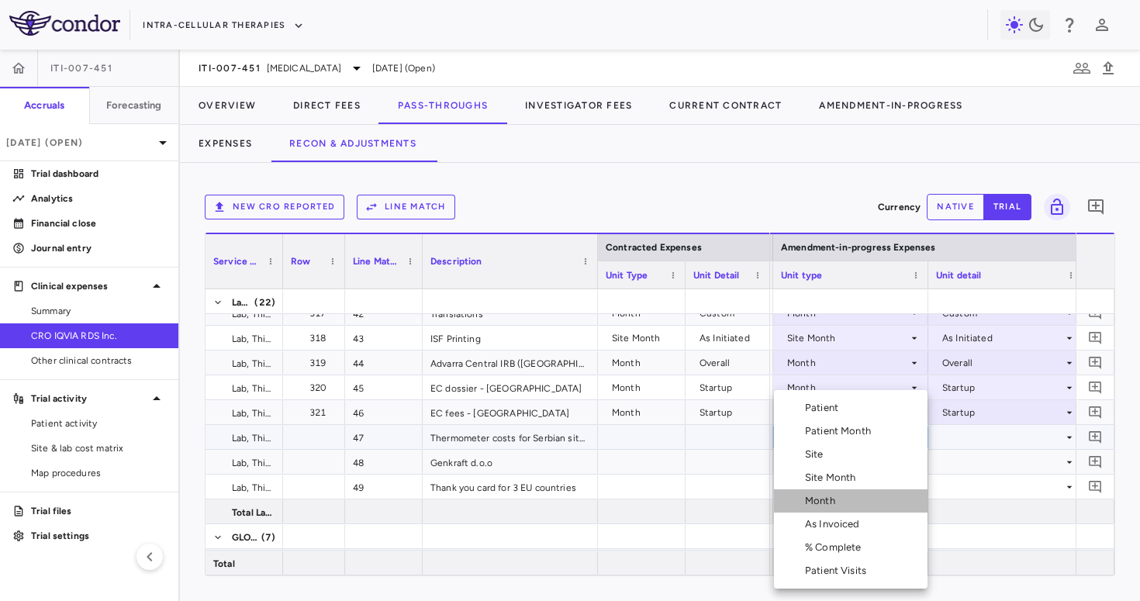
click at [861, 493] on li "Month" at bounding box center [851, 500] width 154 height 23
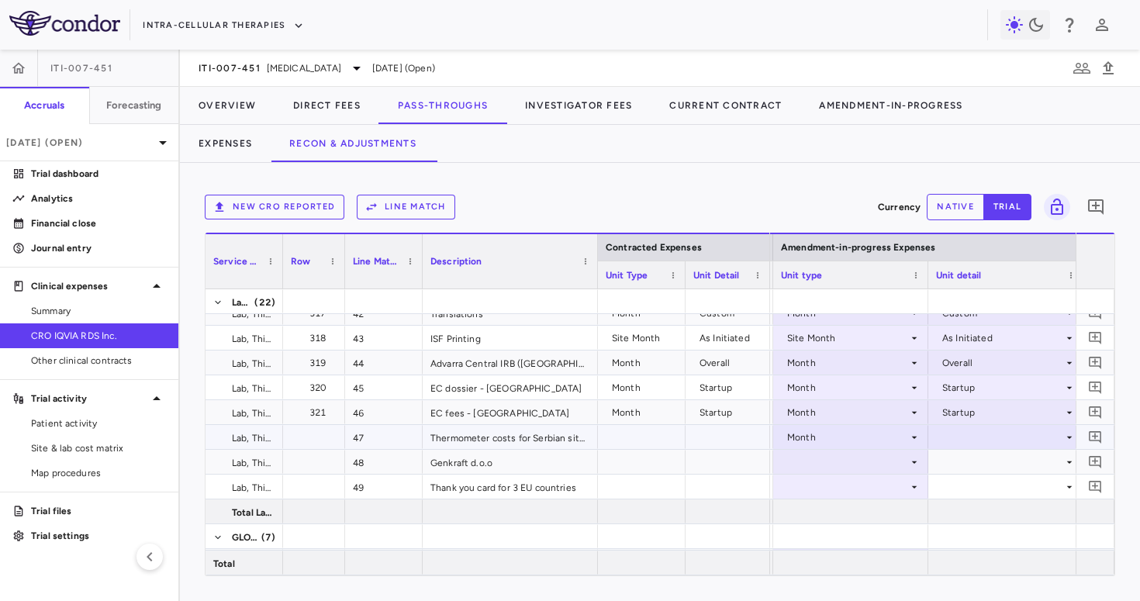
click at [946, 437] on div at bounding box center [1006, 437] width 140 height 22
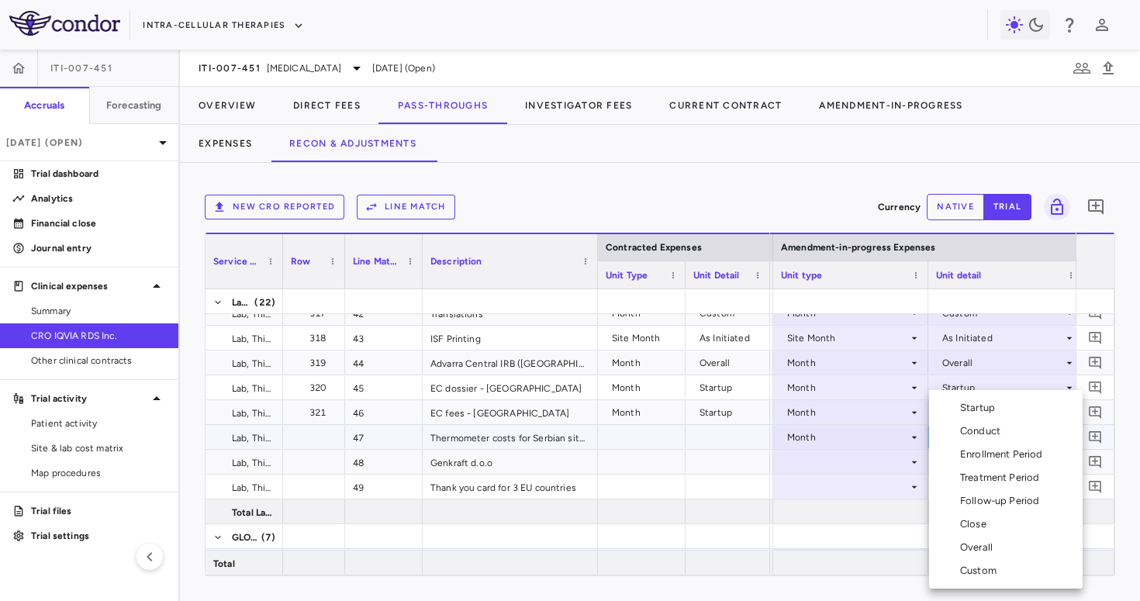
click at [980, 432] on div "Conduct" at bounding box center [983, 431] width 47 height 14
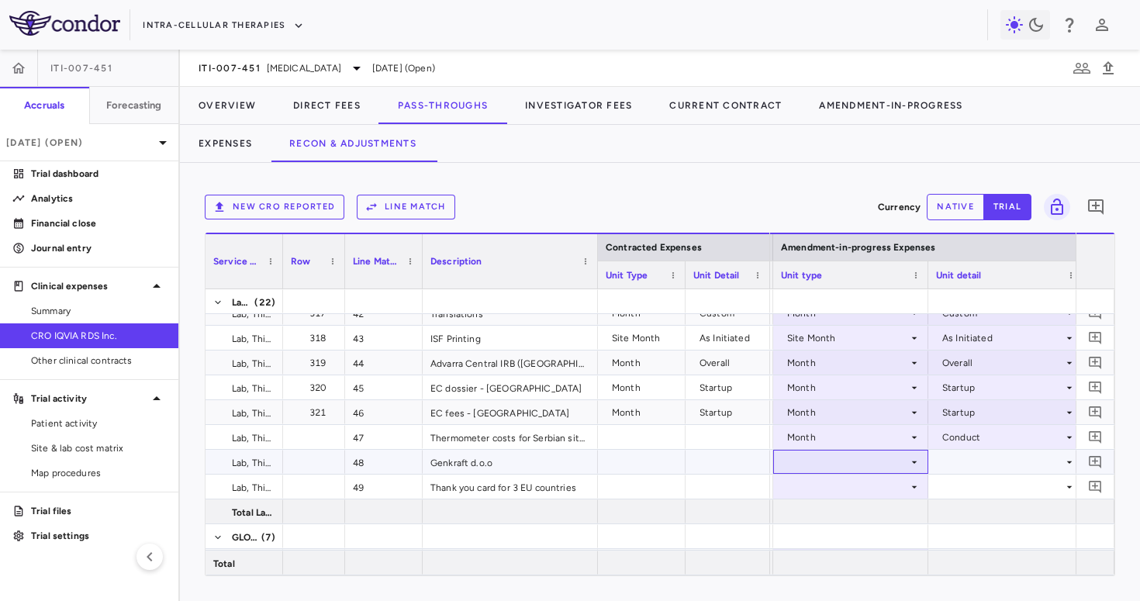
click at [858, 462] on div at bounding box center [851, 462] width 140 height 22
click at [866, 448] on div "Month" at bounding box center [847, 437] width 121 height 25
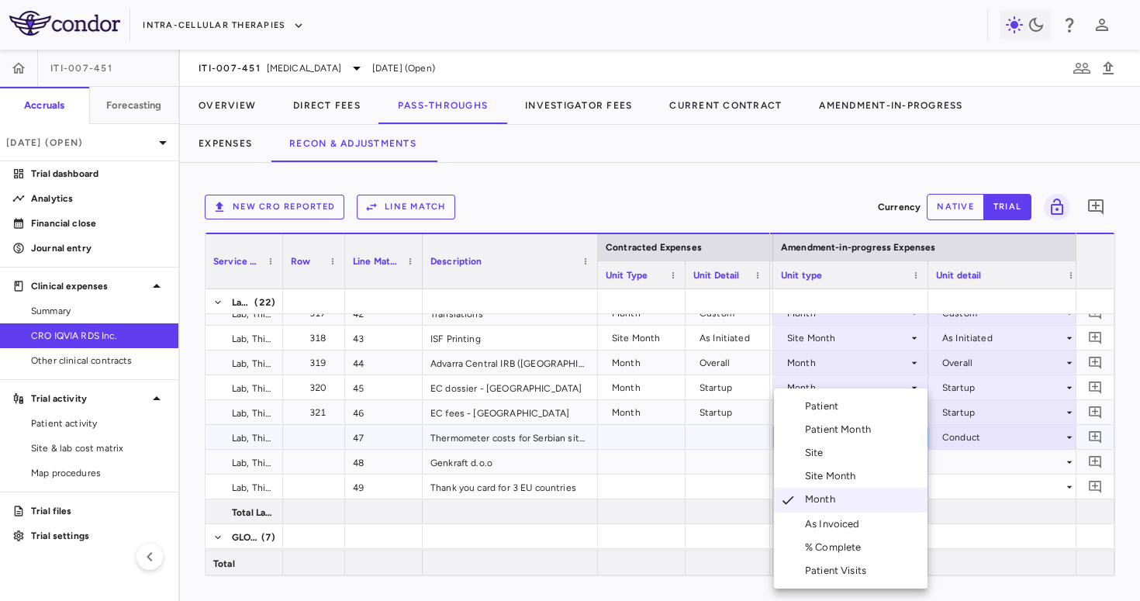
click at [724, 486] on div at bounding box center [570, 300] width 1140 height 601
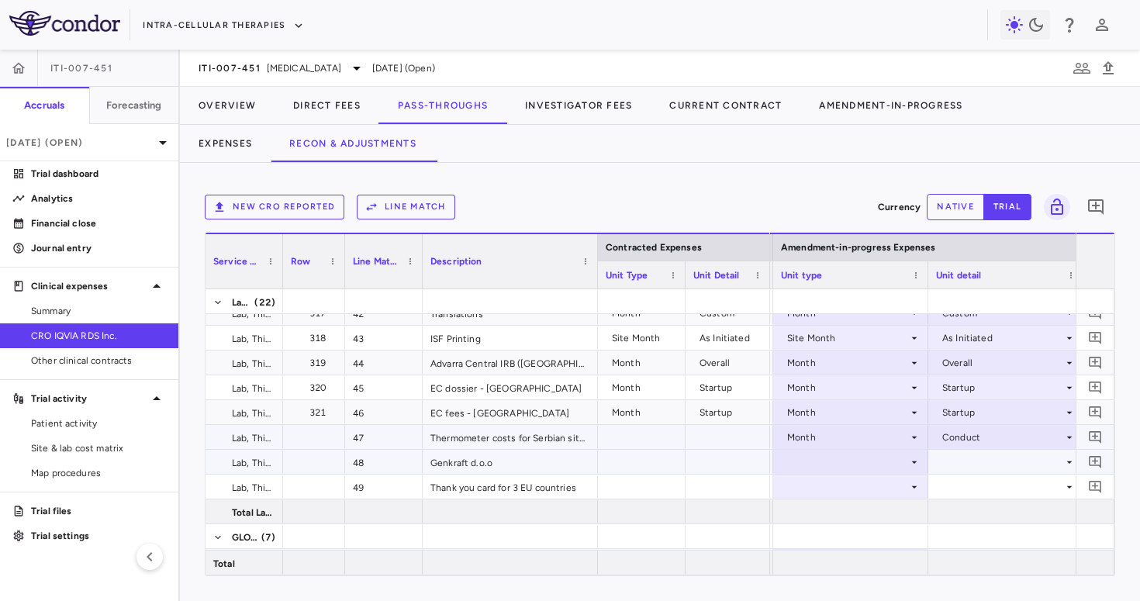
click at [850, 465] on div at bounding box center [851, 462] width 140 height 22
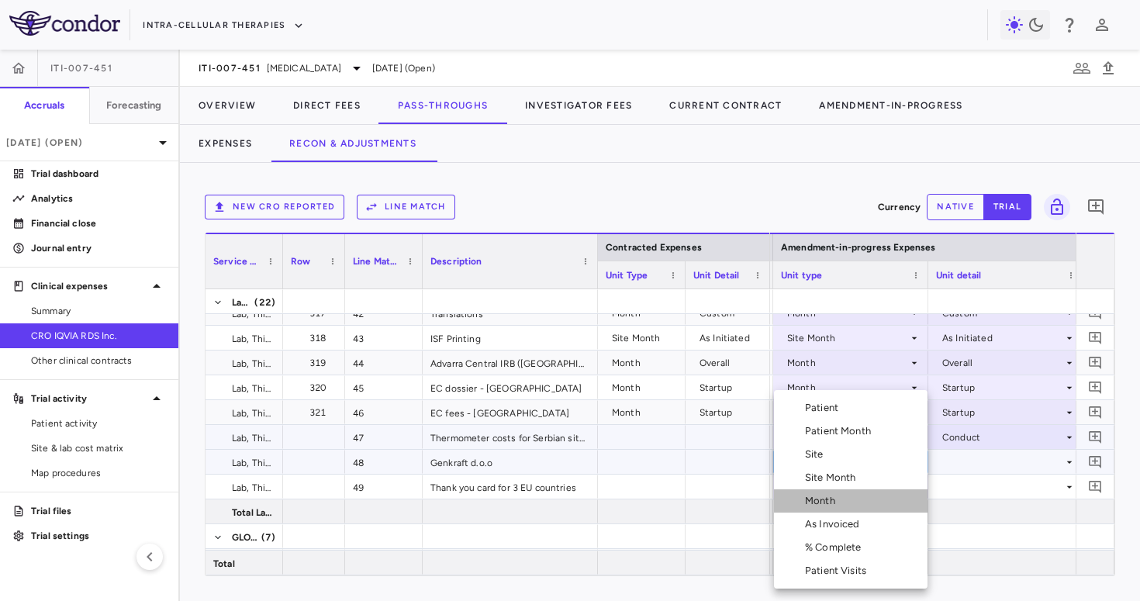
click at [849, 499] on li "Month" at bounding box center [851, 500] width 154 height 23
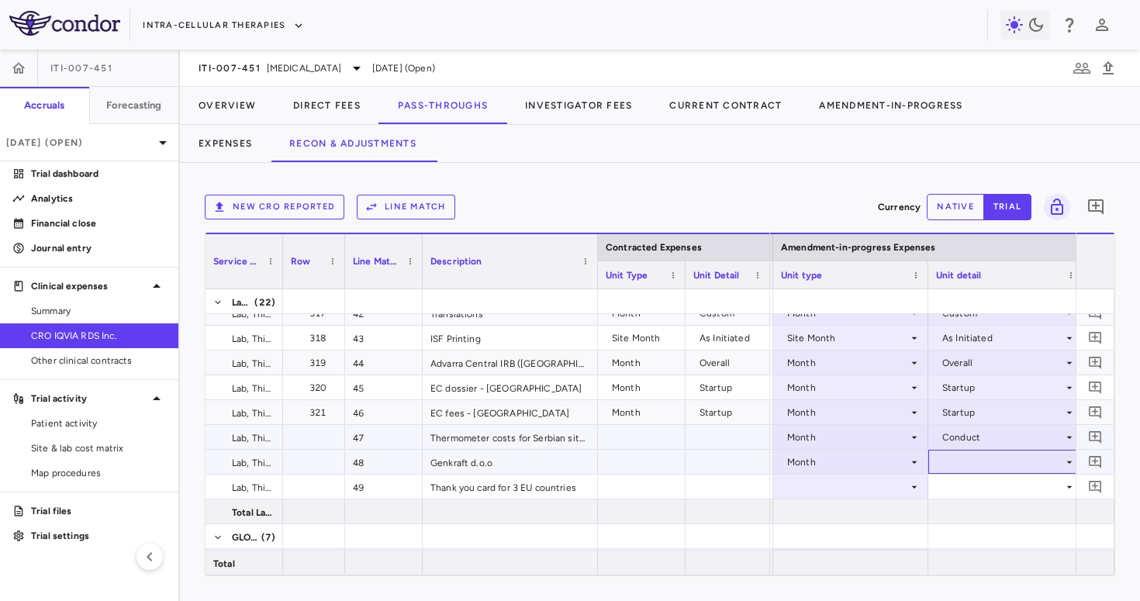
click at [937, 462] on div at bounding box center [1006, 462] width 140 height 22
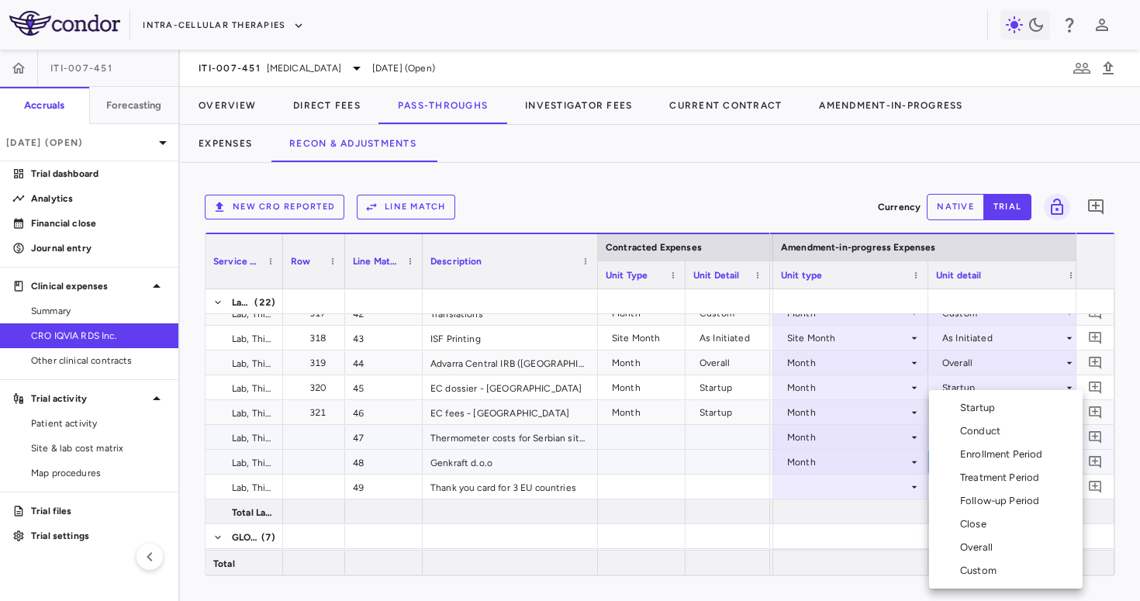
click at [977, 422] on li "Conduct" at bounding box center [1006, 431] width 154 height 23
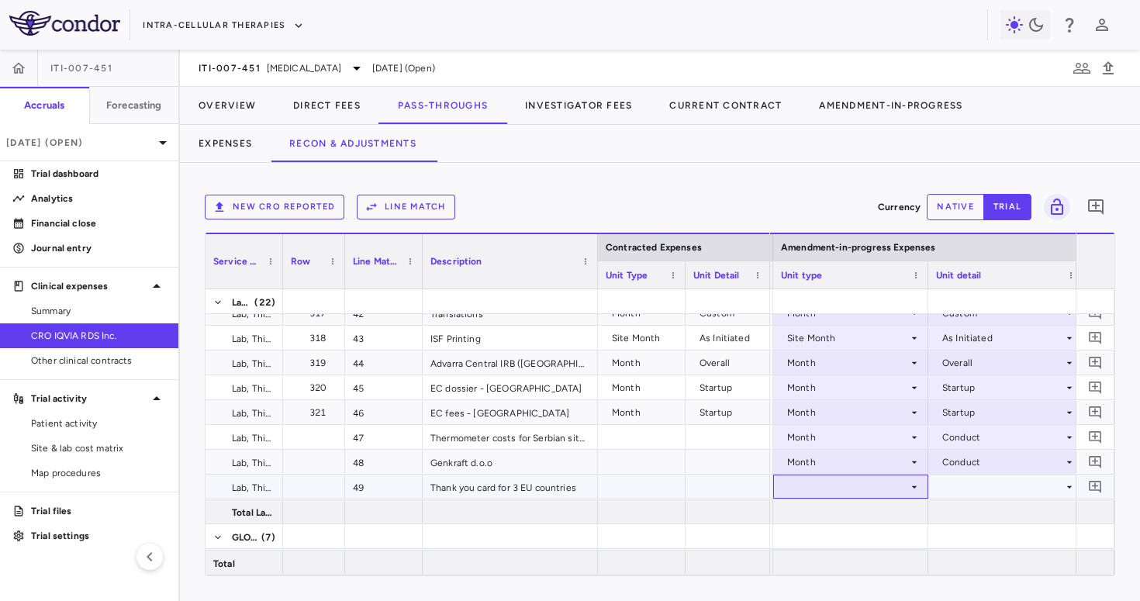
click at [849, 483] on div at bounding box center [851, 487] width 140 height 22
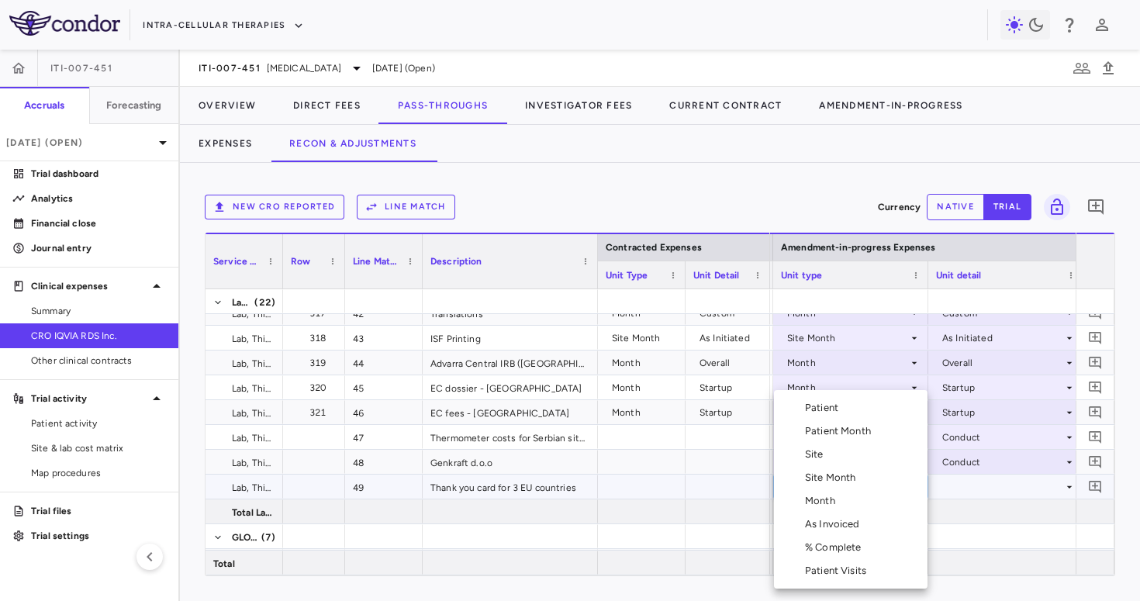
click at [842, 504] on li "Month" at bounding box center [851, 500] width 154 height 23
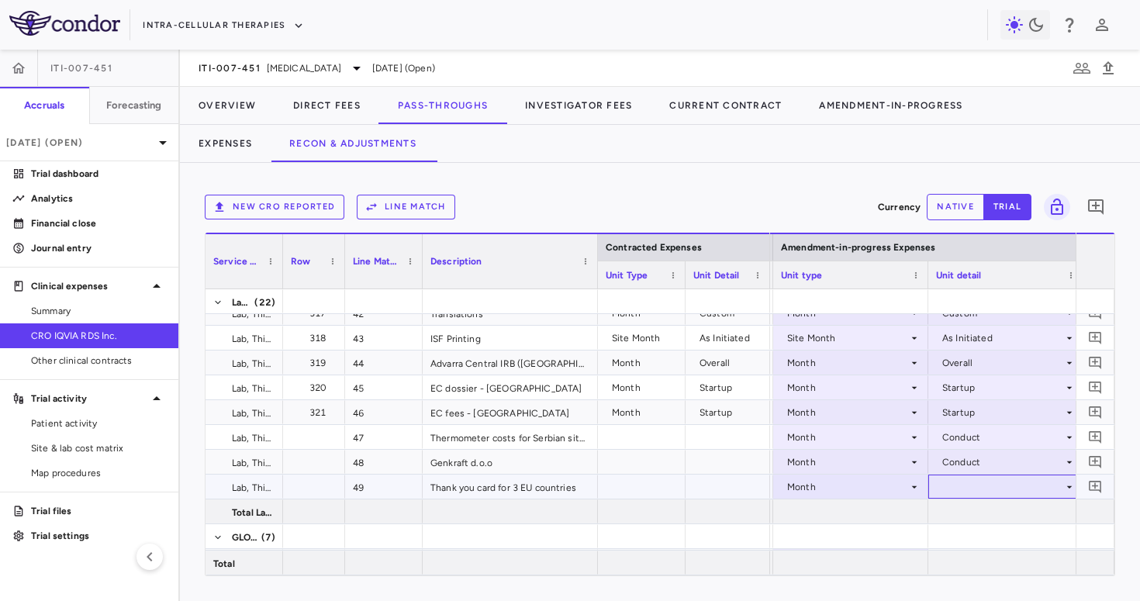
click at [947, 489] on div at bounding box center [1006, 487] width 140 height 22
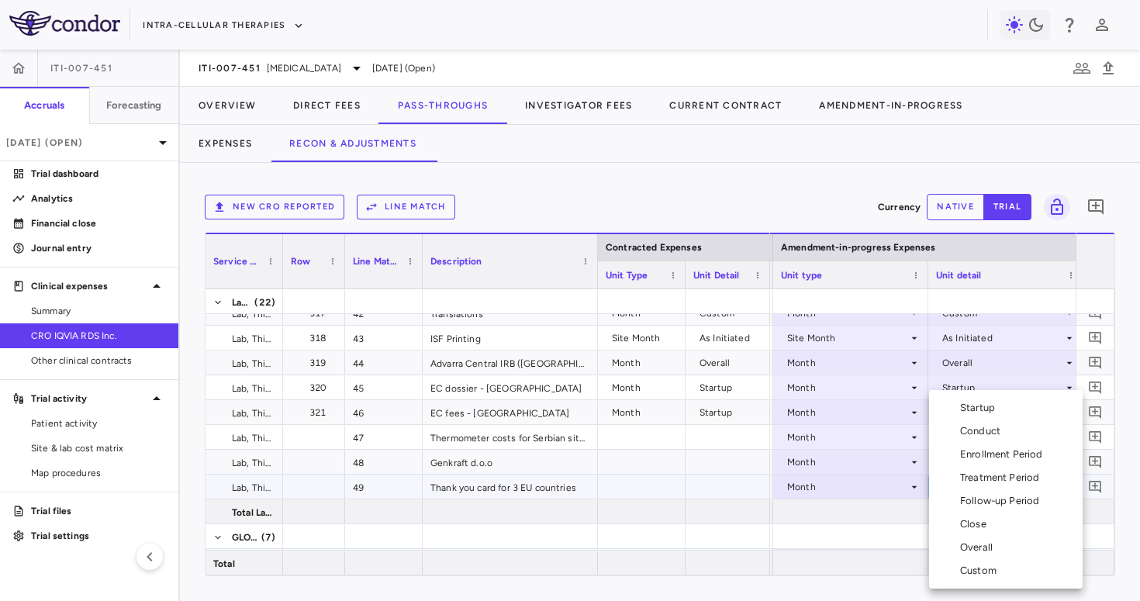
click at [984, 432] on div "Conduct" at bounding box center [983, 431] width 47 height 14
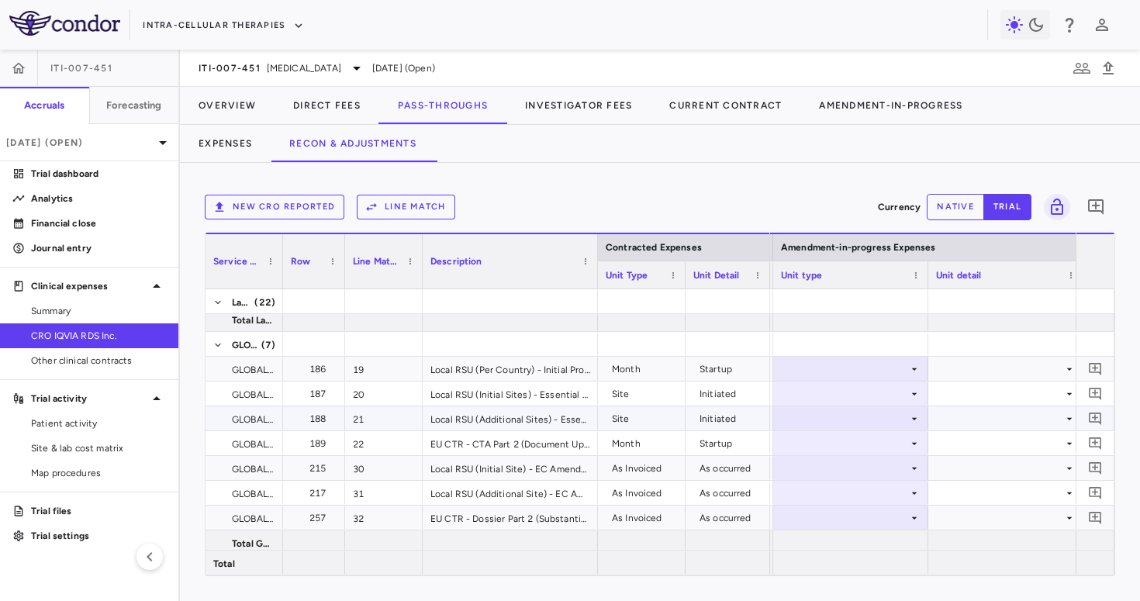
scroll to position [864, 0]
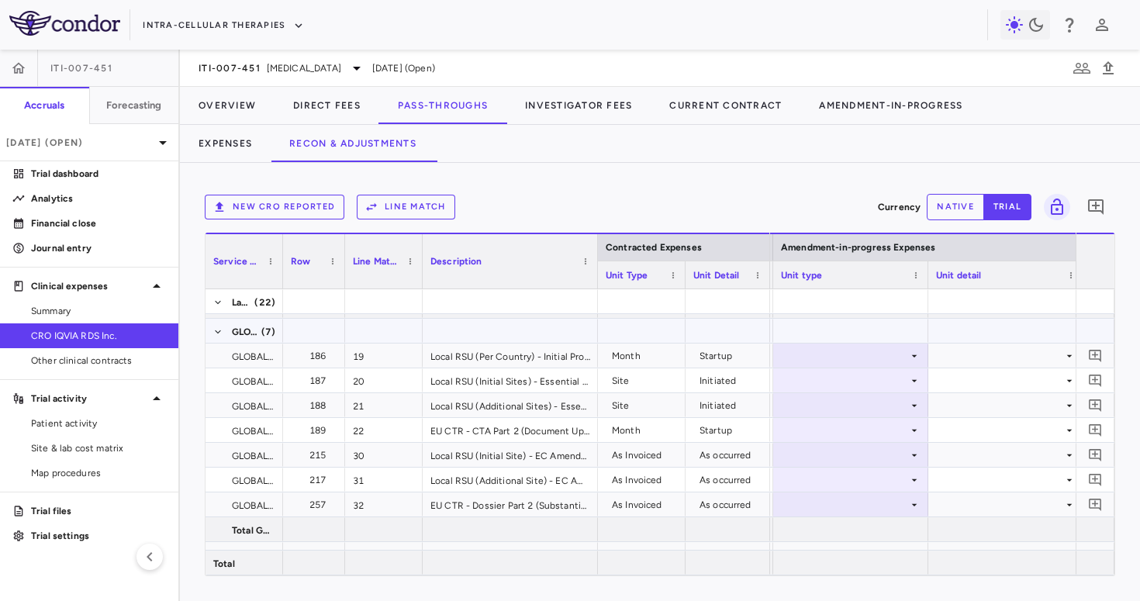
click at [872, 343] on div at bounding box center [929, 331] width 3646 height 25
click at [867, 351] on div at bounding box center [851, 355] width 140 height 22
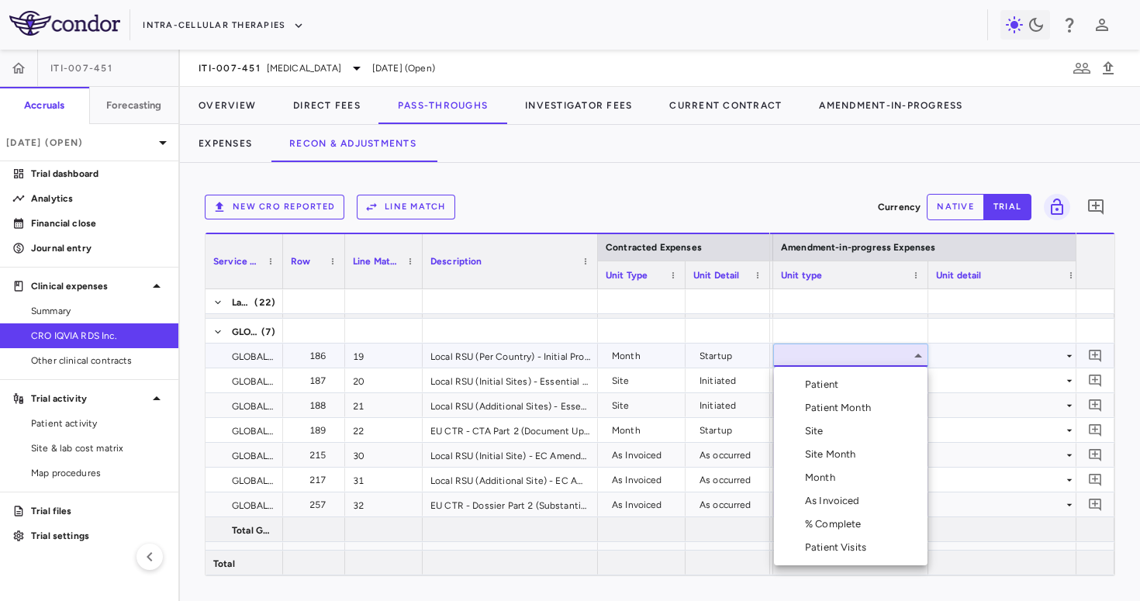
click at [843, 473] on li "Month" at bounding box center [851, 477] width 154 height 23
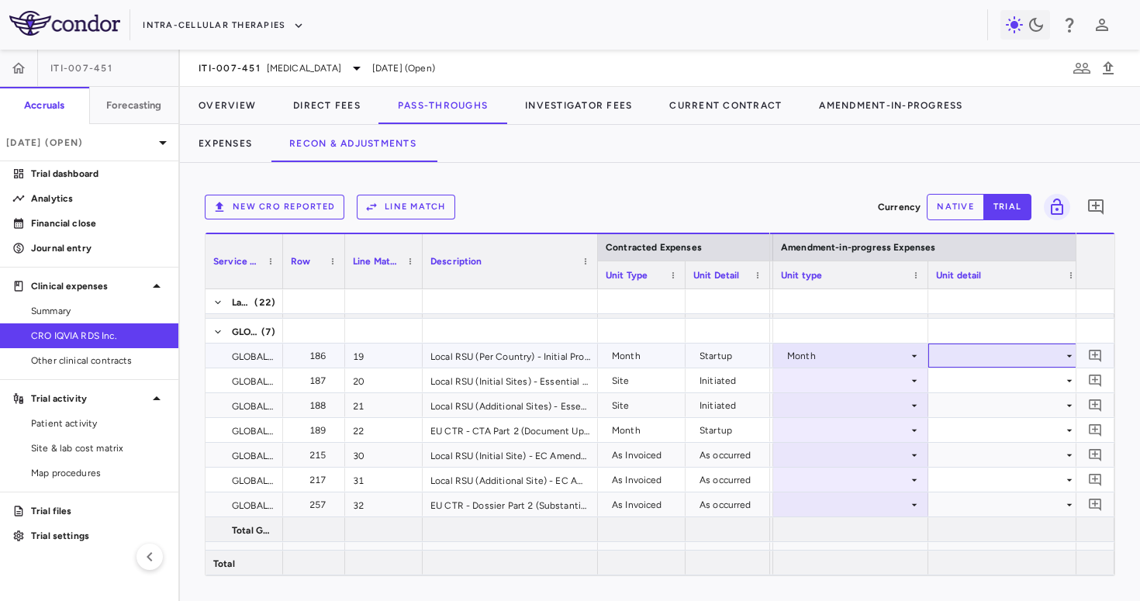
click at [959, 361] on div at bounding box center [1006, 355] width 140 height 22
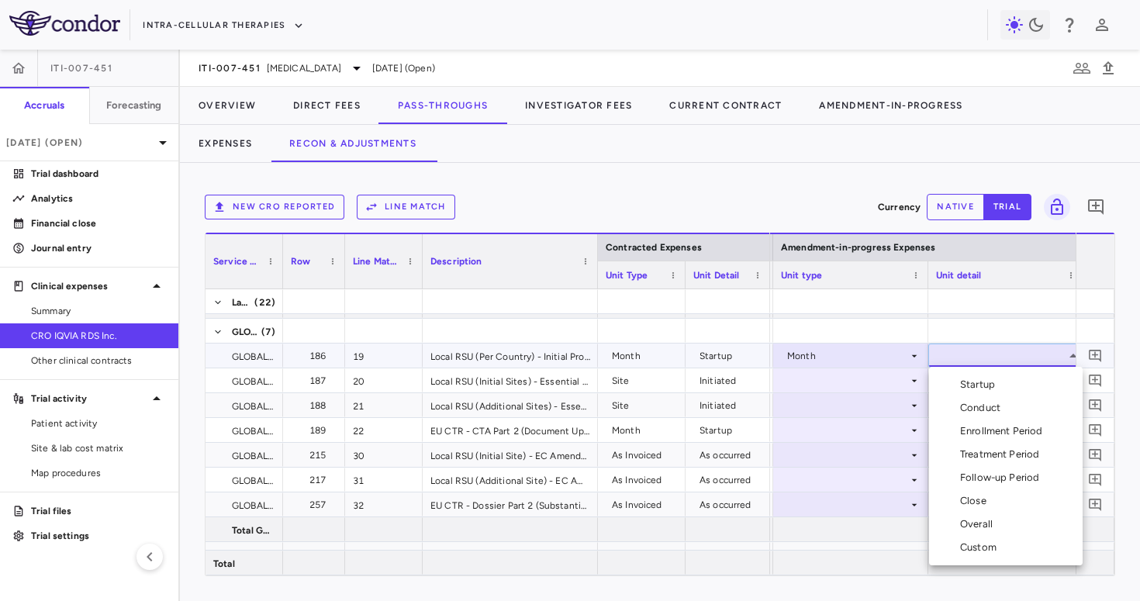
click at [960, 379] on div "Startup" at bounding box center [965, 385] width 72 height 14
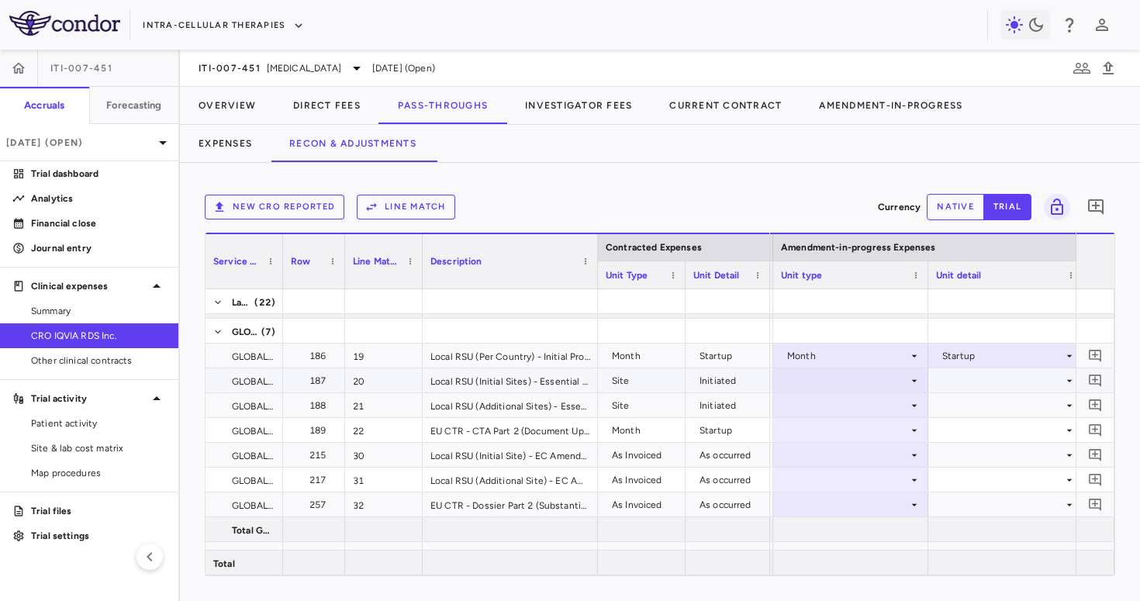
click at [829, 383] on div at bounding box center [851, 380] width 140 height 22
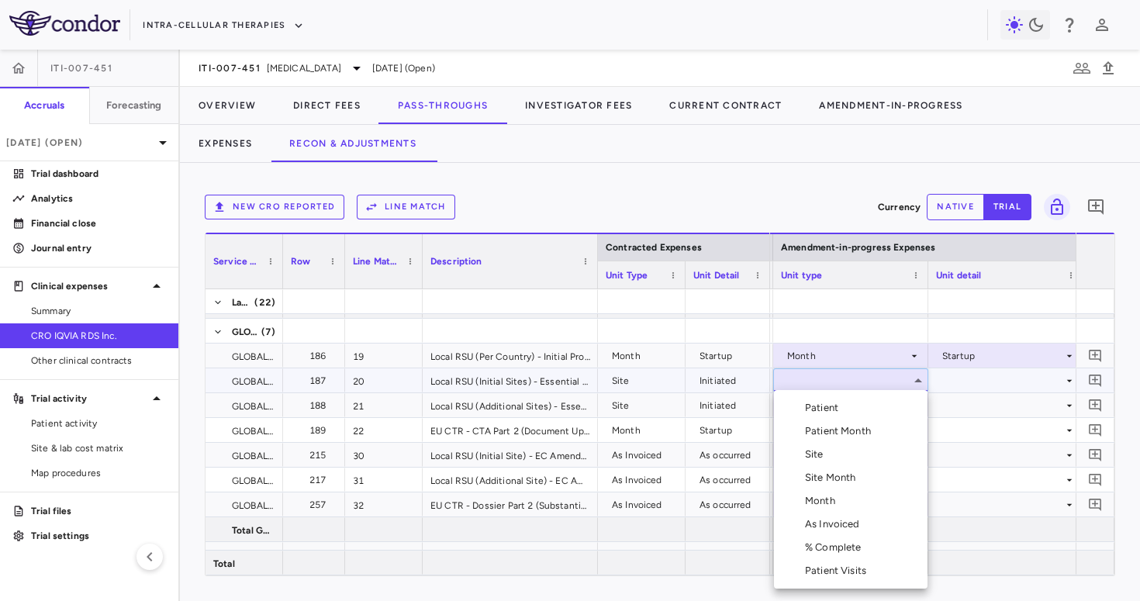
click at [818, 451] on div "Site" at bounding box center [817, 455] width 25 height 14
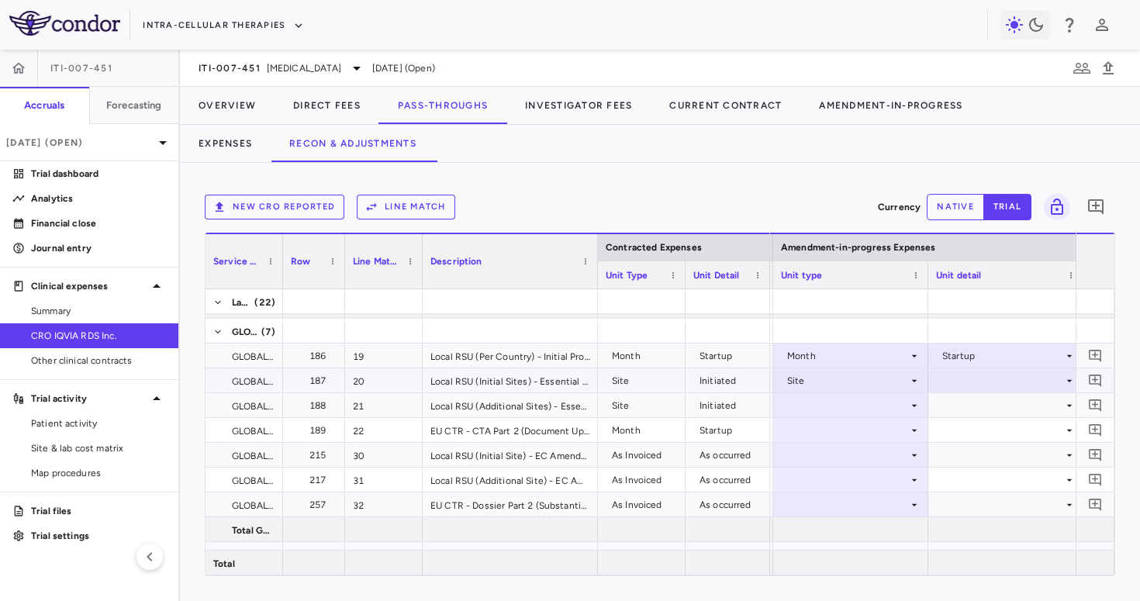
click at [961, 384] on div at bounding box center [1006, 380] width 140 height 22
click at [962, 420] on ul "Select Recruited Initiated Close" at bounding box center [1006, 433] width 154 height 82
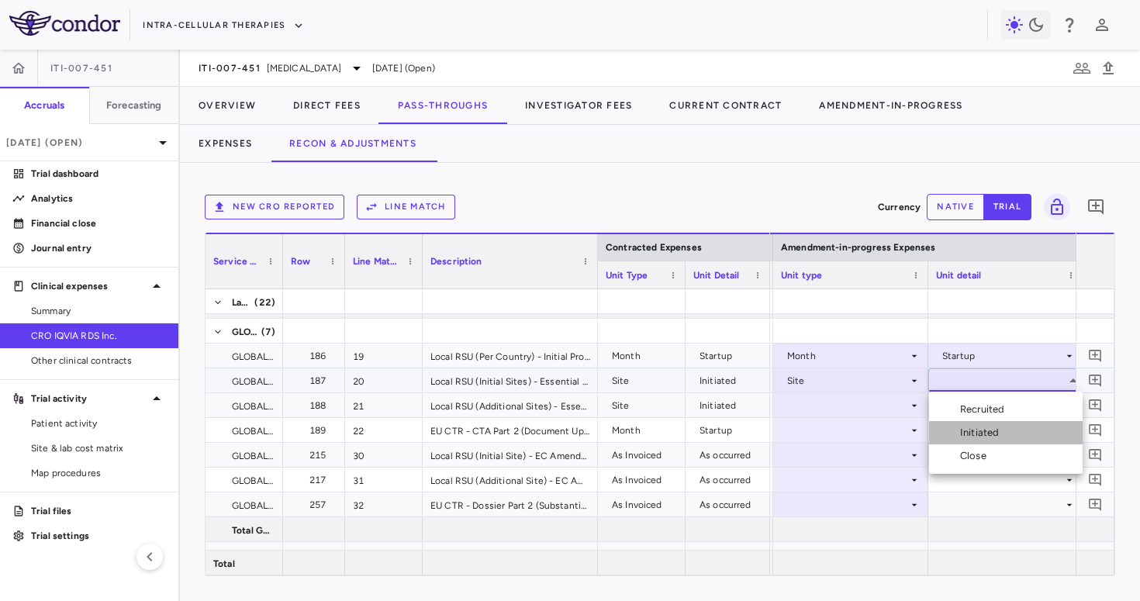
click at [962, 434] on div "Initiated" at bounding box center [982, 433] width 45 height 14
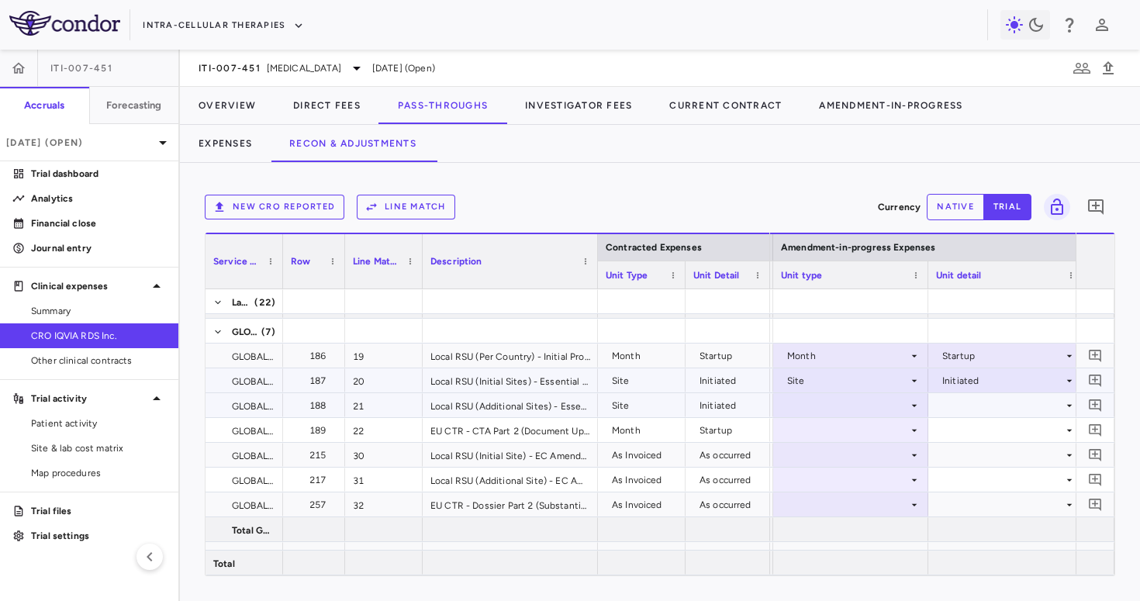
click at [883, 403] on div at bounding box center [851, 405] width 140 height 22
click at [849, 421] on div at bounding box center [851, 430] width 140 height 22
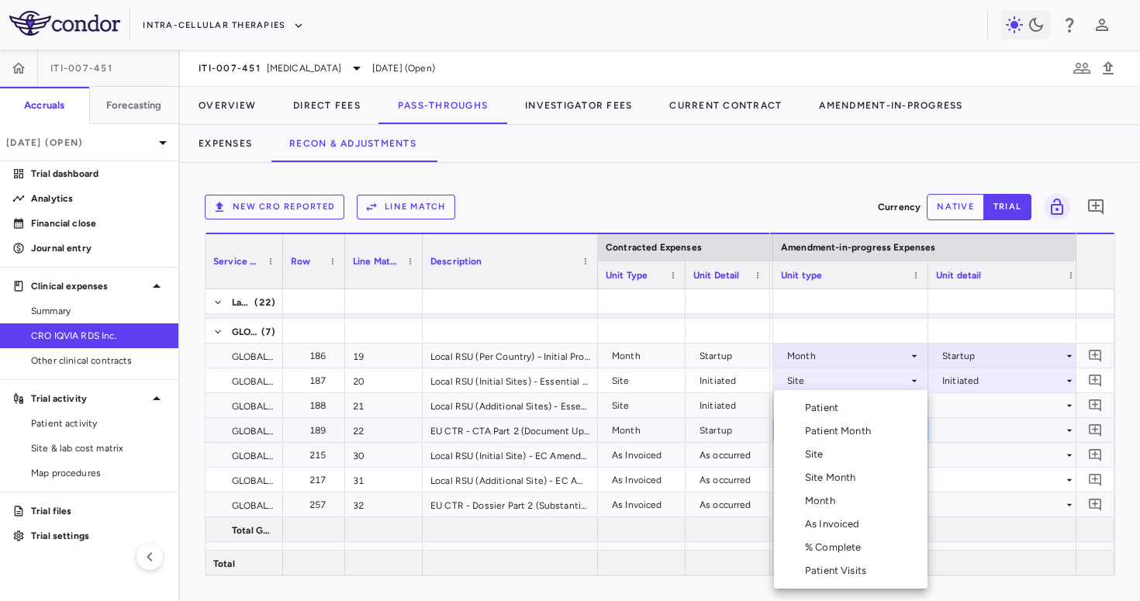
drag, startPoint x: 820, startPoint y: 454, endPoint x: 814, endPoint y: 502, distance: 48.5
click at [814, 502] on ul "Select Patient Patient Month Site Site Month Month As Invoiced % Complete Patie…" at bounding box center [851, 489] width 154 height 199
click at [814, 502] on div "Month" at bounding box center [823, 501] width 36 height 14
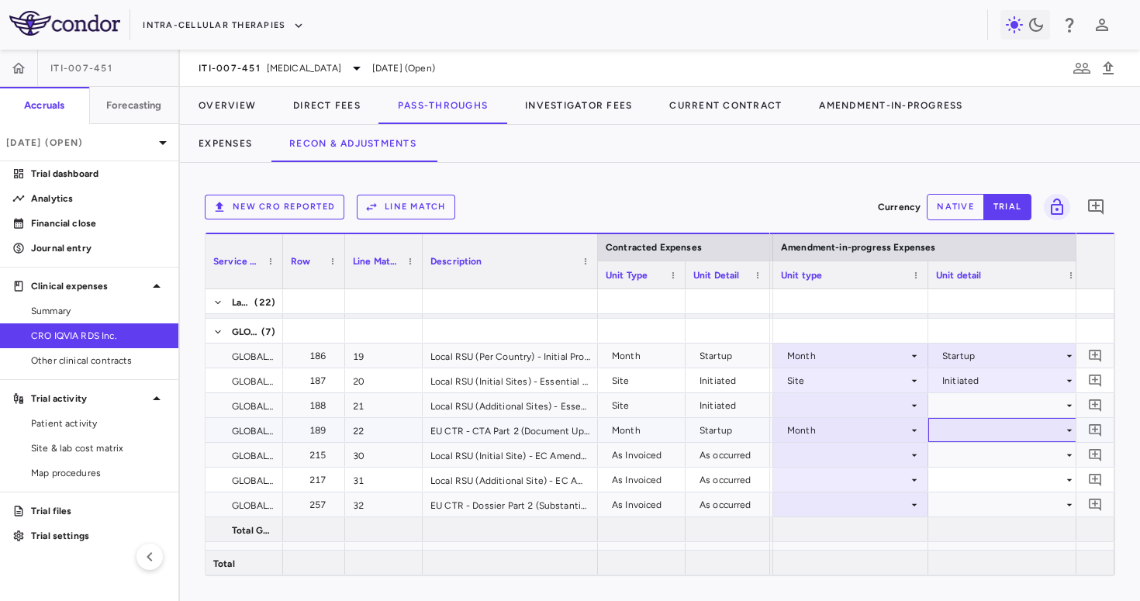
click at [974, 428] on div at bounding box center [1006, 430] width 140 height 22
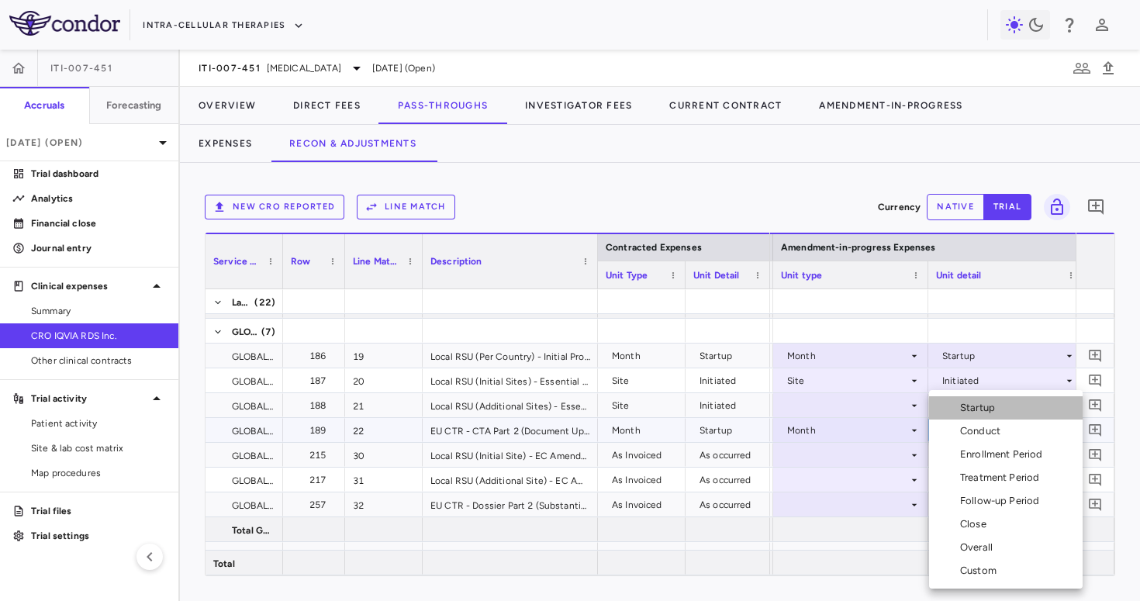
click at [975, 413] on div "Startup" at bounding box center [980, 408] width 41 height 14
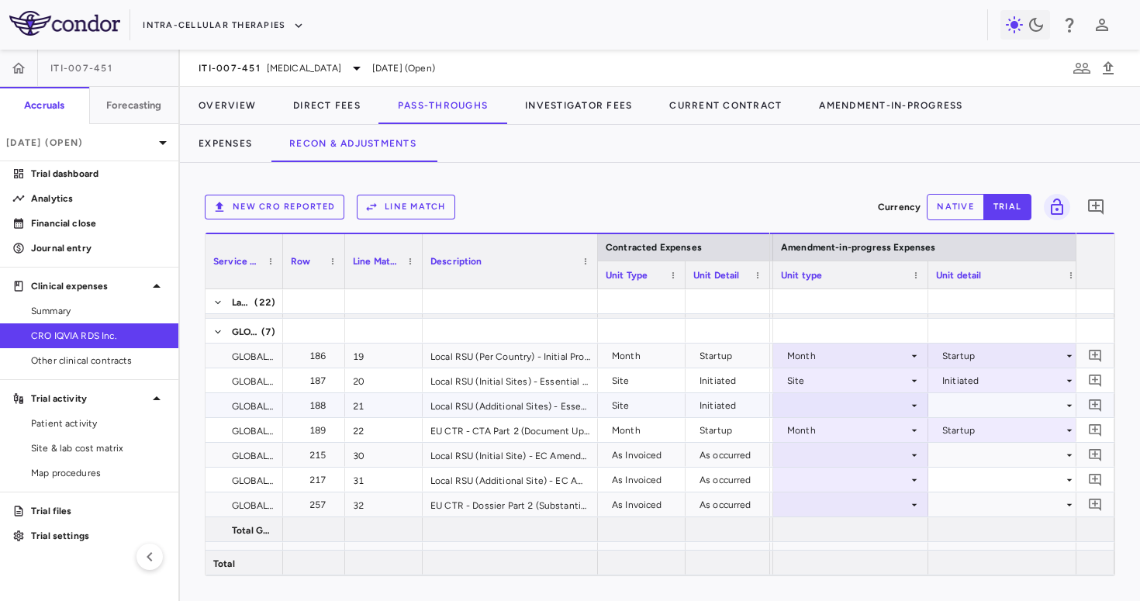
click at [873, 405] on div at bounding box center [851, 405] width 140 height 22
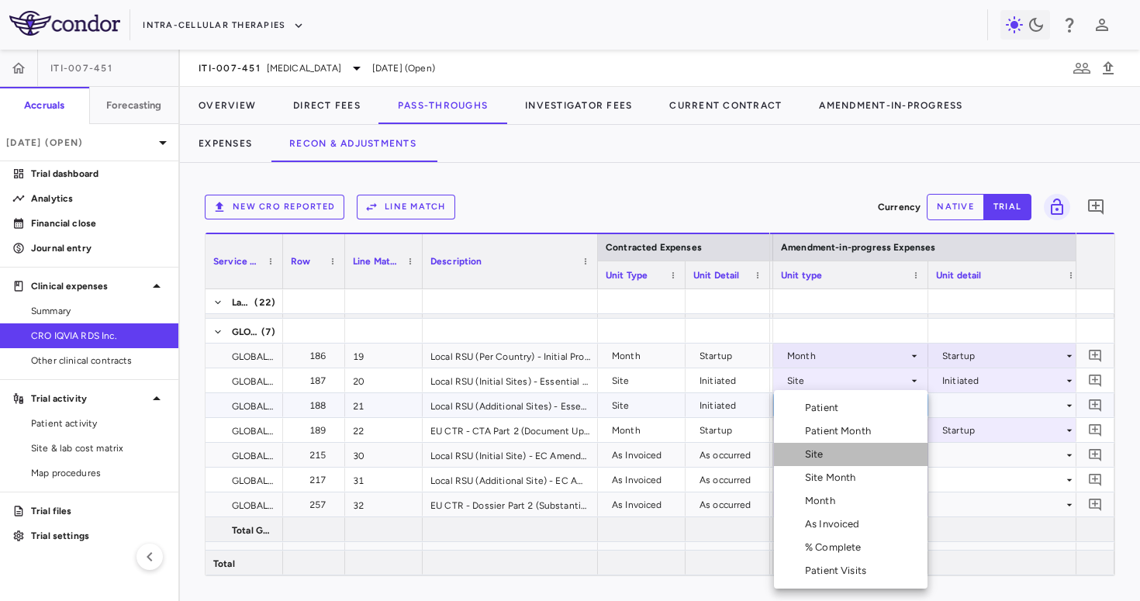
click at [839, 456] on li "Site" at bounding box center [851, 454] width 154 height 23
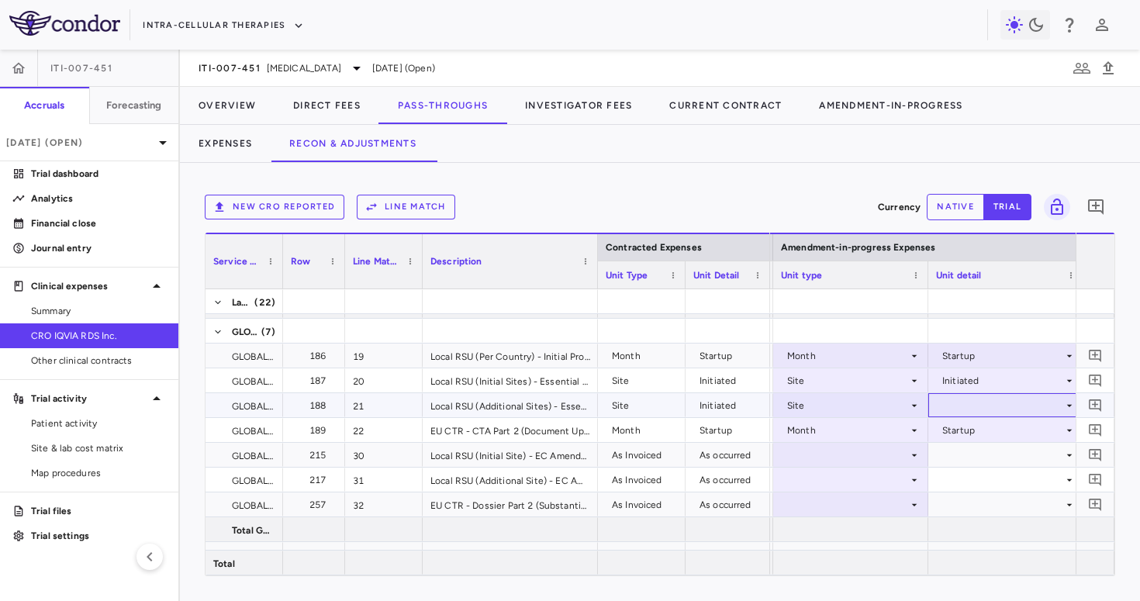
click at [942, 403] on div at bounding box center [1006, 405] width 140 height 22
click at [967, 465] on li "Initiated" at bounding box center [1006, 457] width 154 height 23
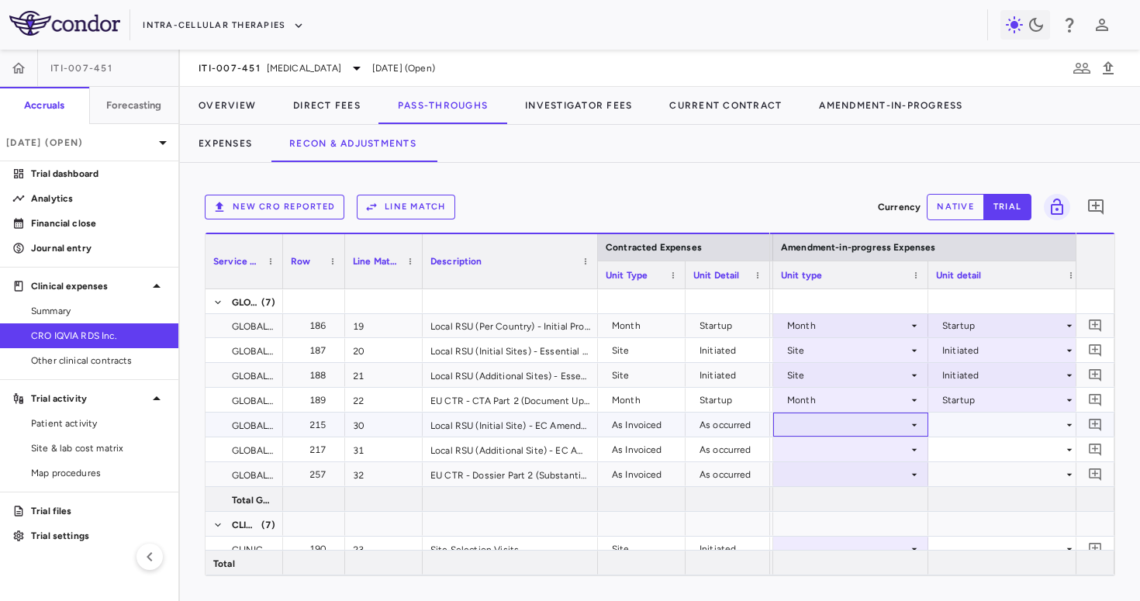
click at [851, 426] on div at bounding box center [851, 424] width 140 height 22
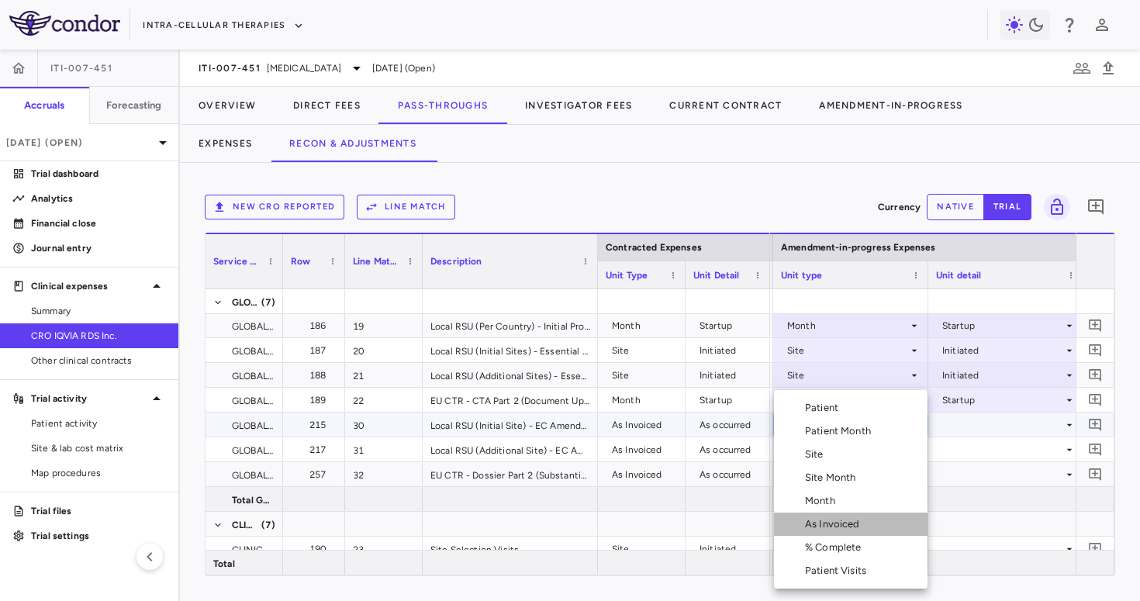
click at [836, 523] on div "As Invoiced" at bounding box center [835, 524] width 61 height 14
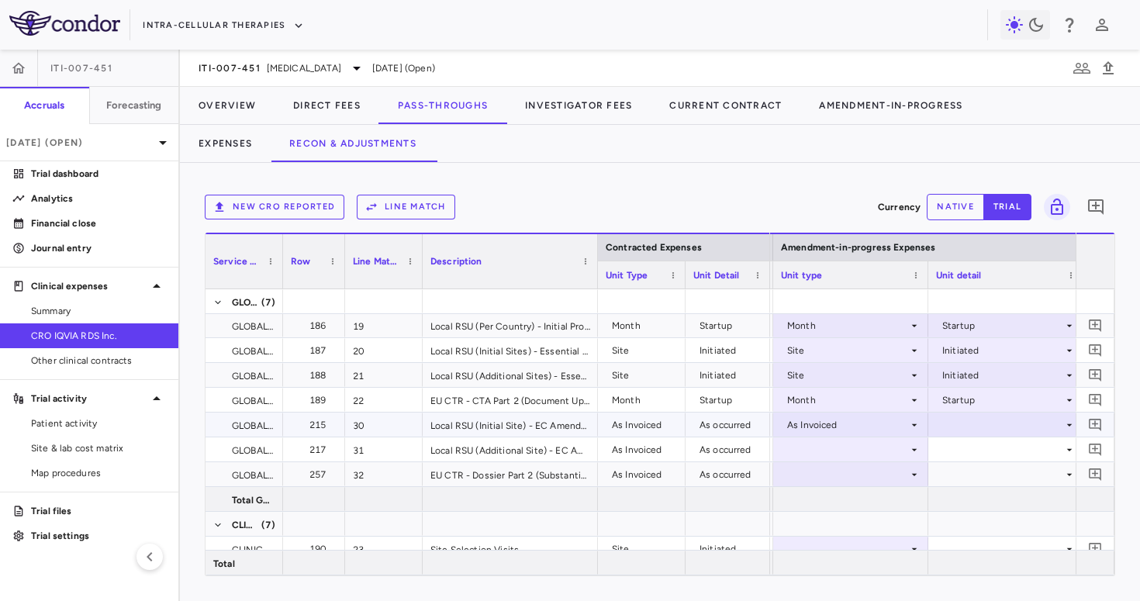
click at [949, 432] on div at bounding box center [1006, 424] width 140 height 22
click at [955, 451] on div "As occurred" at bounding box center [975, 454] width 93 height 14
click at [865, 448] on div at bounding box center [851, 449] width 140 height 22
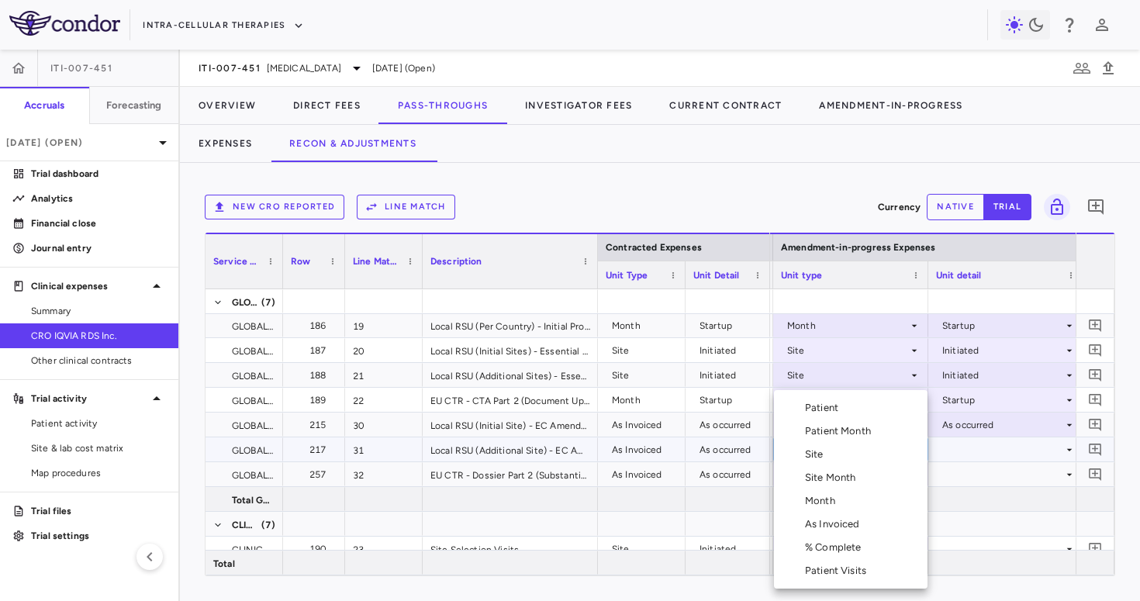
click at [842, 521] on div "As Invoiced" at bounding box center [835, 524] width 61 height 14
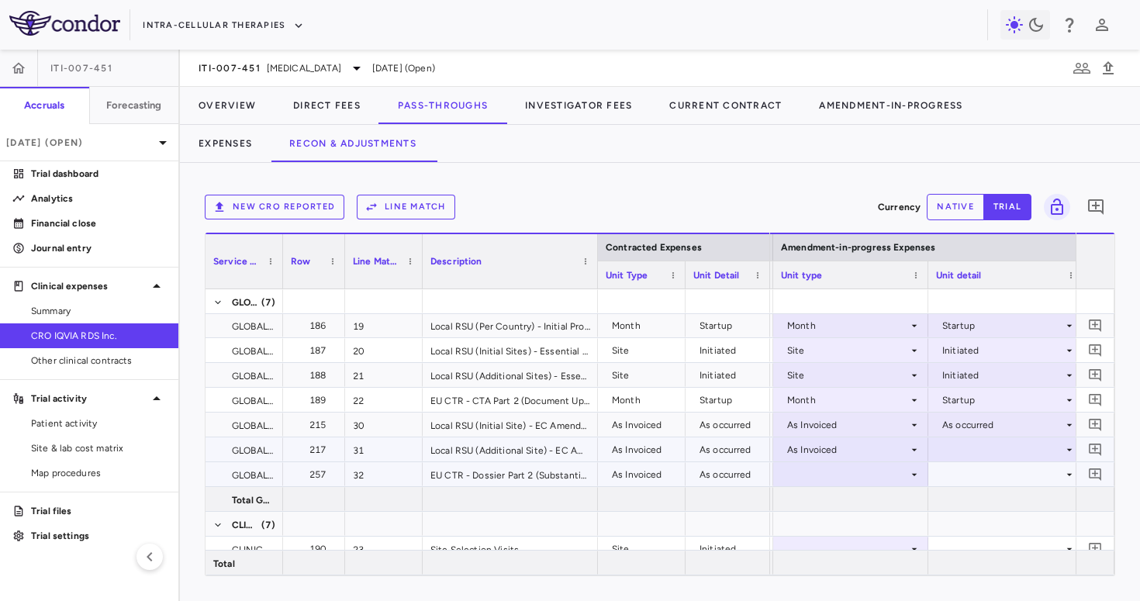
click at [956, 450] on div at bounding box center [1006, 449] width 140 height 22
click at [956, 480] on div "As occurred" at bounding box center [975, 479] width 93 height 14
click at [867, 472] on div at bounding box center [851, 474] width 140 height 22
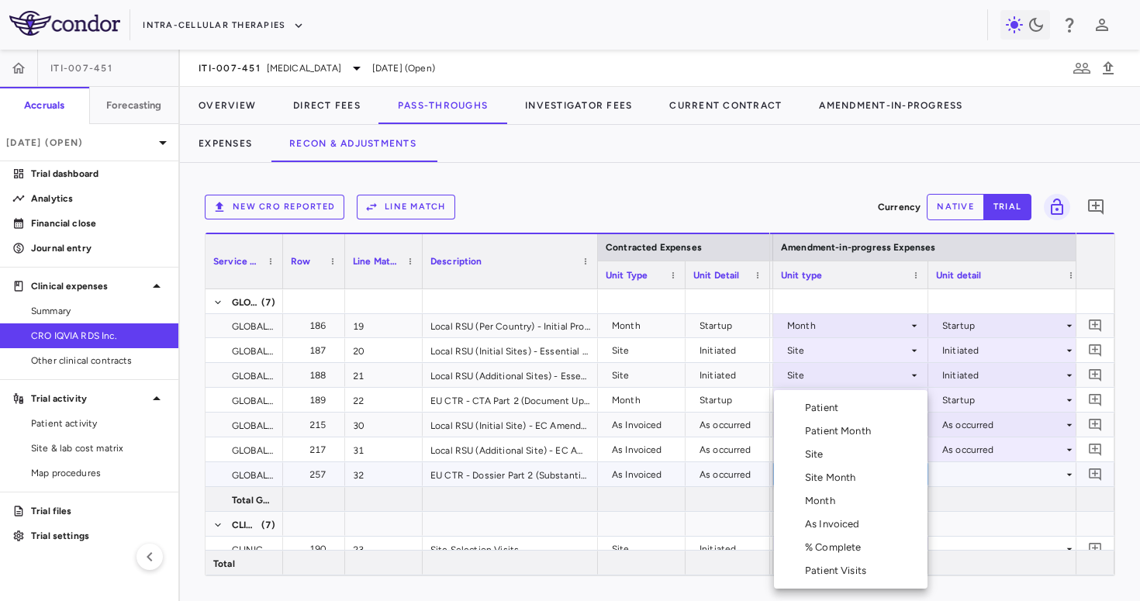
click at [850, 535] on li "As Invoiced" at bounding box center [851, 524] width 154 height 23
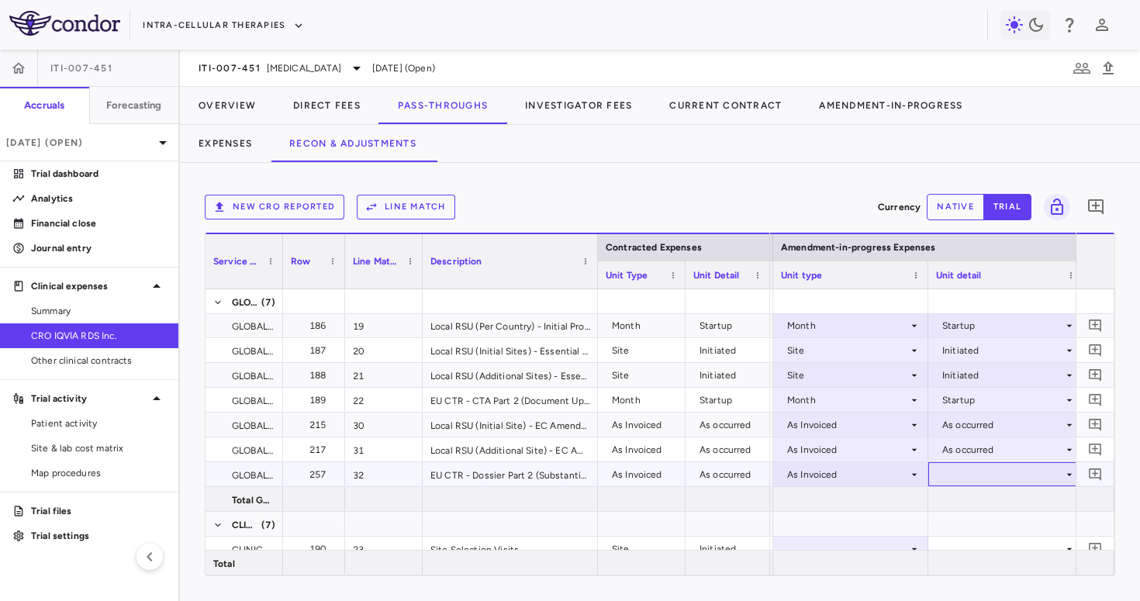
click at [967, 479] on div at bounding box center [1006, 474] width 140 height 22
click at [972, 500] on div "As occurred" at bounding box center [991, 503] width 62 height 14
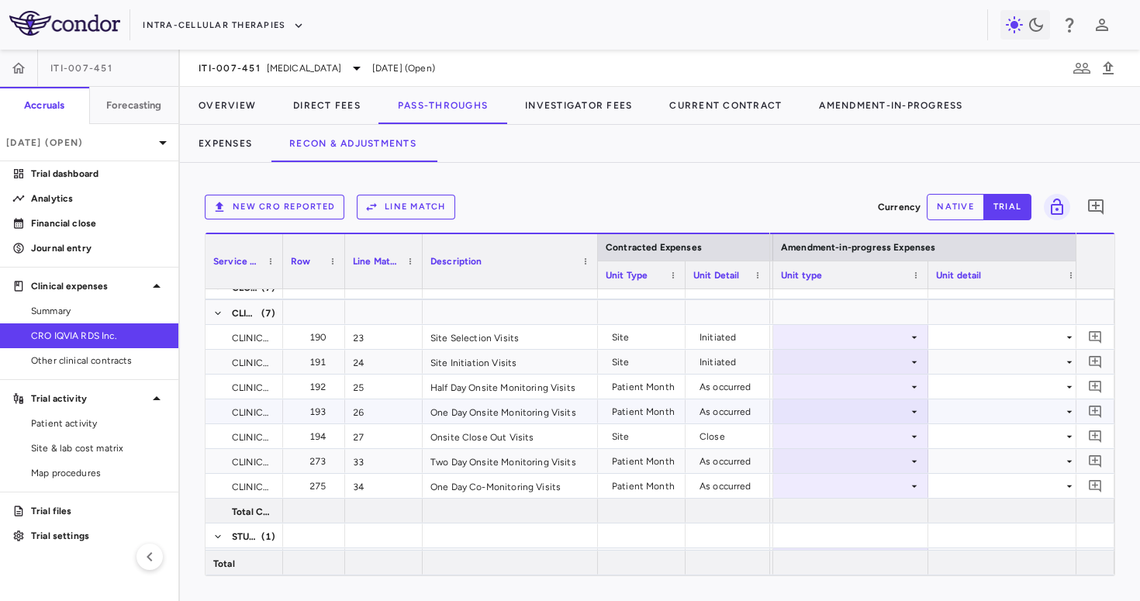
scroll to position [1107, 0]
click at [888, 331] on div at bounding box center [851, 336] width 140 height 22
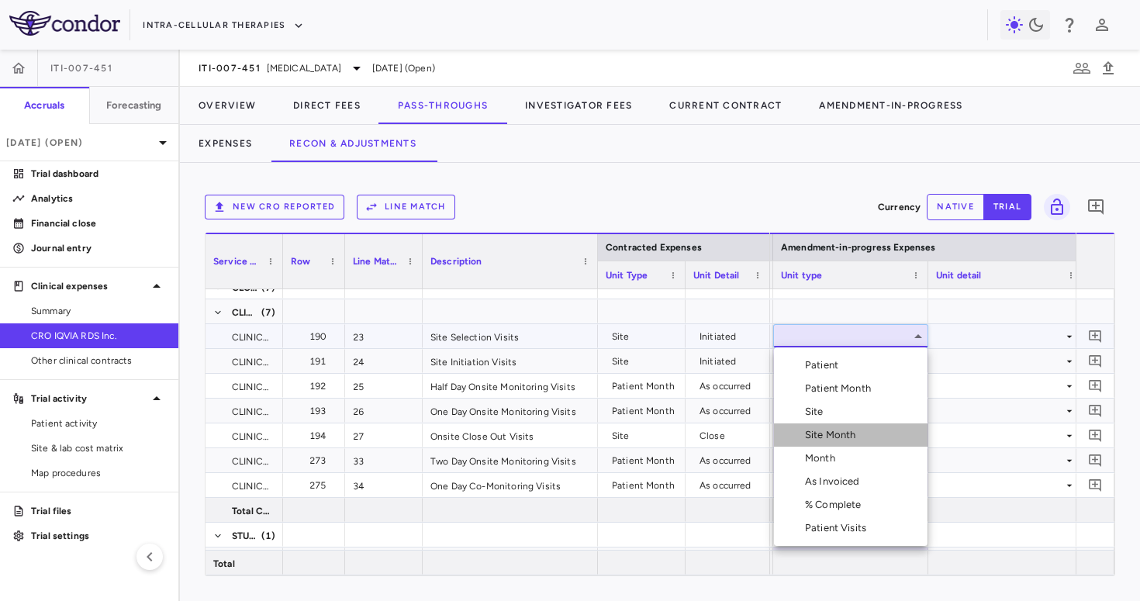
click at [855, 426] on li "Site Month" at bounding box center [851, 435] width 154 height 23
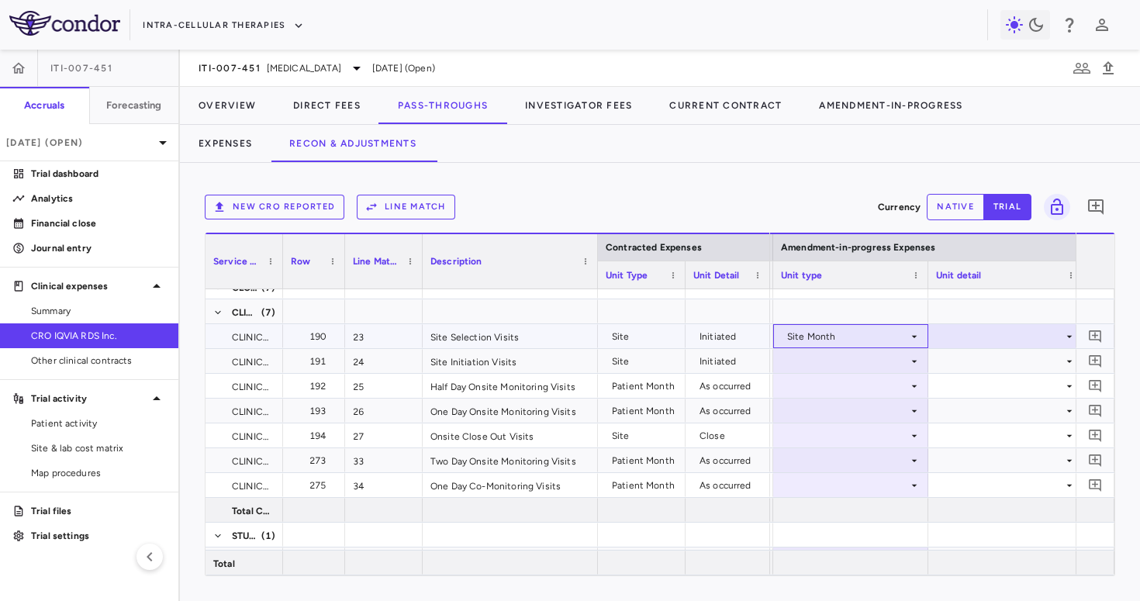
click at [884, 344] on div "Site Month" at bounding box center [847, 336] width 121 height 25
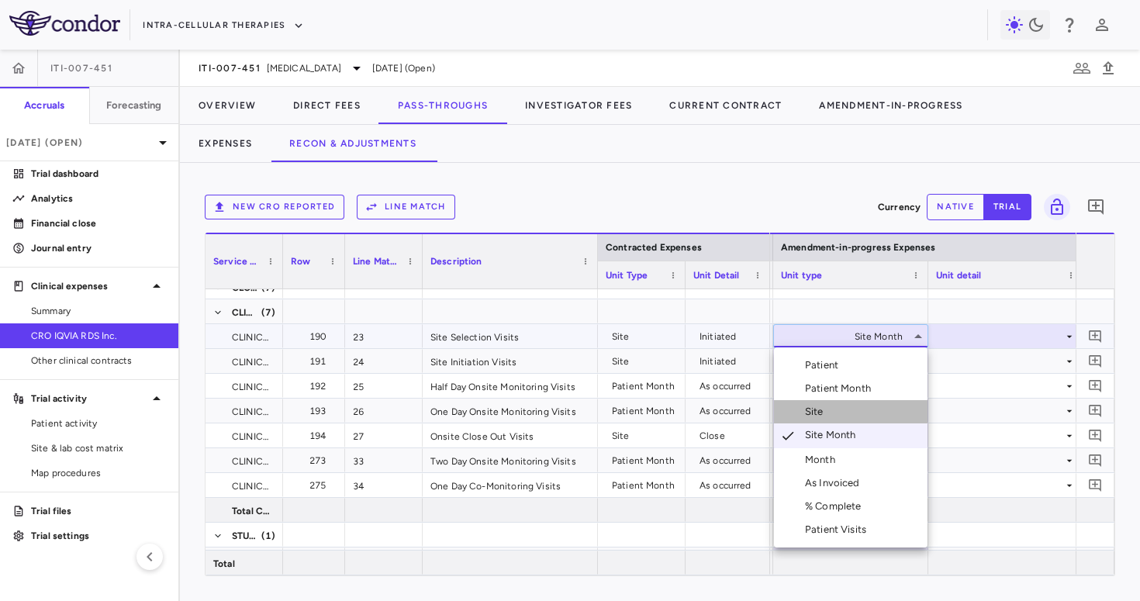
click at [870, 415] on li "Site" at bounding box center [851, 411] width 154 height 23
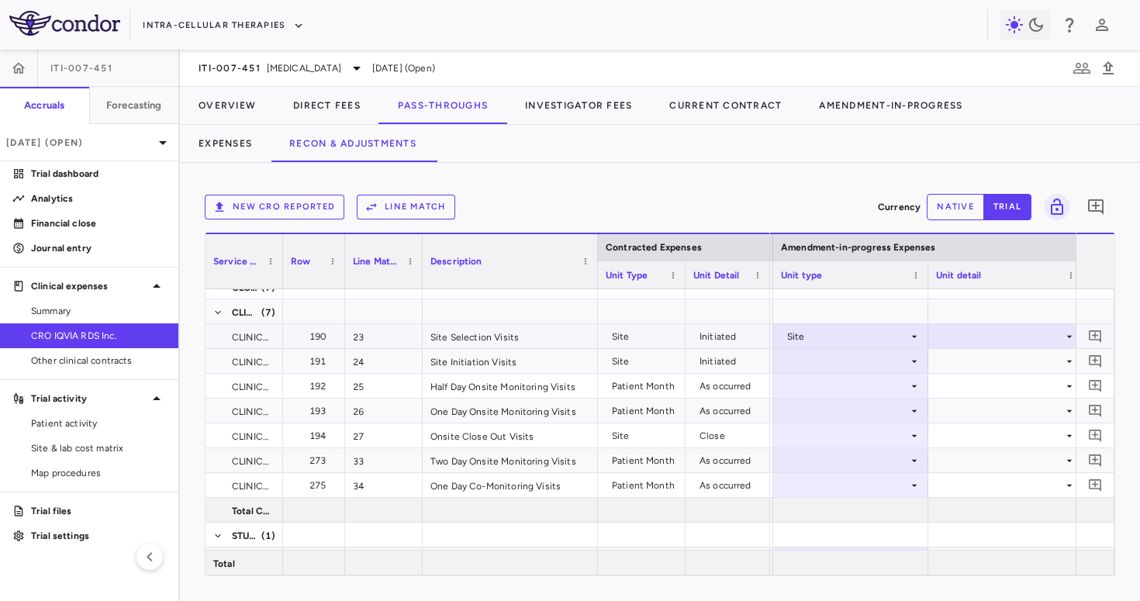
click at [1012, 340] on div at bounding box center [1006, 336] width 140 height 22
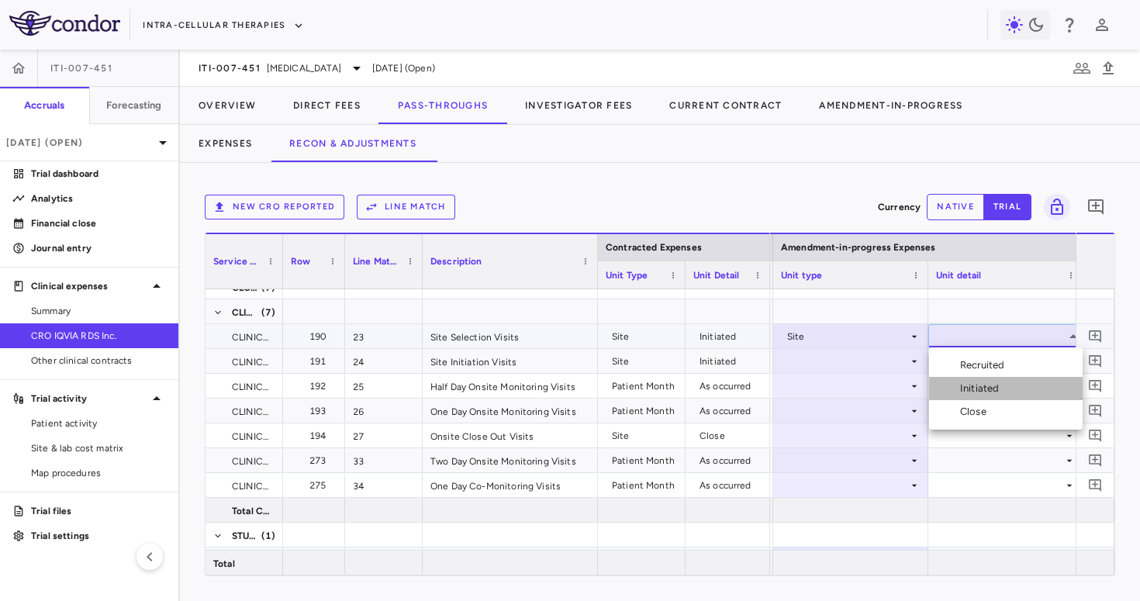
click at [973, 397] on li "Initiated" at bounding box center [1006, 388] width 154 height 23
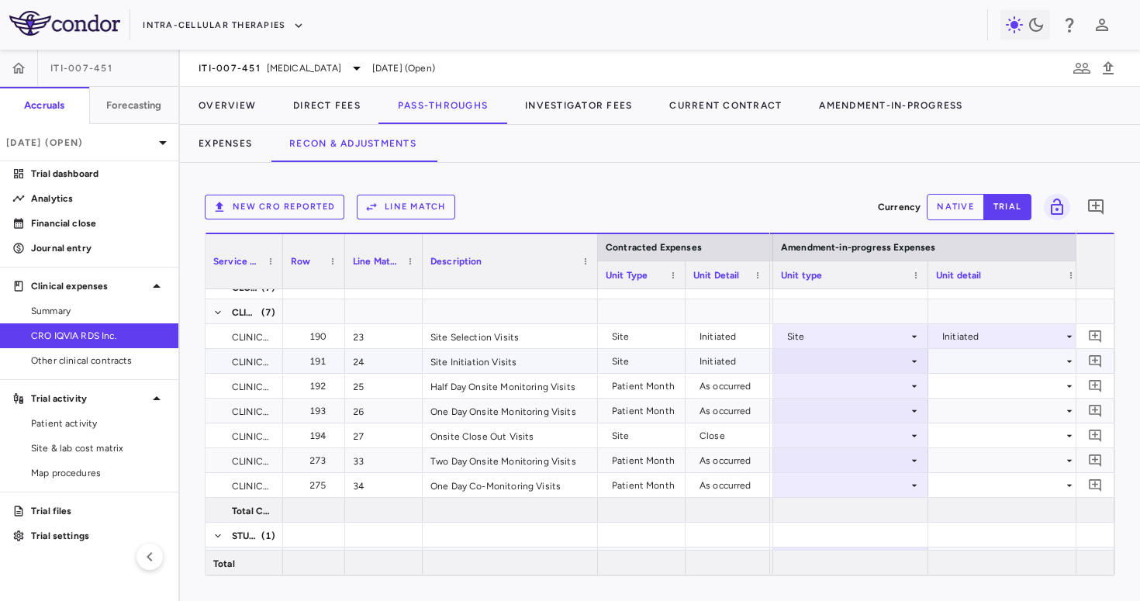
click at [866, 356] on div at bounding box center [851, 361] width 140 height 22
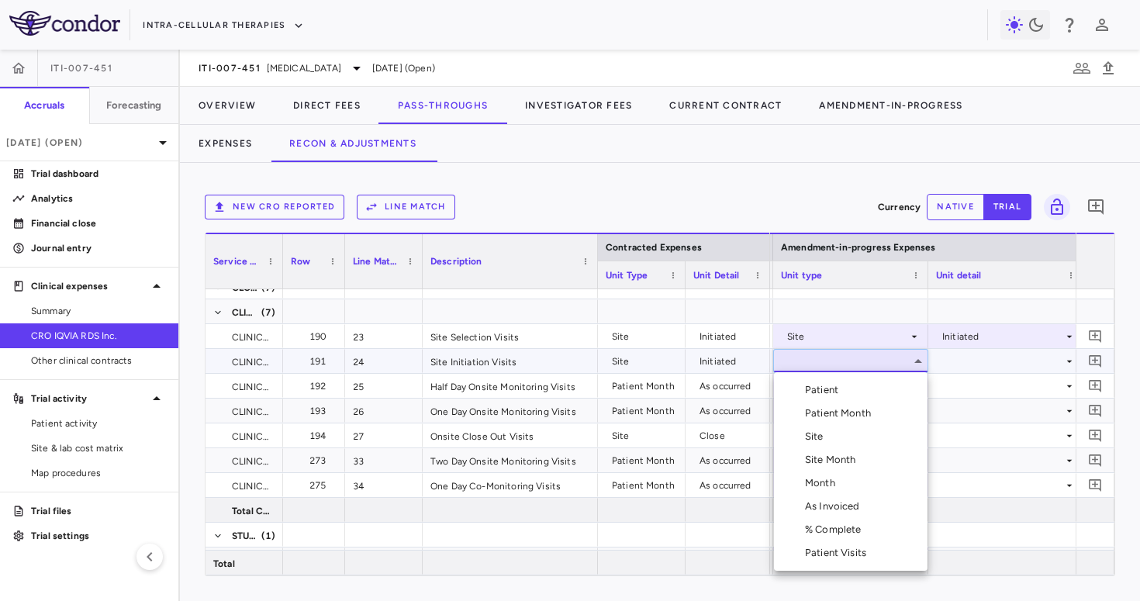
click at [832, 435] on li "Site" at bounding box center [851, 436] width 154 height 23
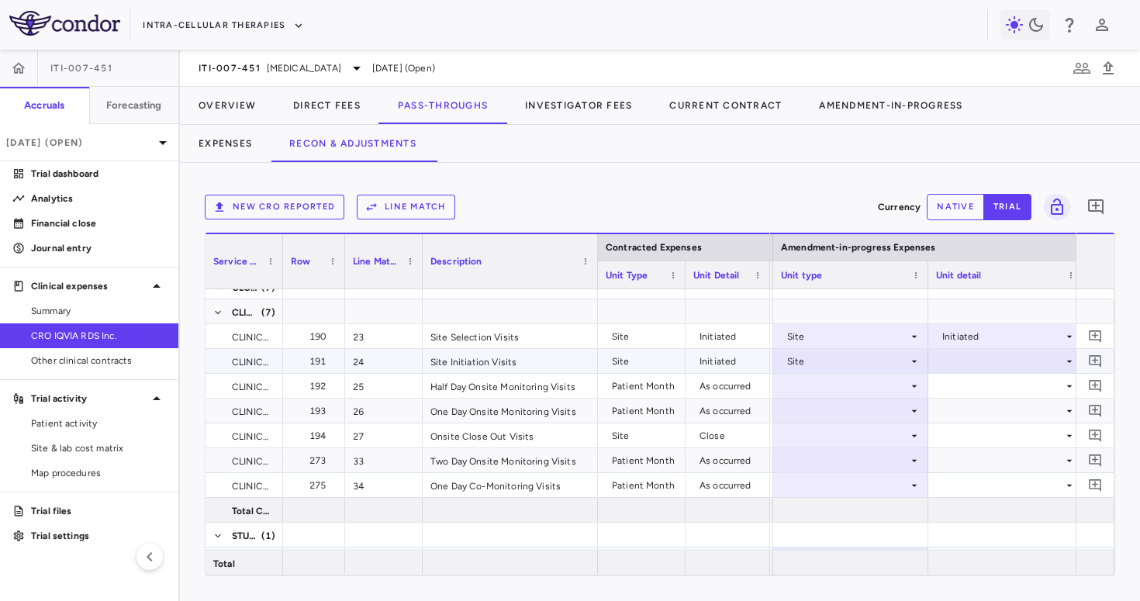
click at [967, 361] on div at bounding box center [1006, 361] width 140 height 22
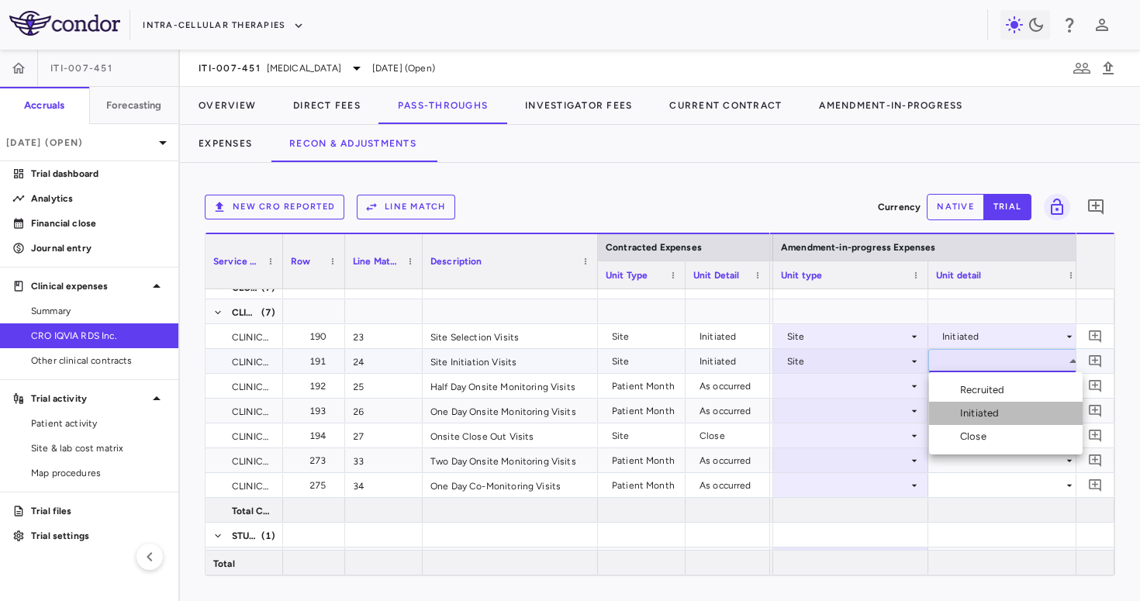
click at [982, 406] on li "Initiated" at bounding box center [1006, 413] width 154 height 23
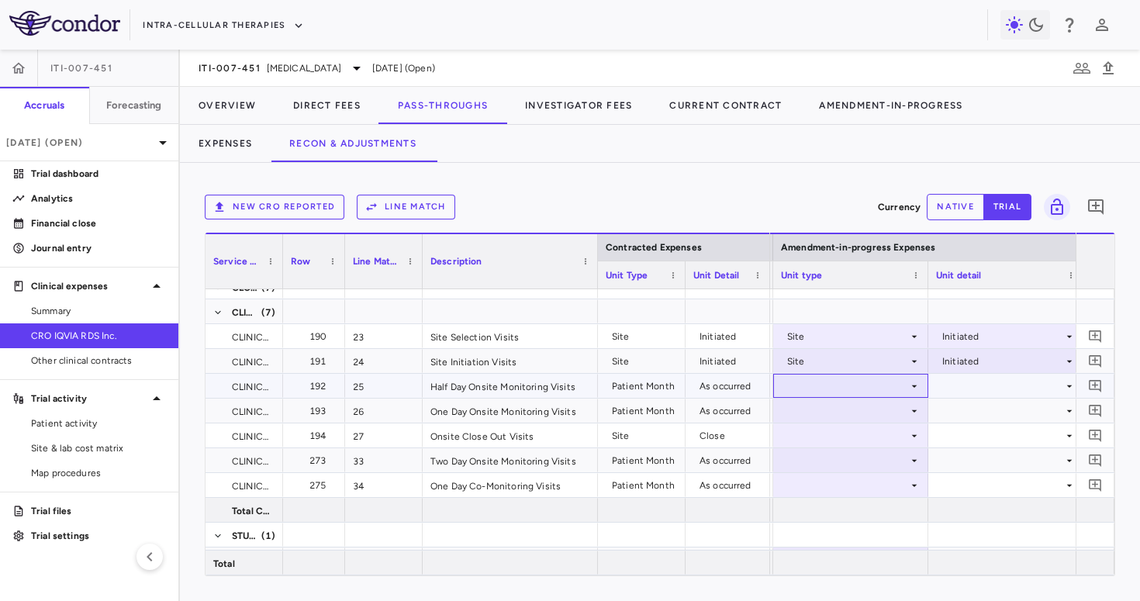
click at [852, 384] on div at bounding box center [851, 386] width 140 height 22
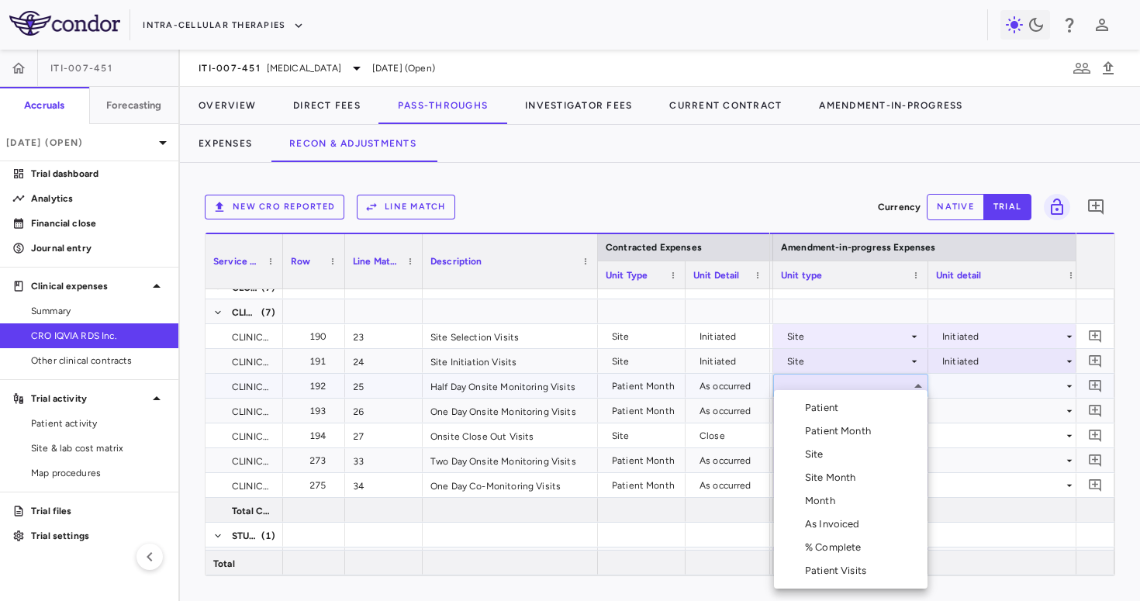
click at [857, 427] on div "Patient Month" at bounding box center [841, 431] width 72 height 14
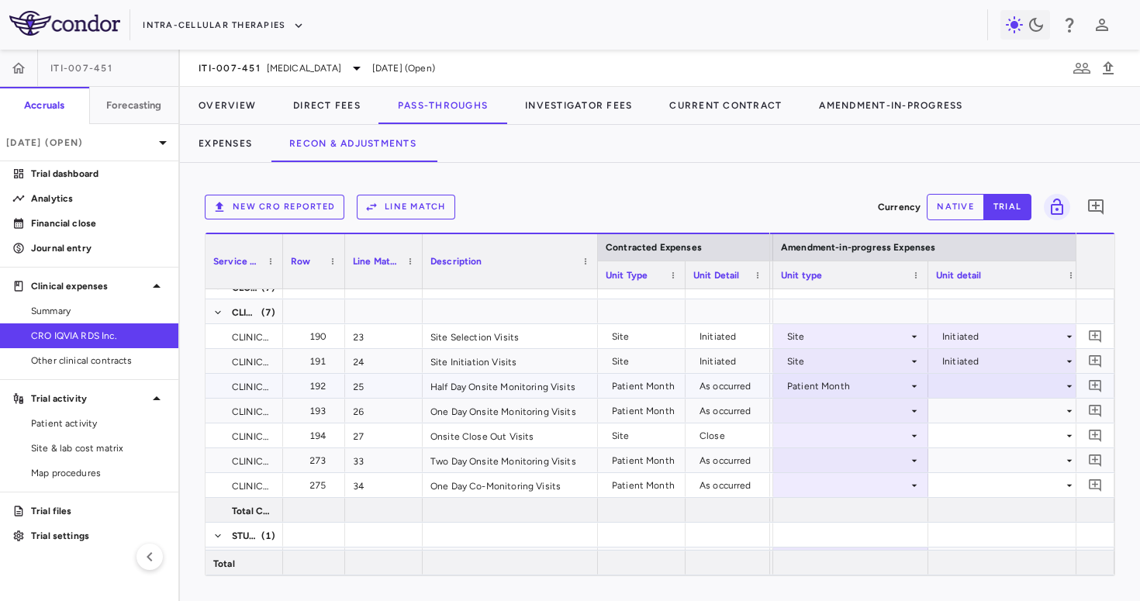
click at [960, 386] on div at bounding box center [1006, 386] width 140 height 22
click at [964, 403] on li "As occurred" at bounding box center [1006, 414] width 154 height 23
click at [861, 405] on div at bounding box center [851, 410] width 140 height 22
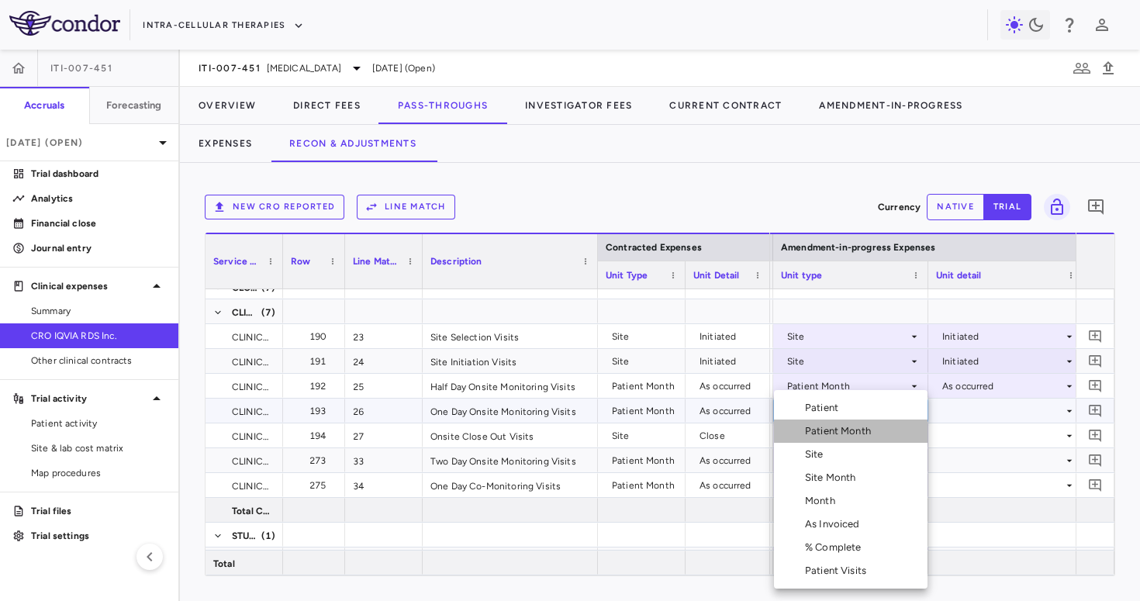
click at [856, 435] on div "Patient Month" at bounding box center [841, 431] width 72 height 14
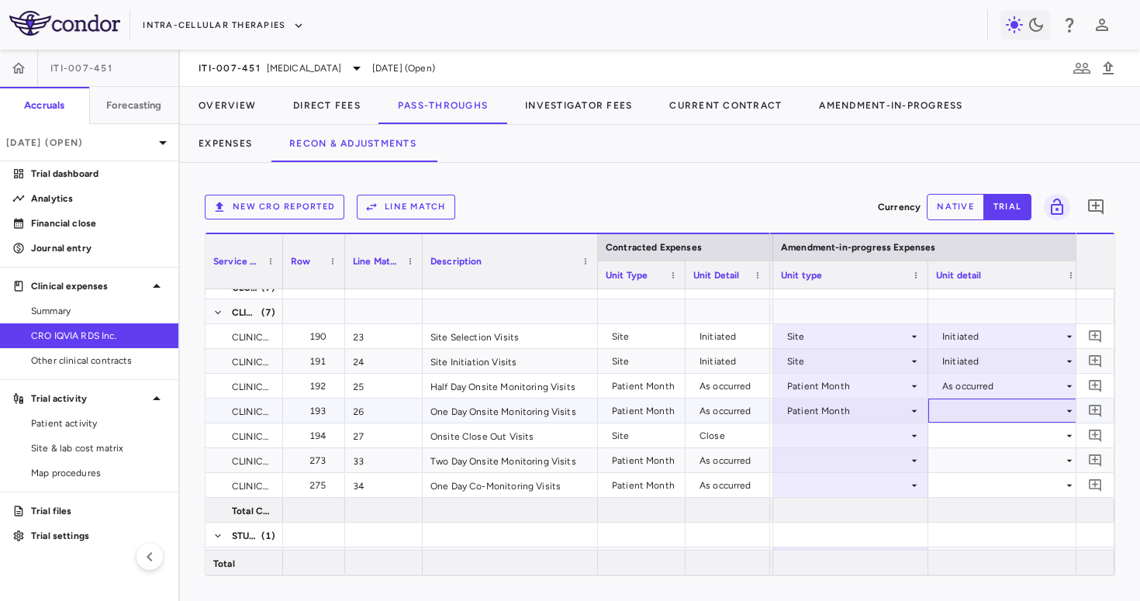
click at [978, 410] on div at bounding box center [1006, 410] width 140 height 22
click at [974, 437] on div "As occurred" at bounding box center [991, 440] width 62 height 14
click at [842, 434] on div at bounding box center [851, 435] width 140 height 22
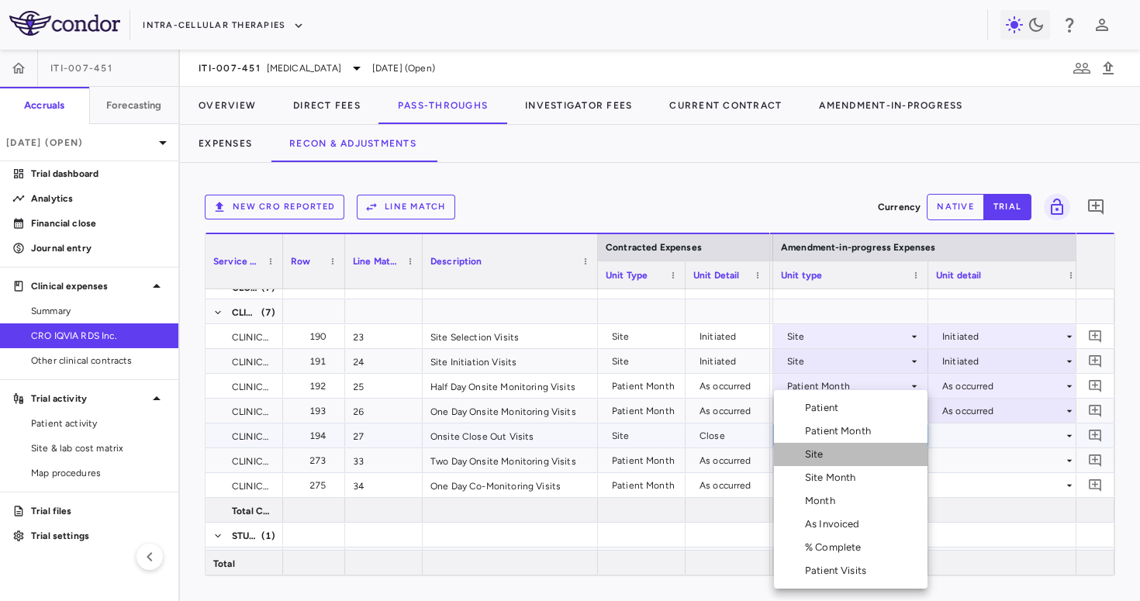
click at [832, 456] on li "Site" at bounding box center [851, 454] width 154 height 23
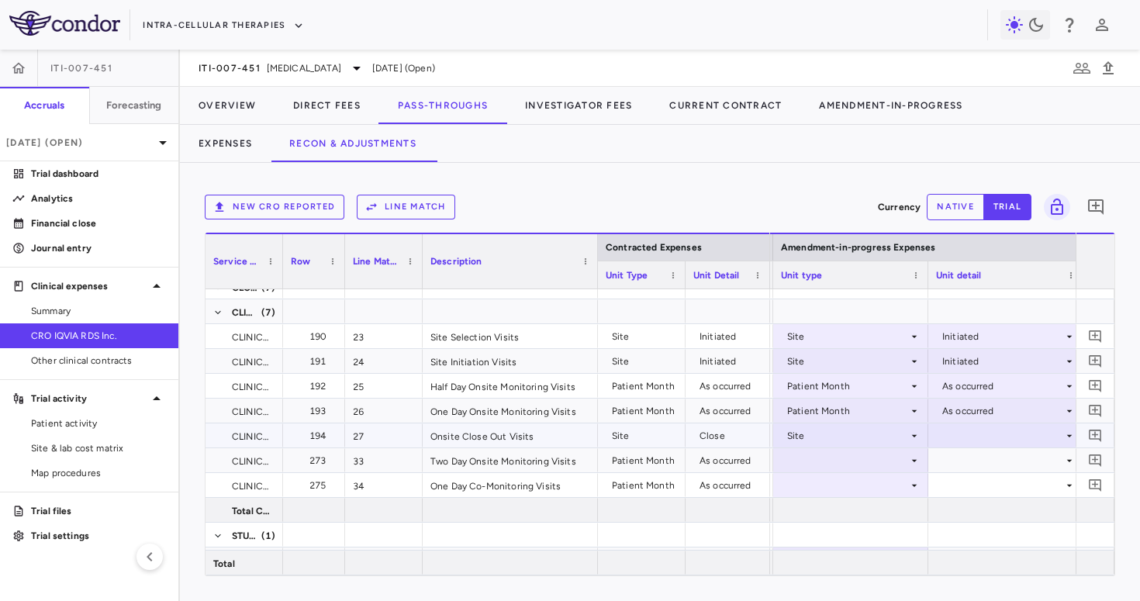
click at [967, 445] on div at bounding box center [1006, 435] width 140 height 22
click at [970, 505] on div "Close" at bounding box center [976, 511] width 33 height 14
click at [849, 460] on div at bounding box center [851, 460] width 140 height 22
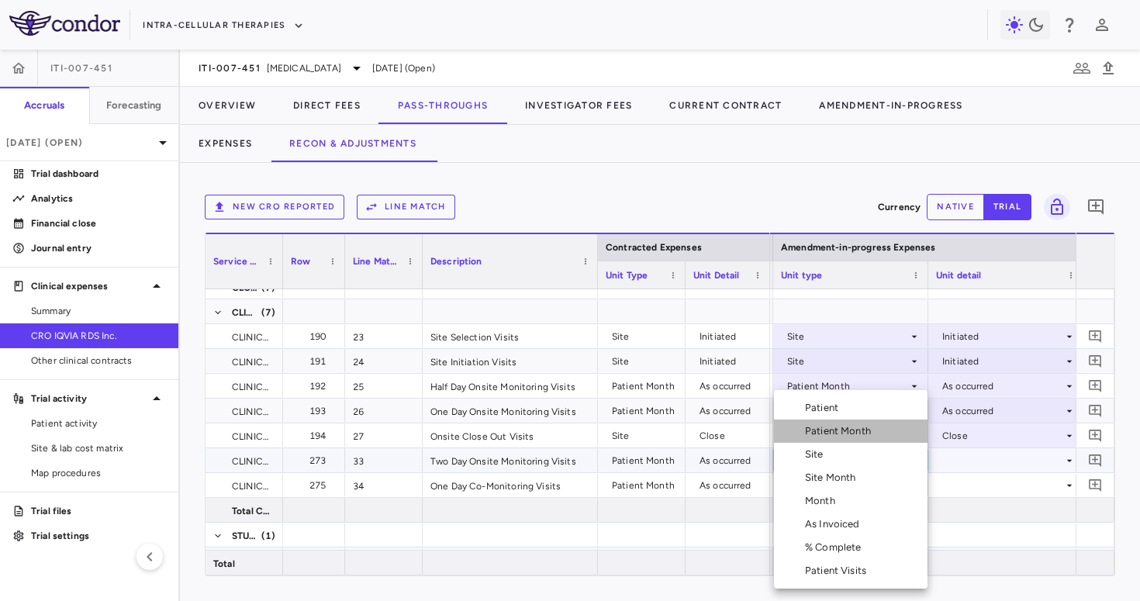
click at [850, 427] on div "Patient Month" at bounding box center [841, 431] width 72 height 14
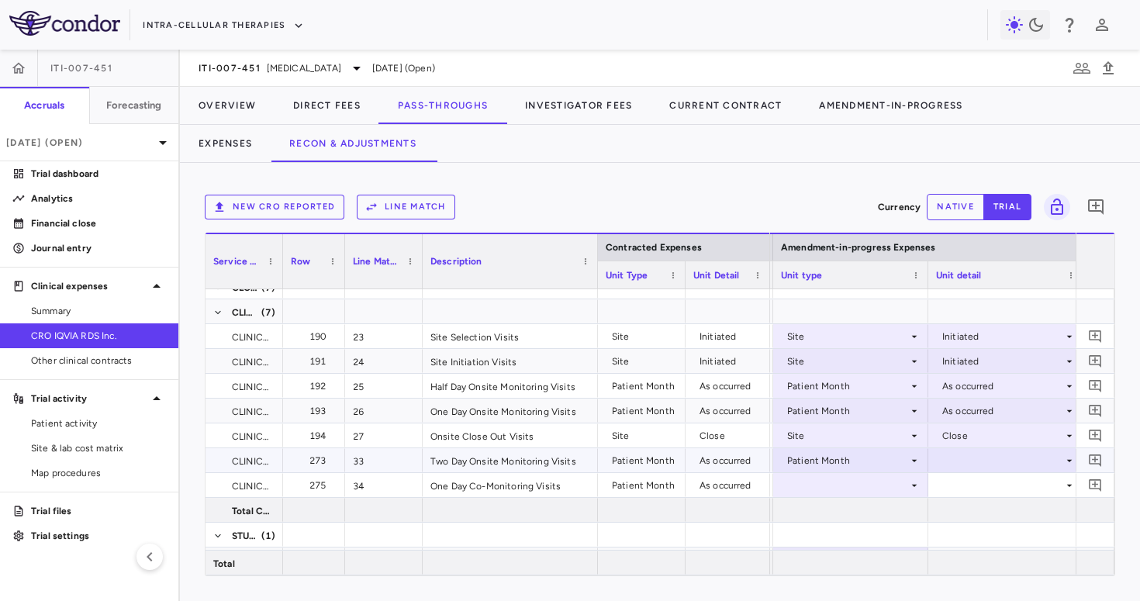
click at [962, 468] on div at bounding box center [1006, 460] width 140 height 22
click at [971, 482] on div "As occurred" at bounding box center [991, 489] width 62 height 14
click at [850, 479] on div at bounding box center [851, 485] width 140 height 22
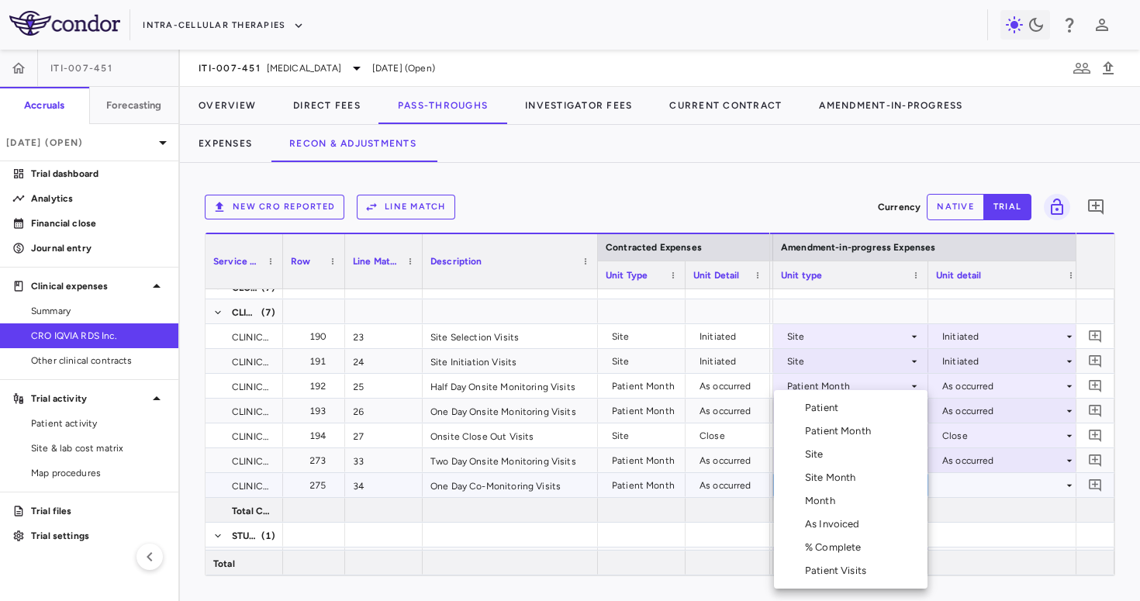
click at [870, 441] on li "Patient Month" at bounding box center [851, 431] width 154 height 23
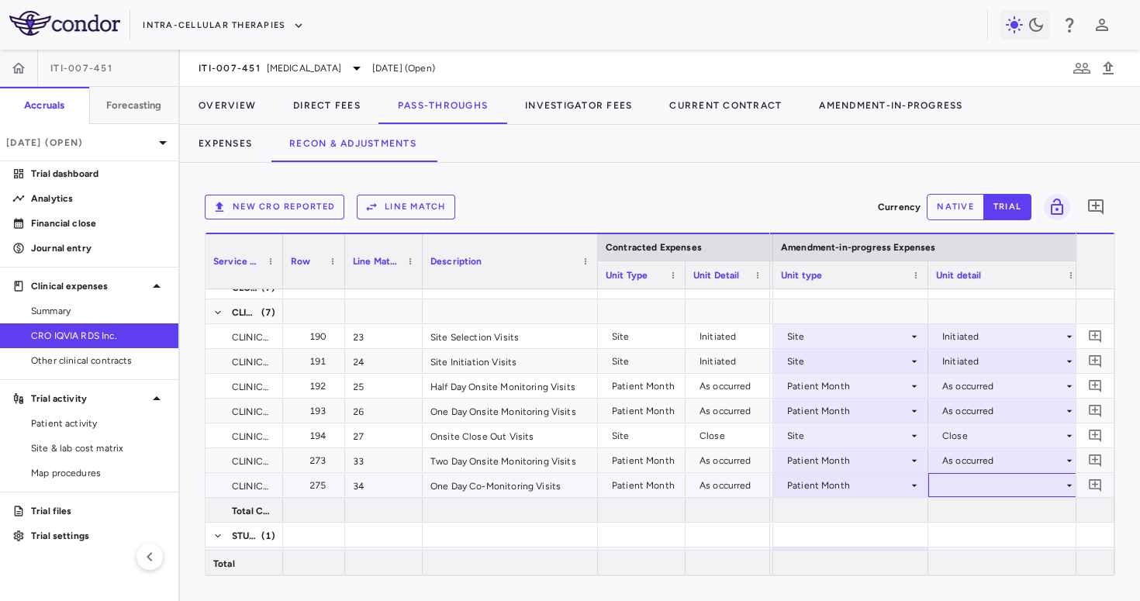
click at [963, 483] on div at bounding box center [1006, 485] width 140 height 22
click at [975, 510] on div "As occurred" at bounding box center [991, 514] width 62 height 14
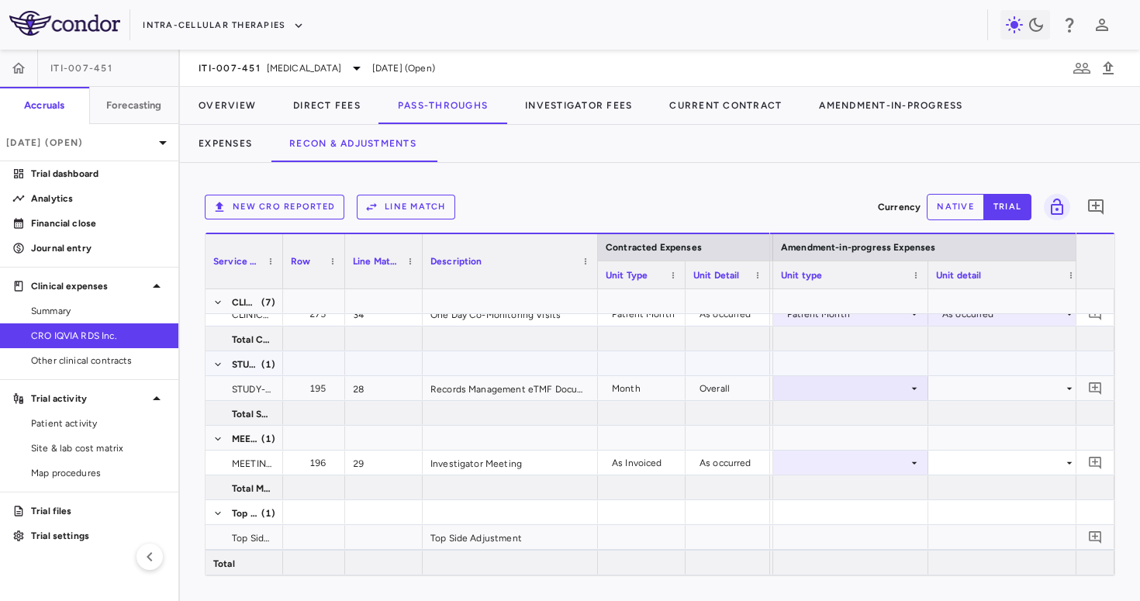
scroll to position [1281, 0]
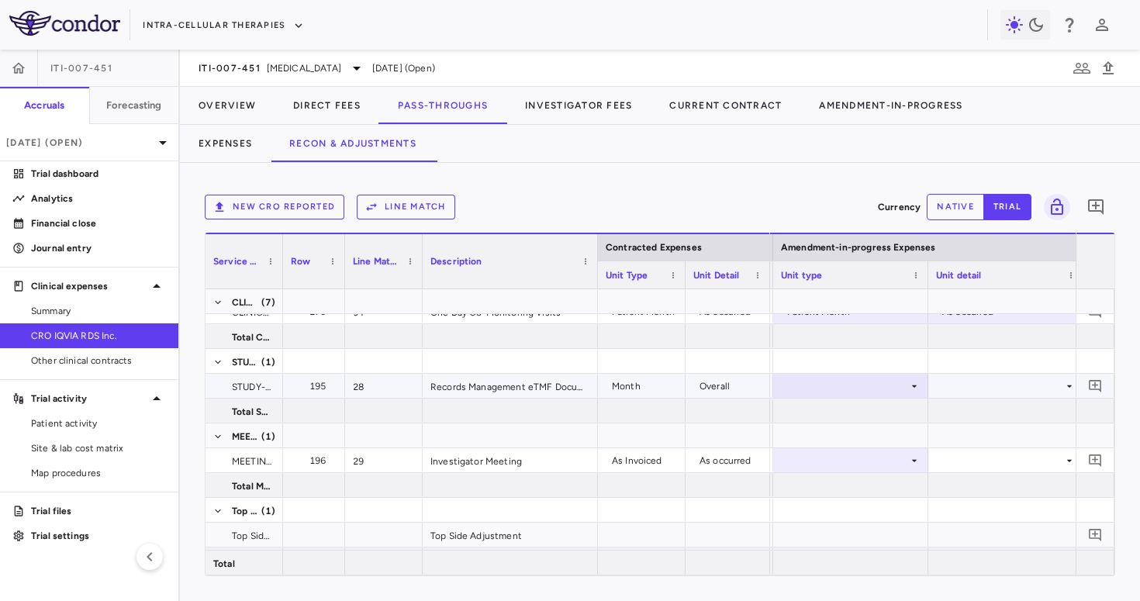
click at [897, 390] on div at bounding box center [851, 386] width 140 height 22
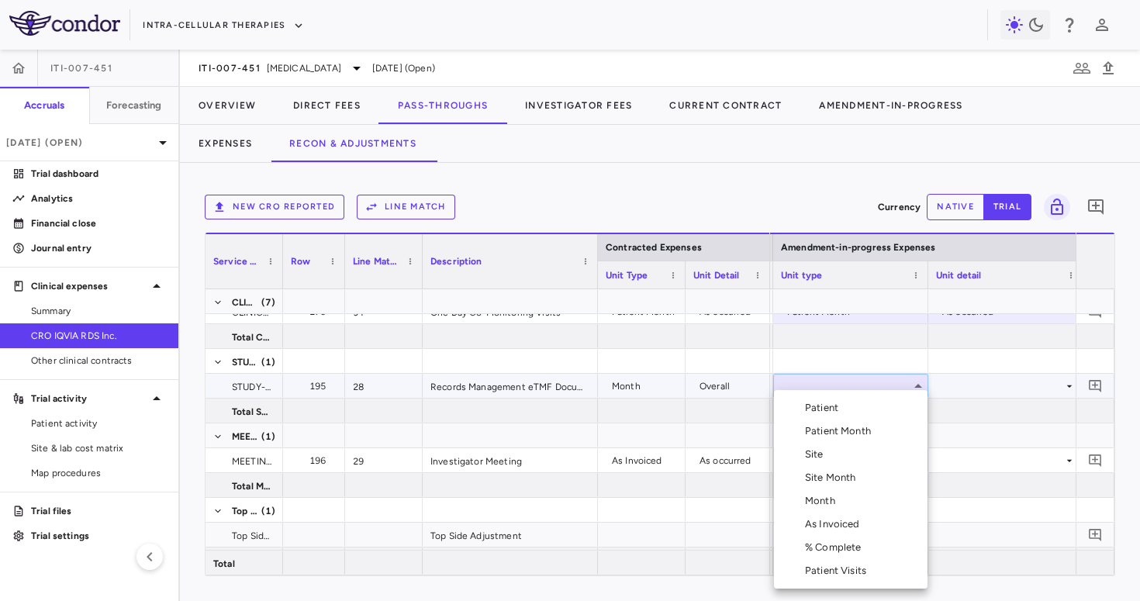
click at [843, 500] on li "Month" at bounding box center [851, 500] width 154 height 23
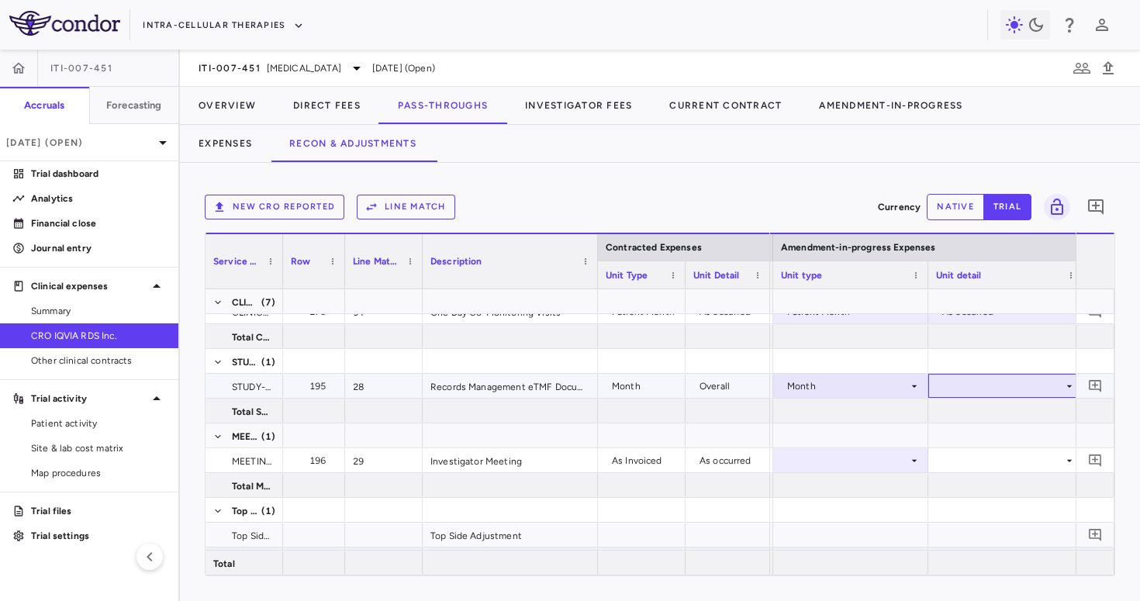
click at [967, 382] on div at bounding box center [1006, 386] width 140 height 22
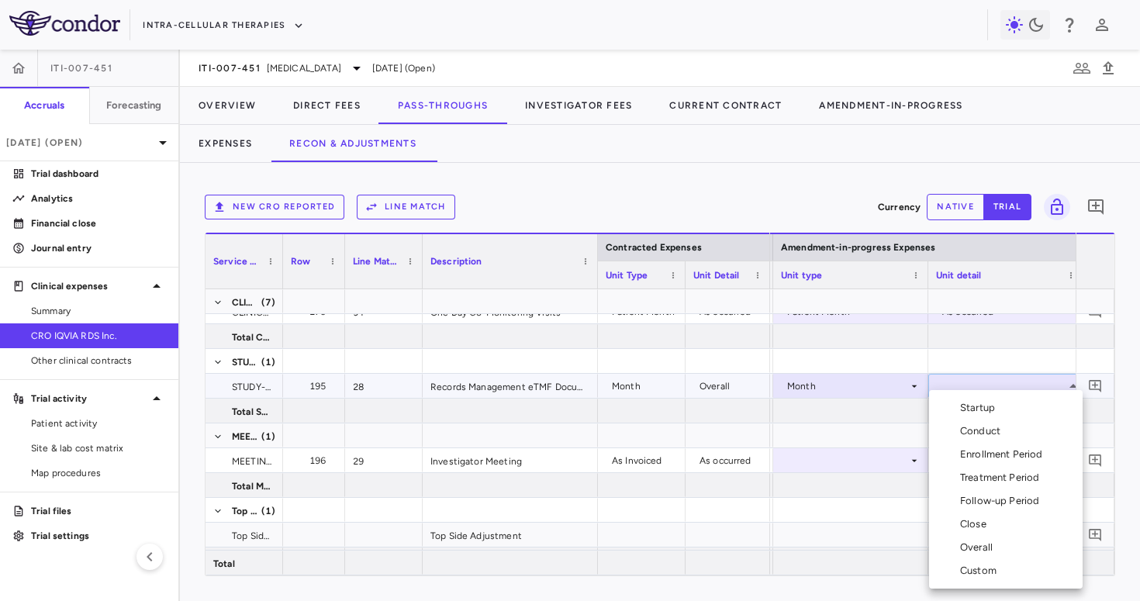
click at [978, 548] on div "Overall" at bounding box center [979, 548] width 39 height 14
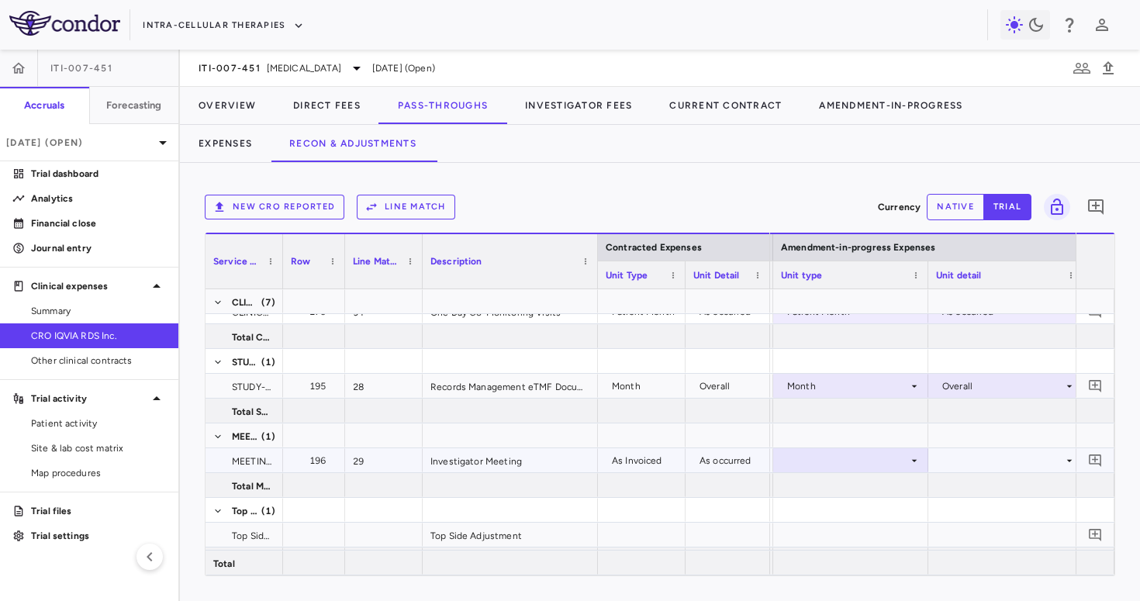
click at [859, 458] on div at bounding box center [851, 460] width 140 height 22
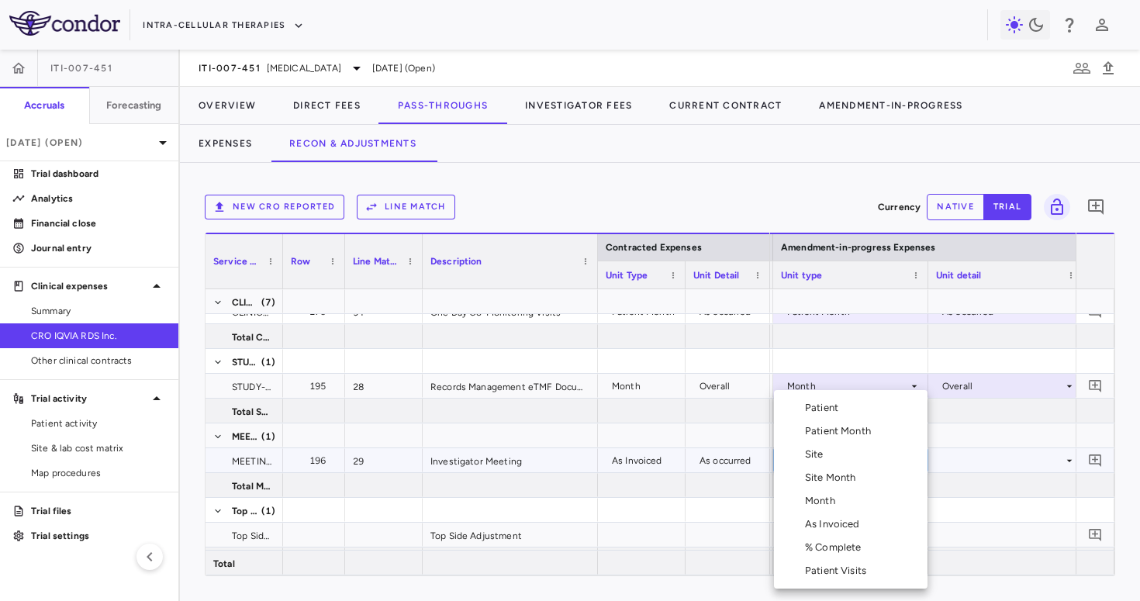
click at [824, 524] on div "As Invoiced" at bounding box center [835, 524] width 61 height 14
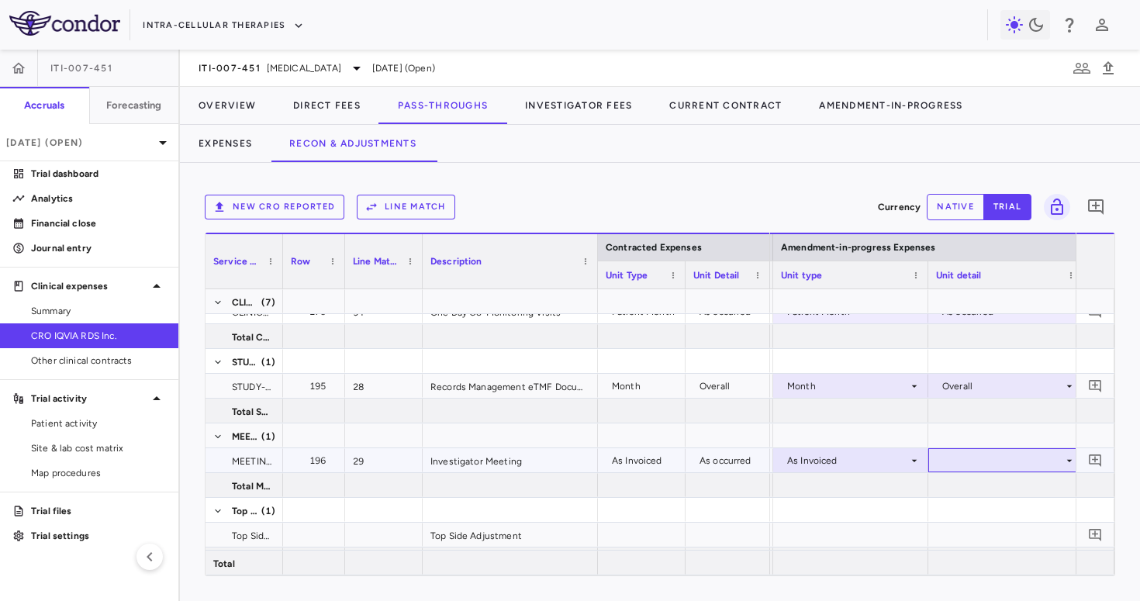
click at [972, 469] on div at bounding box center [1006, 460] width 140 height 22
click at [976, 486] on div "As occurred" at bounding box center [991, 489] width 62 height 14
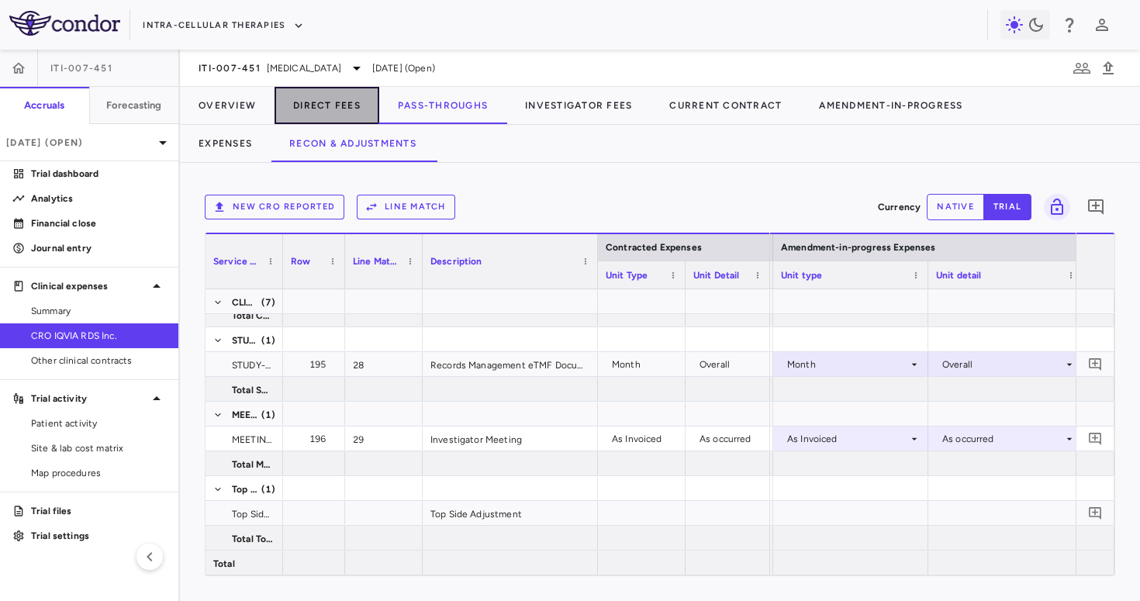
click at [343, 108] on button "Direct Fees" at bounding box center [327, 105] width 105 height 37
